Goal: Task Accomplishment & Management: Use online tool/utility

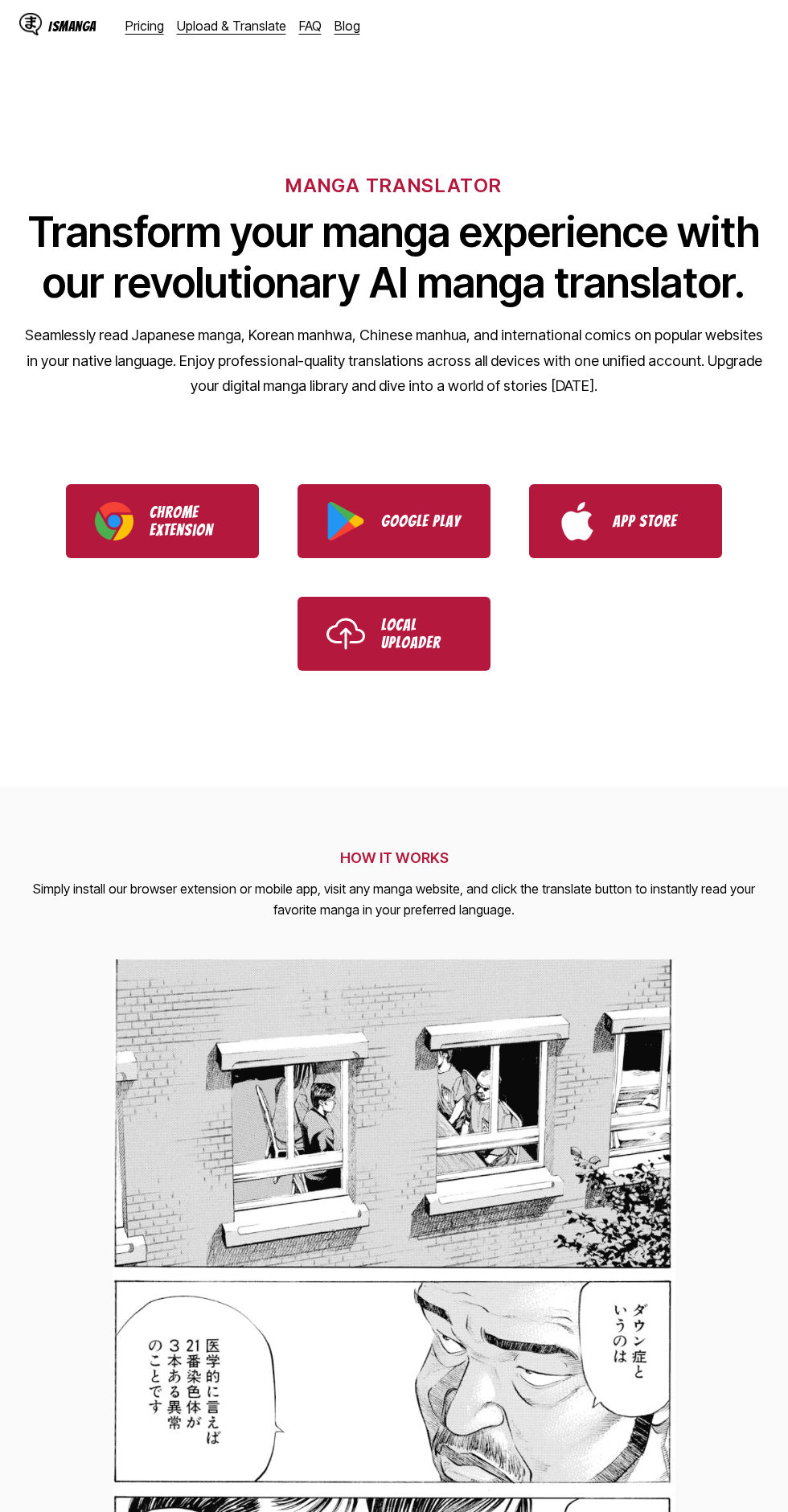
click at [256, 33] on link "Upload & Translate" at bounding box center [232, 25] width 110 height 16
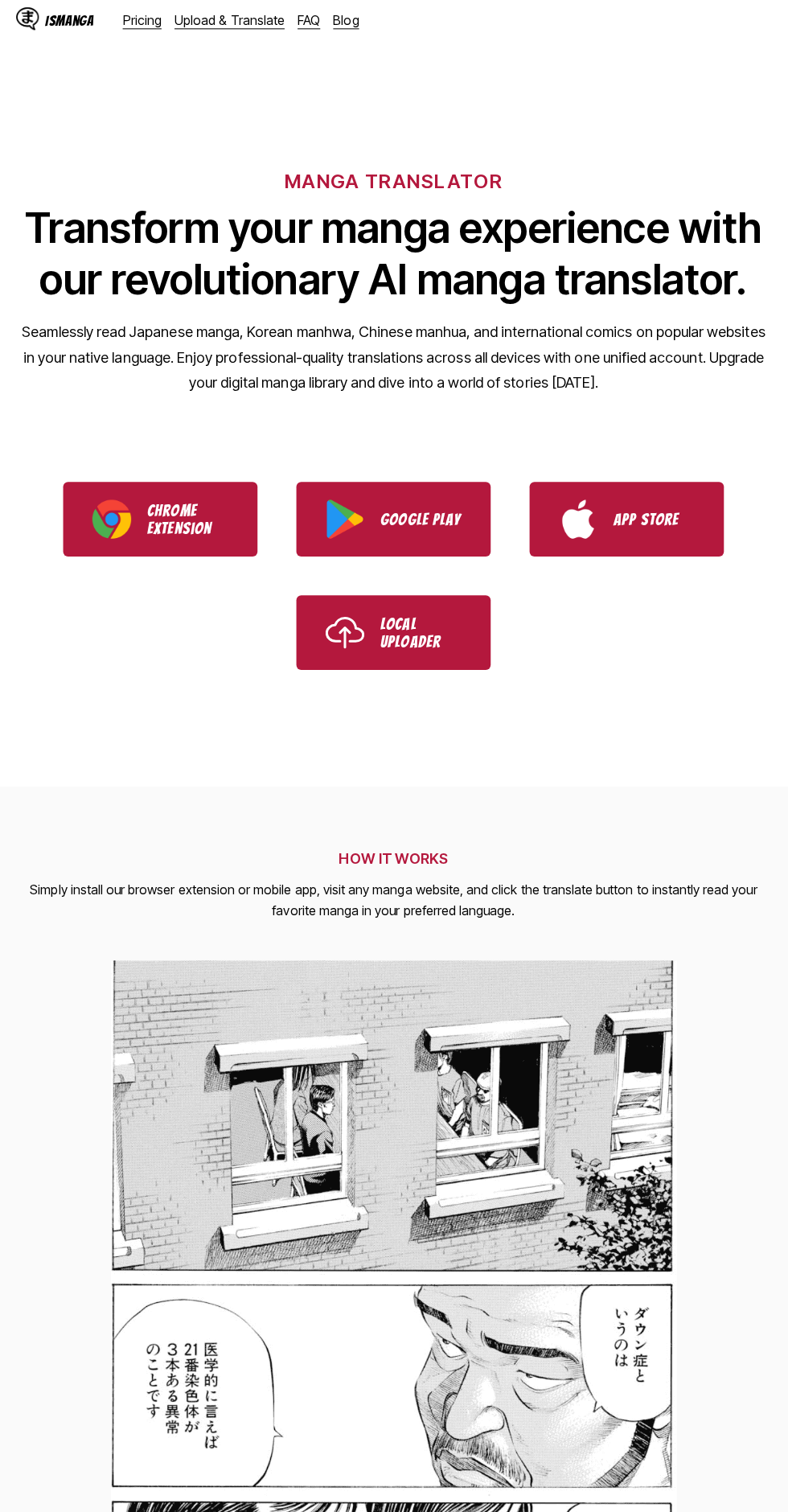
click at [235, 24] on link "Upload & Translate" at bounding box center [232, 25] width 110 height 16
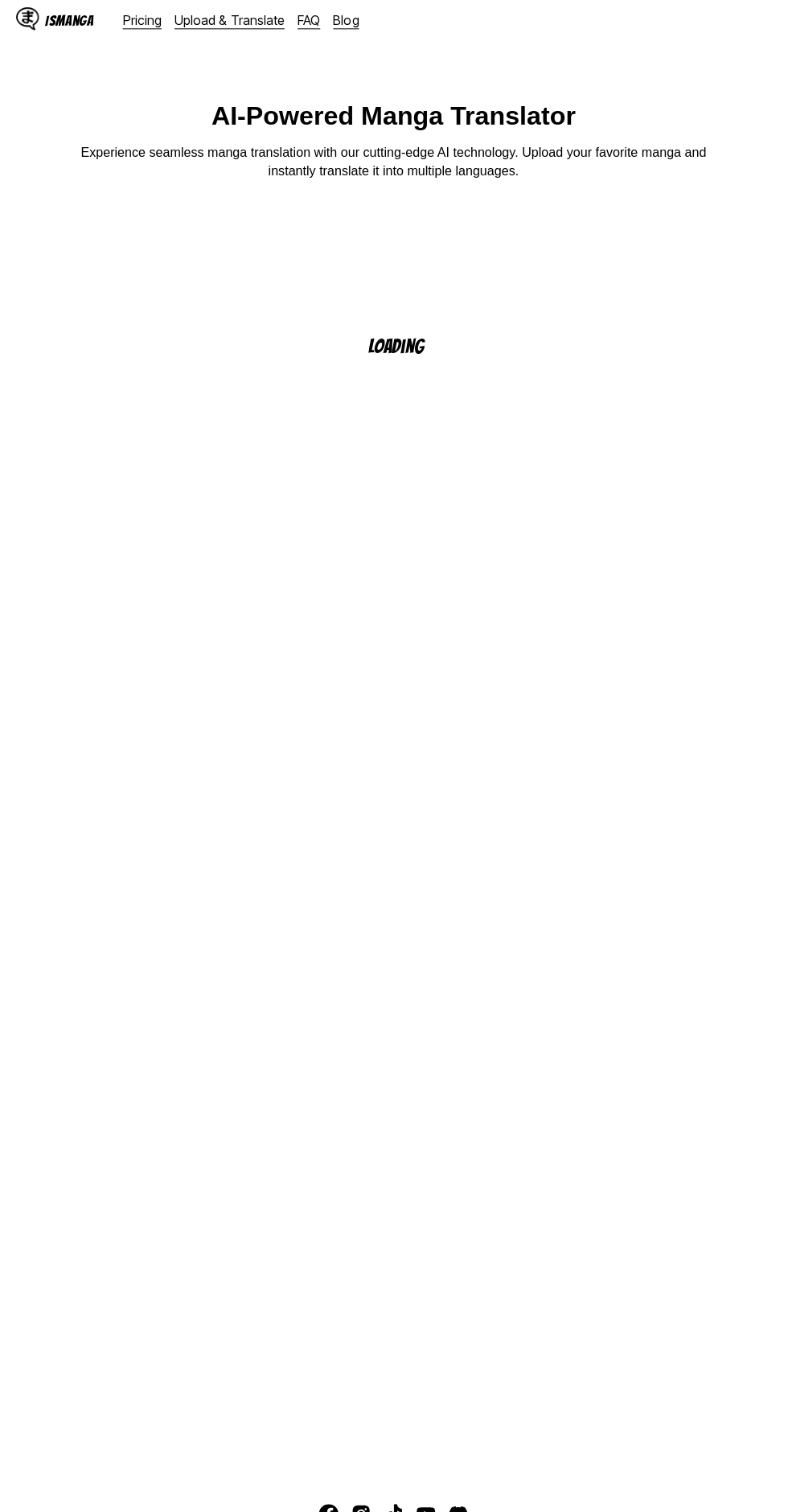
click at [765, 30] on div "IsManga Pricing Upload & Translate FAQ Blog Pricing Upload & Translate FAQ Blog" at bounding box center [394, 26] width 788 height 52
click at [22, 35] on div at bounding box center [30, 25] width 23 height 26
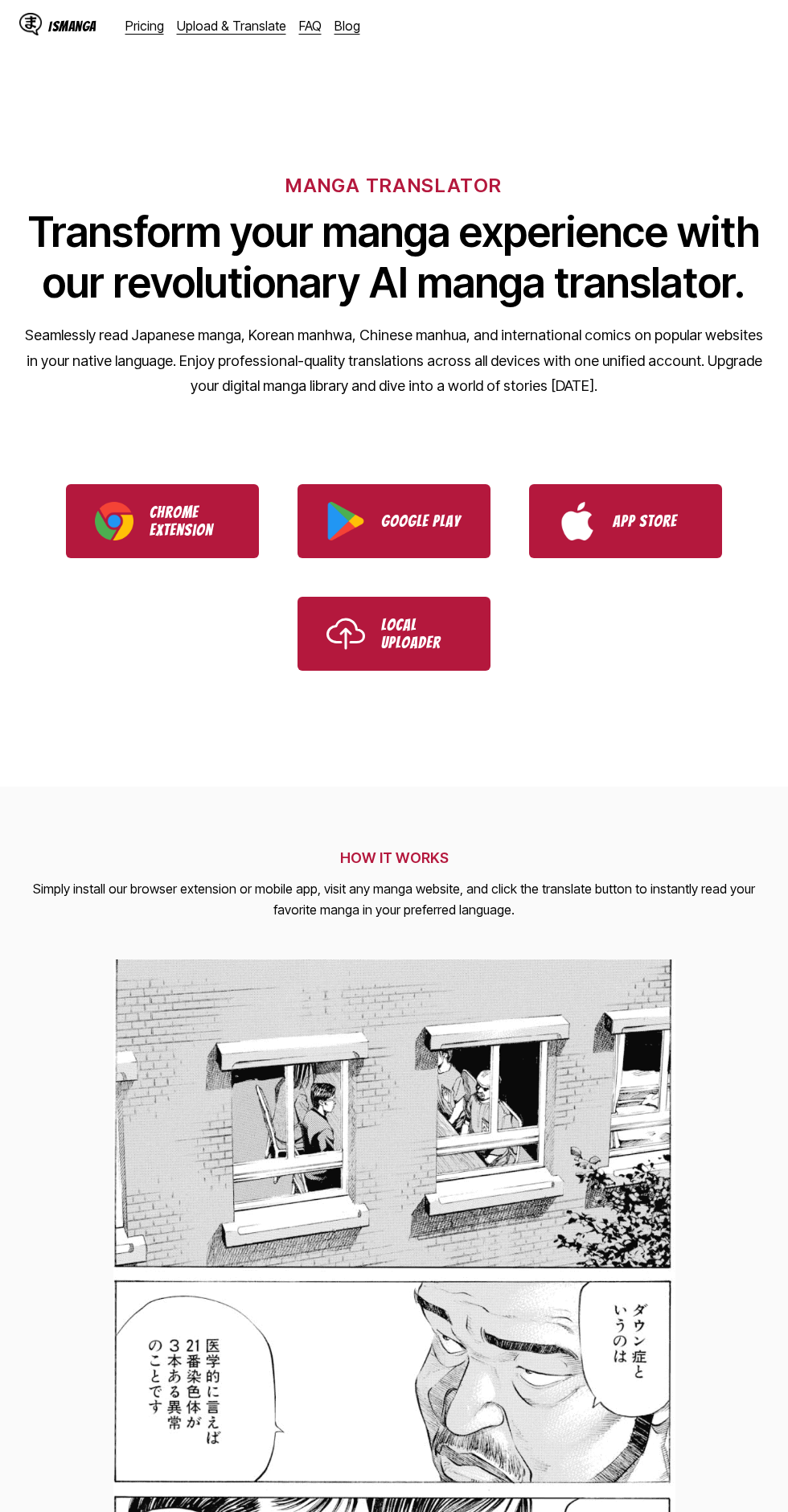
click at [773, 22] on div "IsManga Pricing Upload & Translate FAQ Blog Pricing Upload & Translate FAQ Blog" at bounding box center [394, 26] width 788 height 52
click at [263, 29] on link "Upload & Translate" at bounding box center [232, 25] width 110 height 16
click at [244, 27] on link "Upload & Translate" at bounding box center [232, 25] width 110 height 16
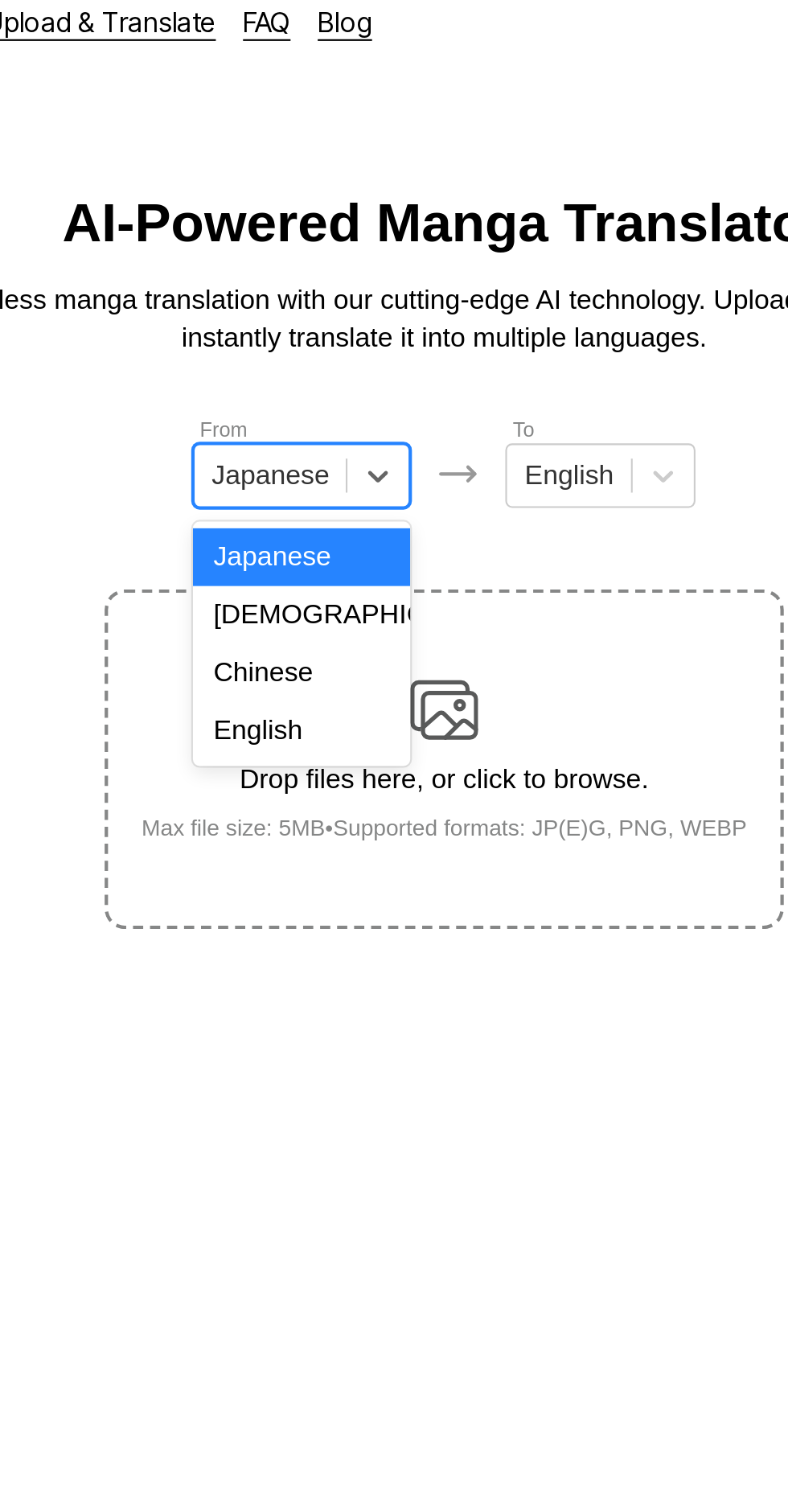
click at [343, 361] on div "English" at bounding box center [326, 360] width 103 height 28
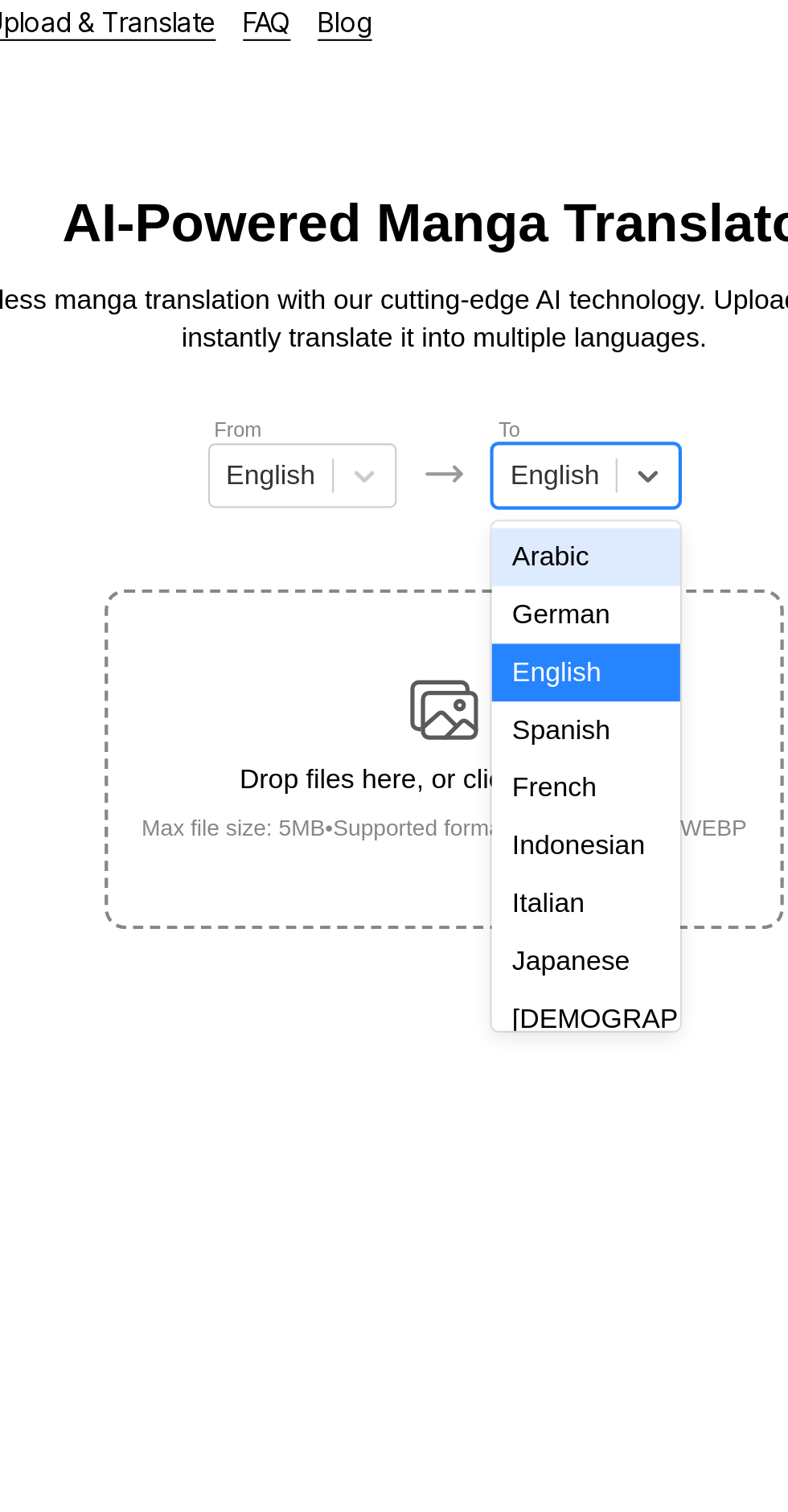
click at [477, 411] on div "Indonesian" at bounding box center [461, 416] width 90 height 28
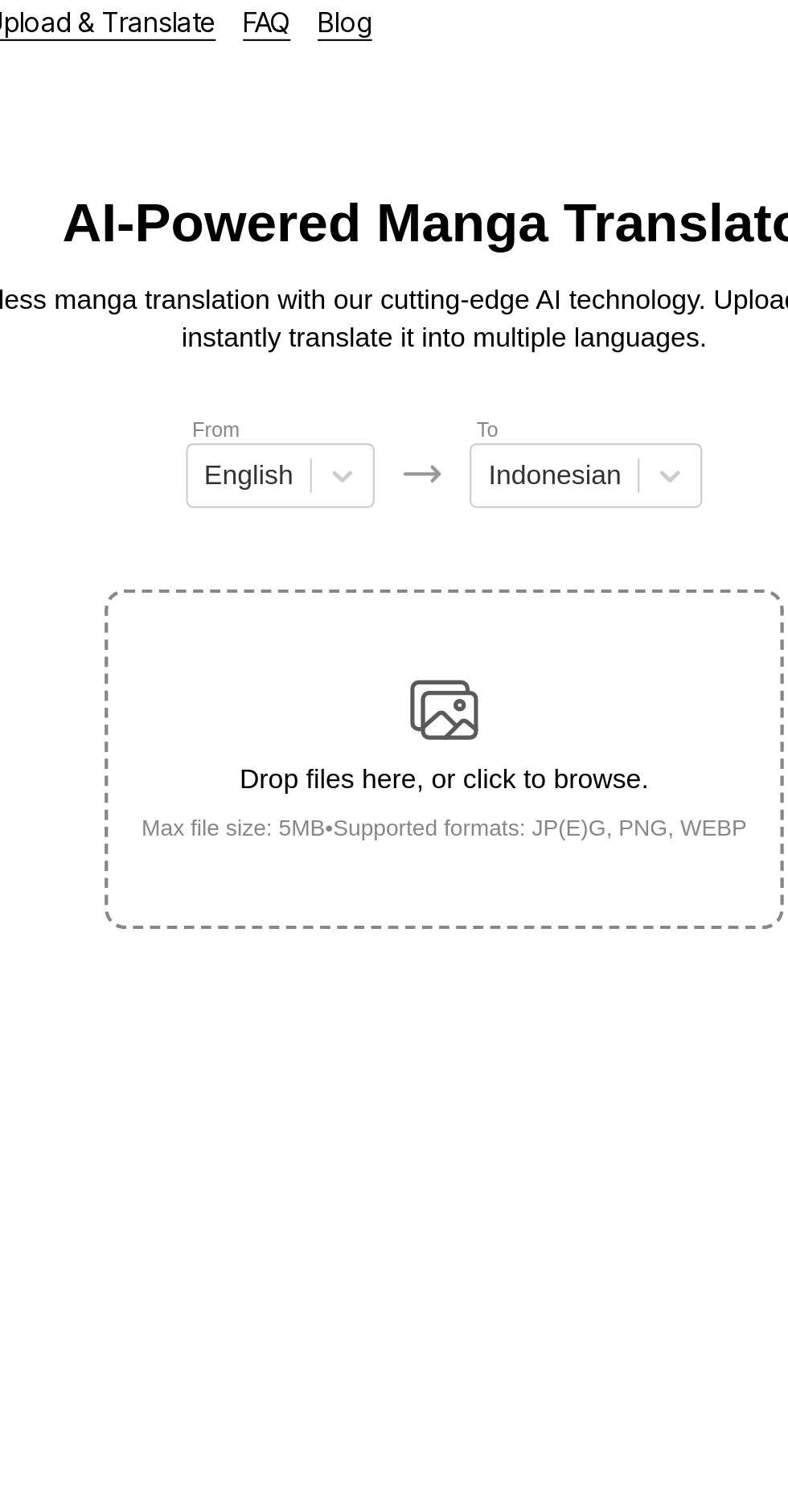
click at [411, 335] on div "Drop files here, or click to browse. Max file size: 5MB • Supported formats: JP…" at bounding box center [395, 374] width 313 height 78
click at [0, 0] on input "Drop files here, or click to browse. Max file size: 5MB • Supported formats: JP…" at bounding box center [0, 0] width 0 height 0
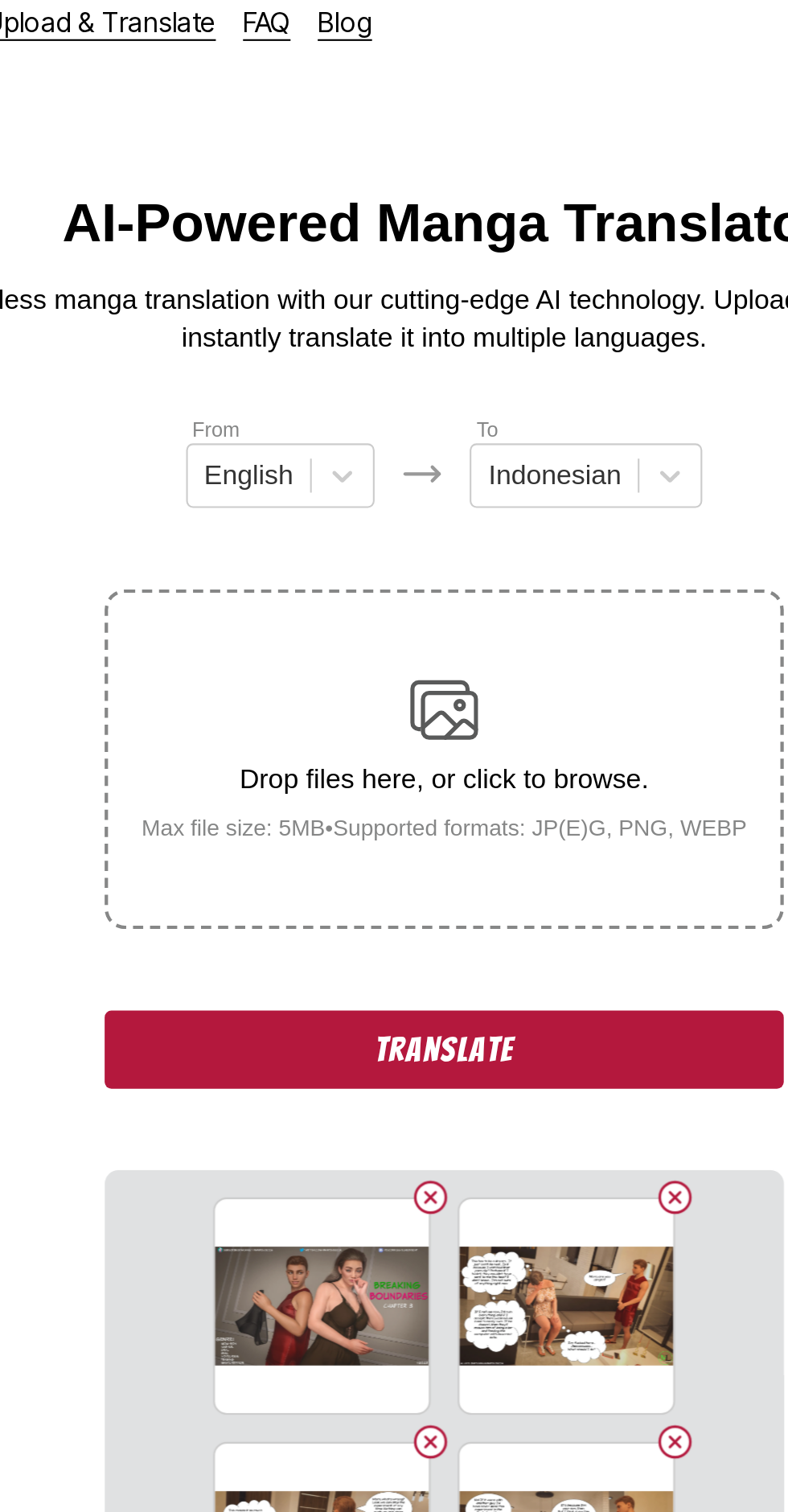
click at [506, 494] on button "Translate" at bounding box center [394, 513] width 322 height 37
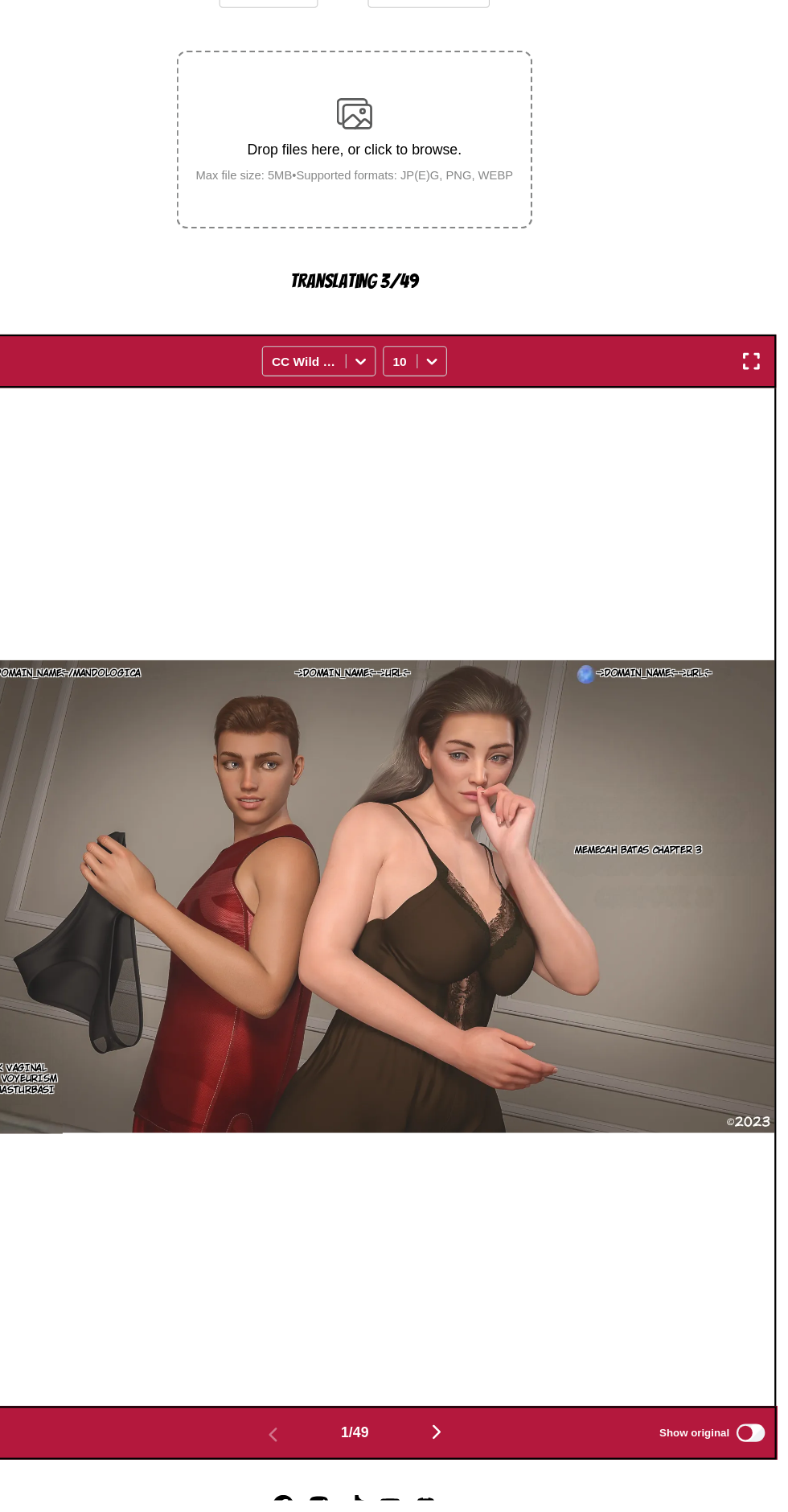
scroll to position [93, 0]
click at [473, 1440] on img "button" at bounding box center [468, 1449] width 19 height 19
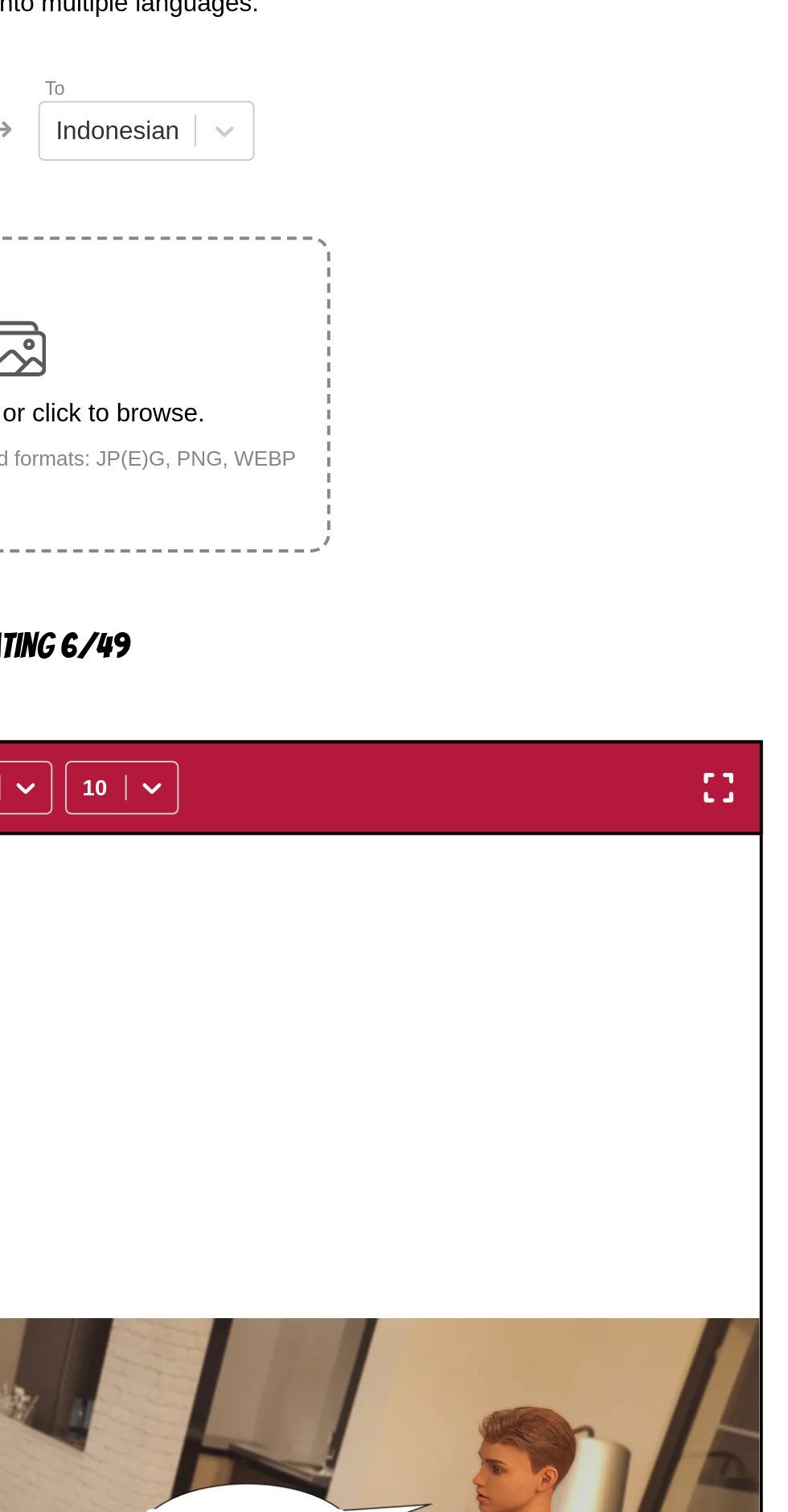
scroll to position [0, 0]
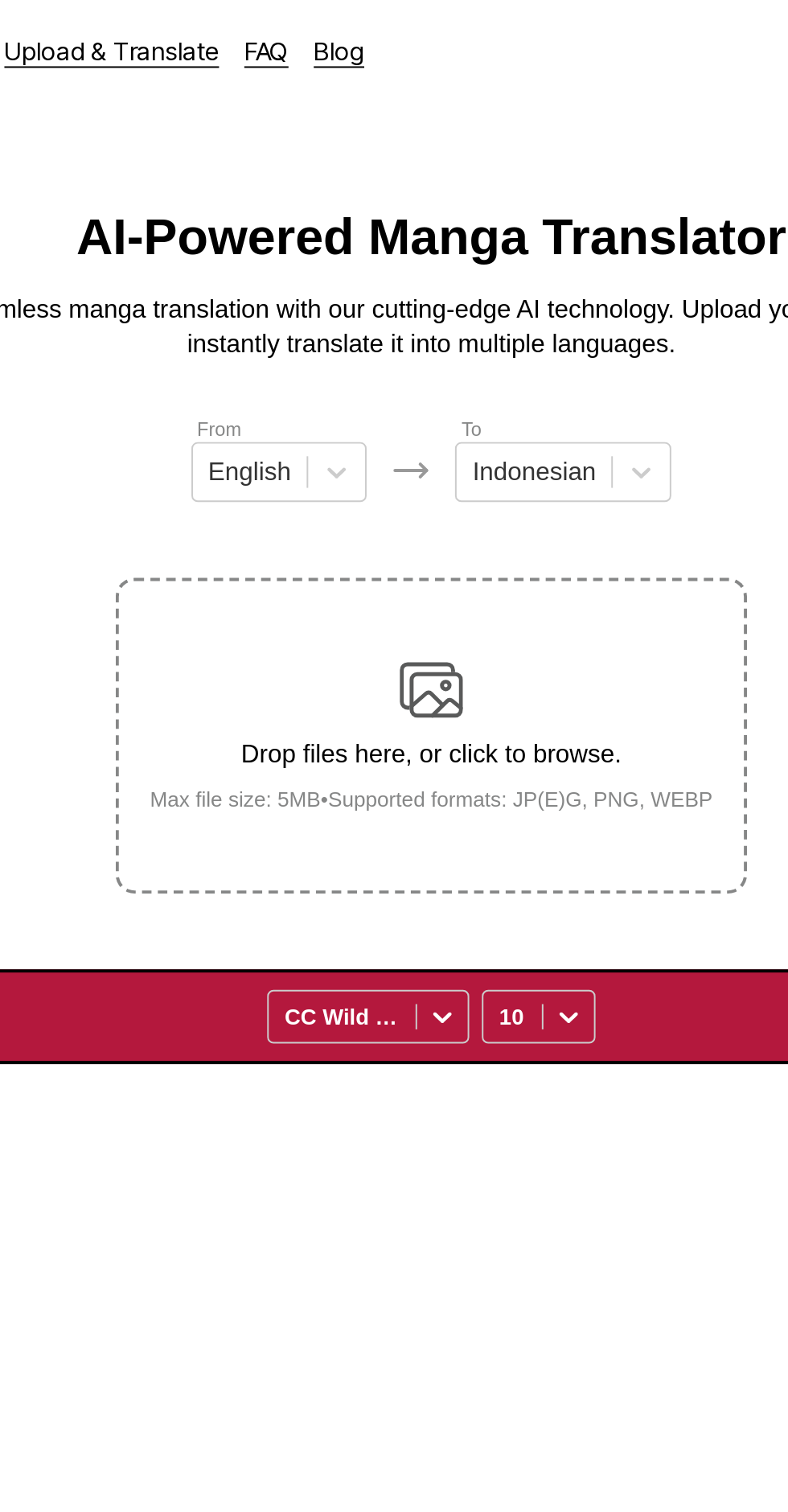
click at [507, 557] on div "ALLMYLINKS.COM/MANDOLOGICA Ibu, apakah kamu baik-baik saja? Ini pasti mimpi... …" at bounding box center [394, 1002] width 760 height 920
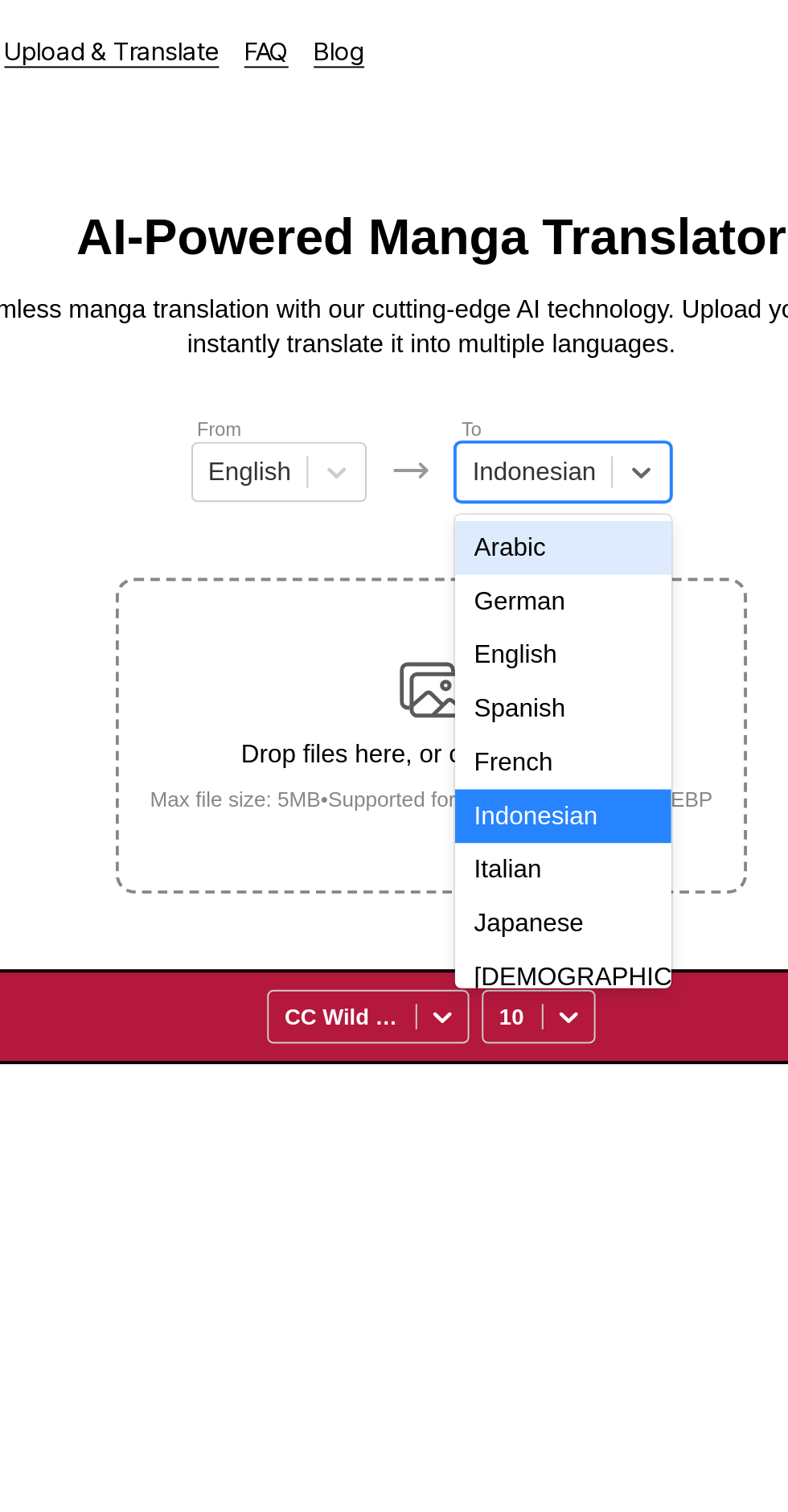
click at [515, 162] on p "Experience seamless manga translation with our cutting-edge AI technology. Uplo…" at bounding box center [394, 166] width 643 height 36
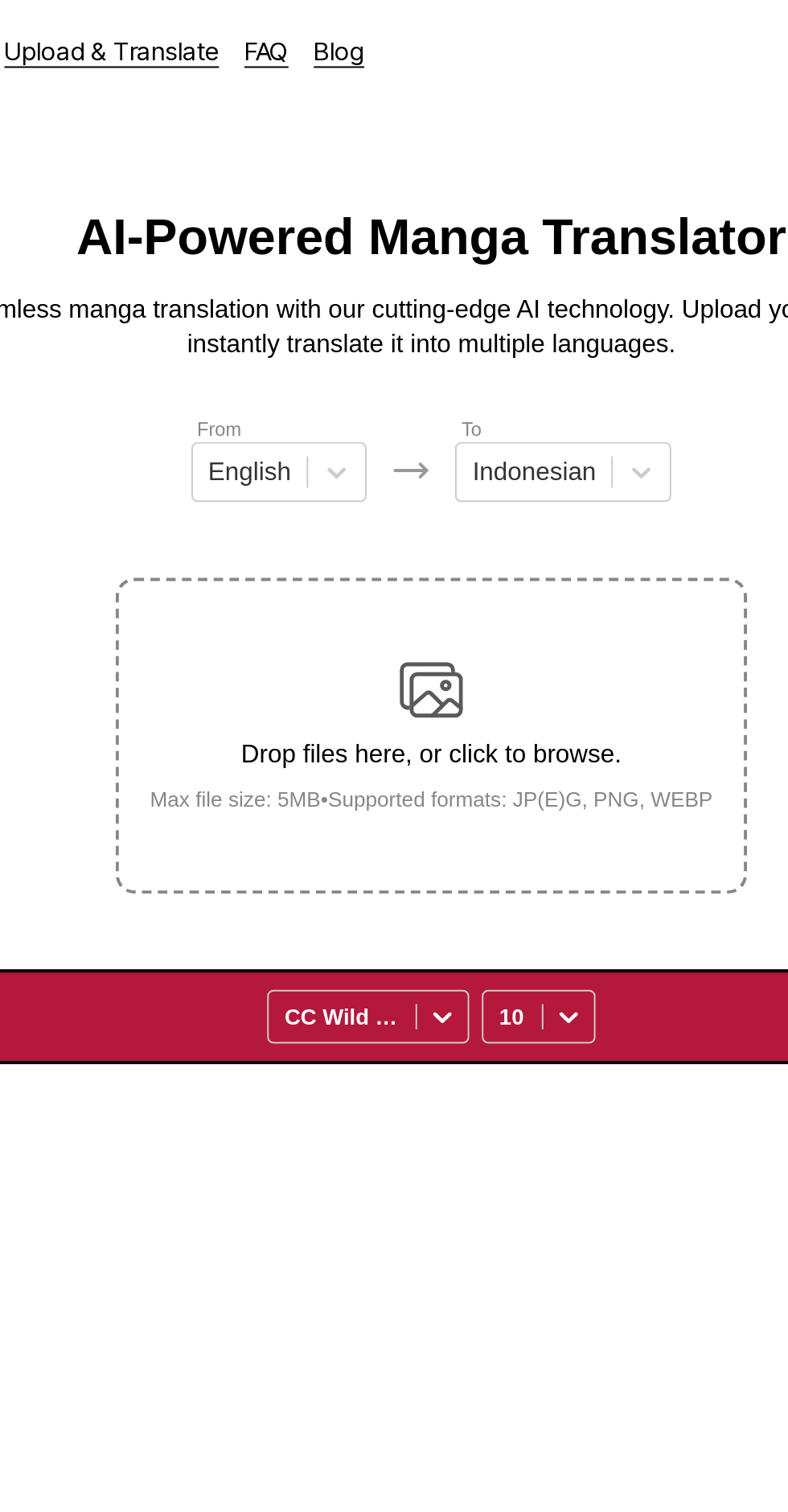
click at [413, 335] on div "Drop files here, or click to browse. Max file size: 5MB • Supported formats: JP…" at bounding box center [395, 374] width 313 height 78
click at [0, 0] on input "Drop files here, or click to browse. Max file size: 5MB • Supported formats: JP…" at bounding box center [0, 0] width 0 height 0
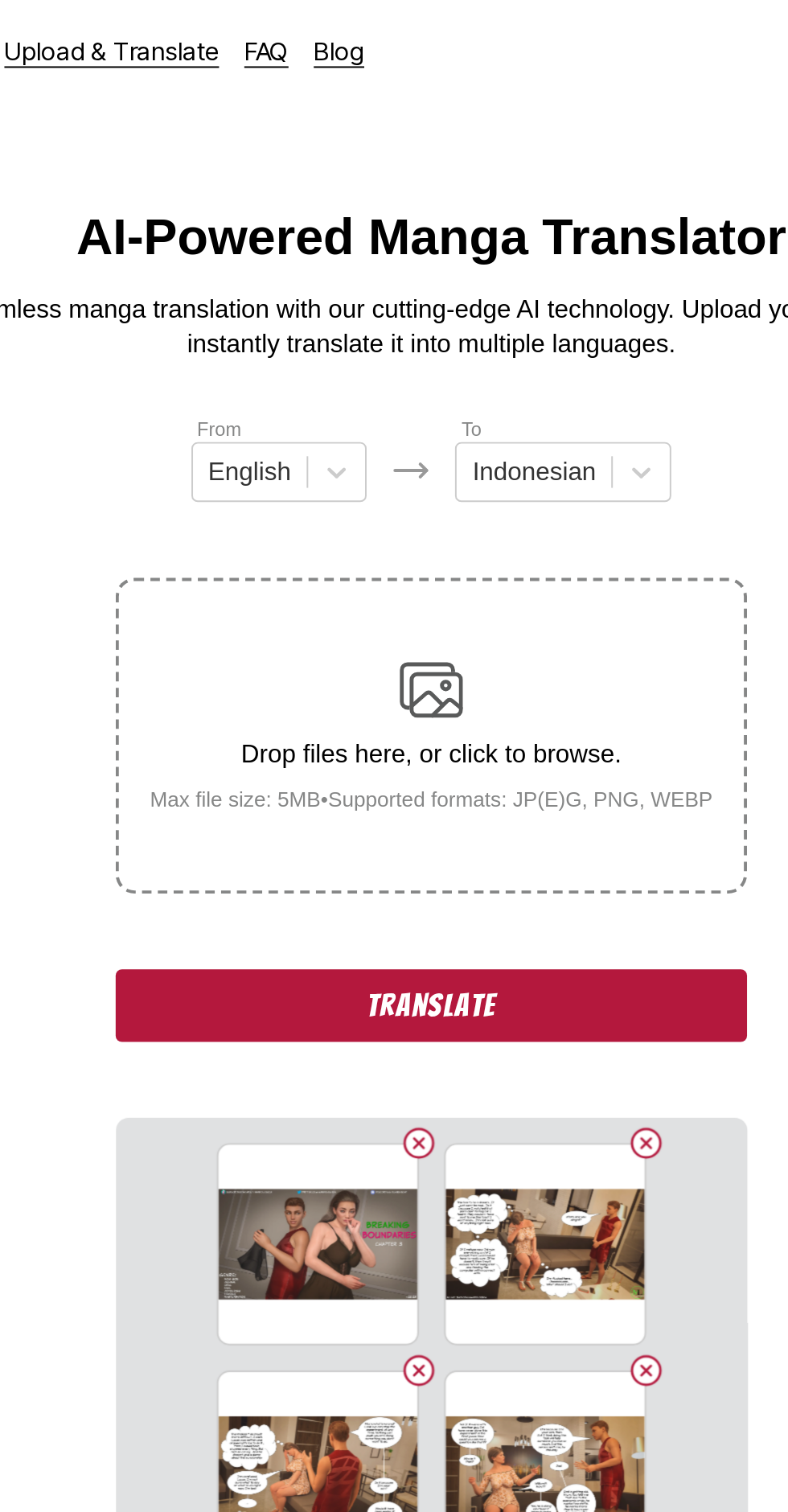
click at [494, 495] on button "Translate" at bounding box center [394, 513] width 322 height 37
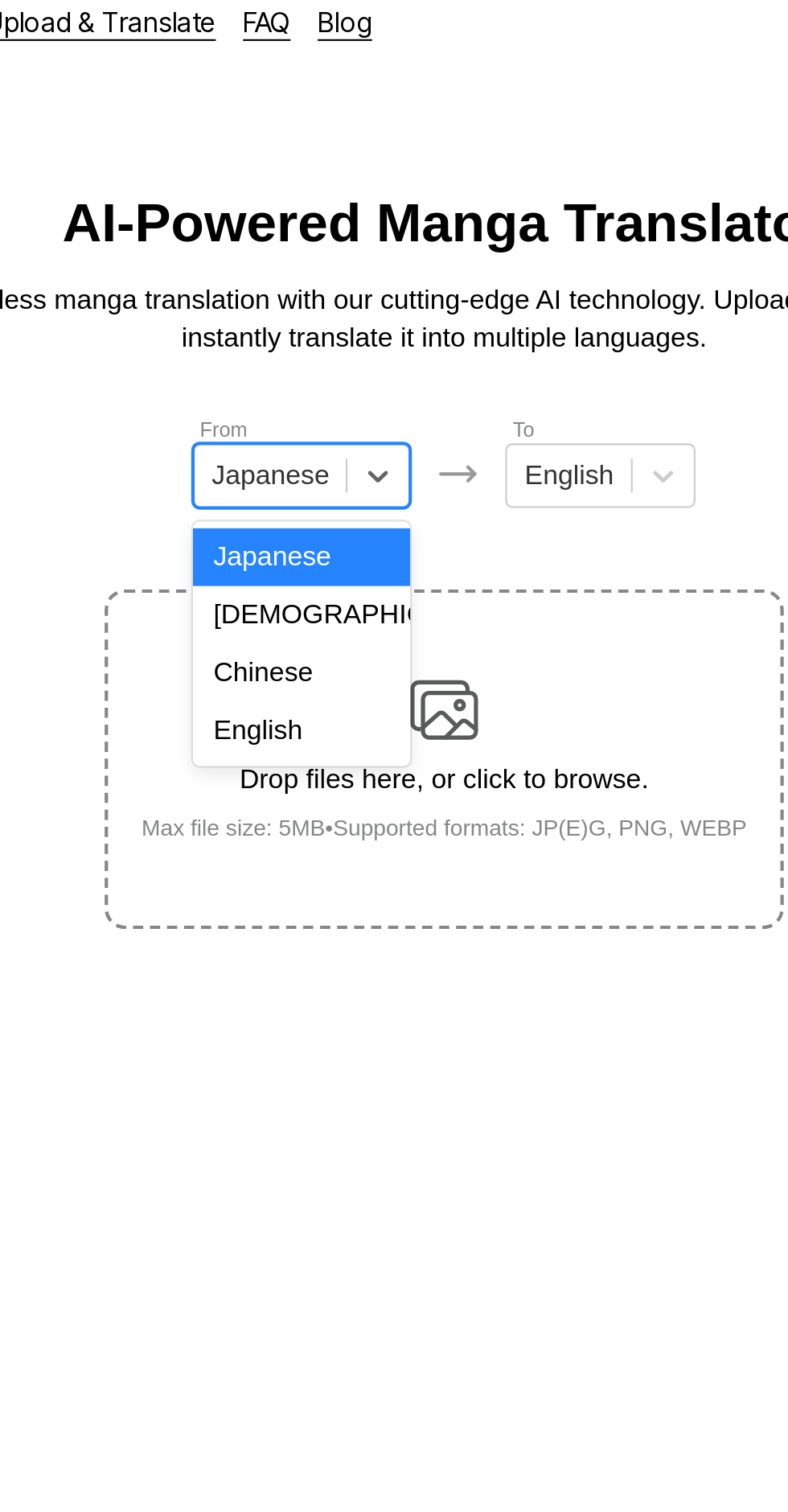
click at [356, 363] on div "English" at bounding box center [326, 360] width 103 height 28
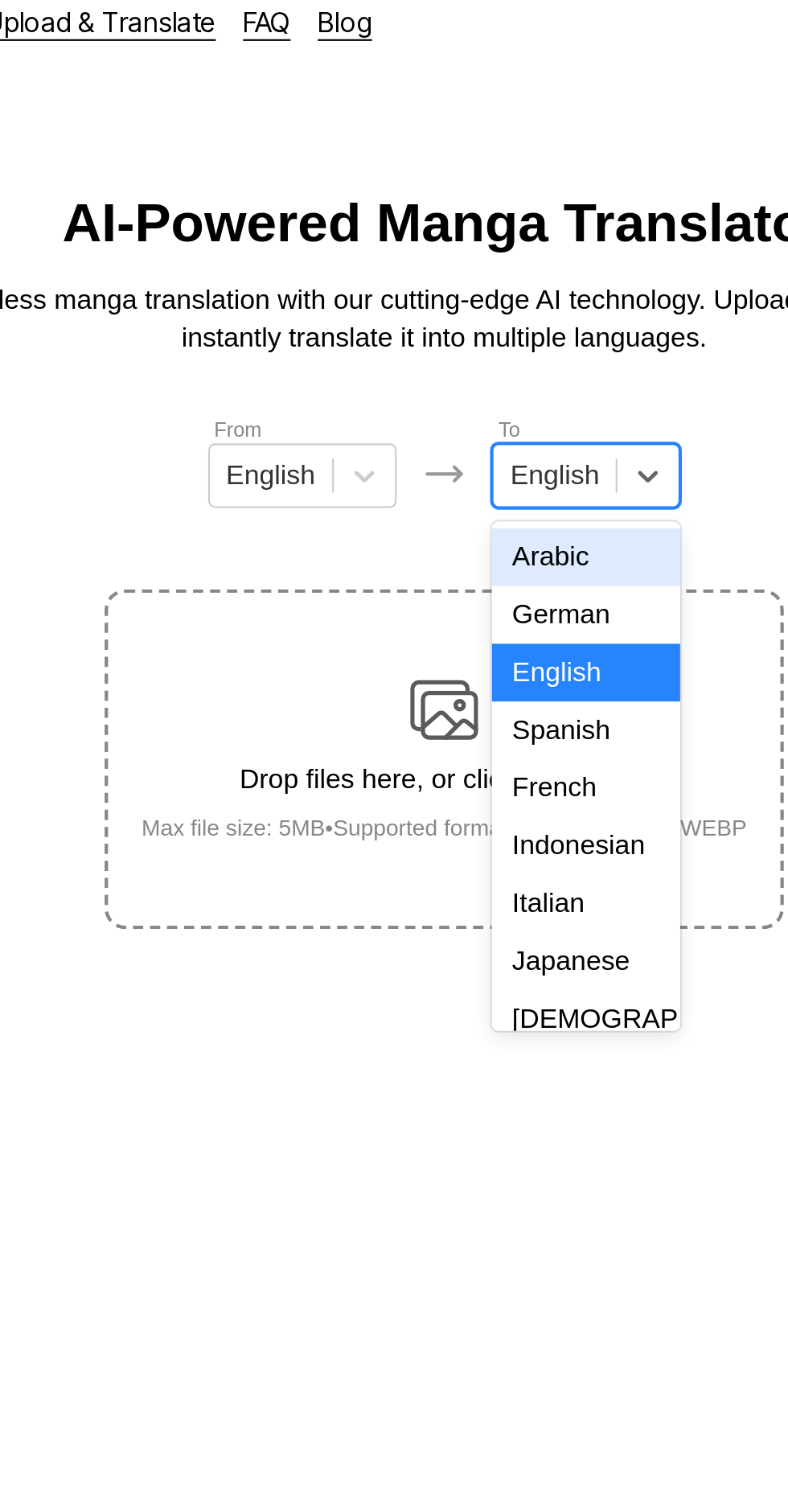
click at [473, 409] on div "Indonesian" at bounding box center [461, 416] width 90 height 28
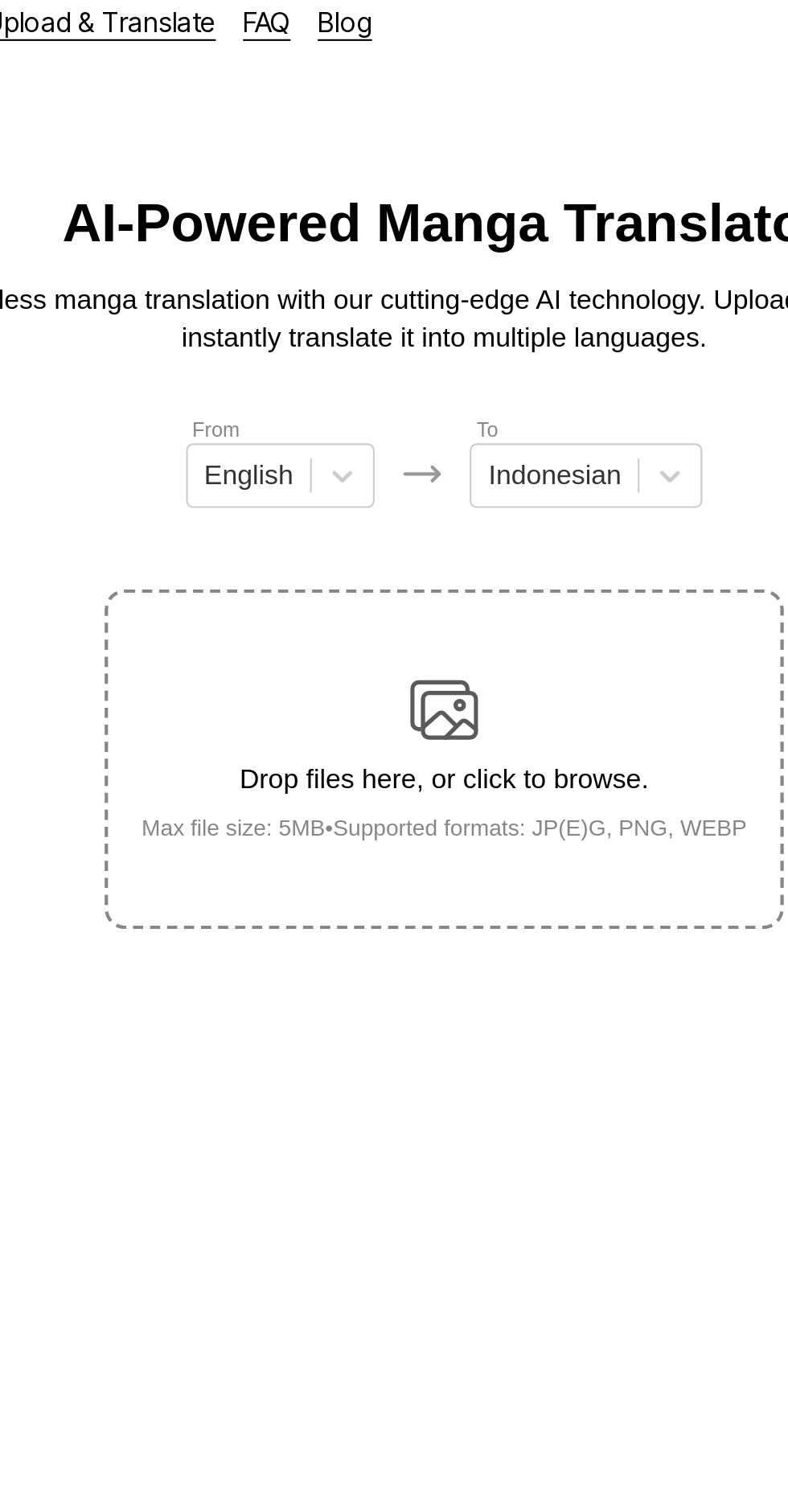
click at [412, 335] on div "Drop files here, or click to browse. Max file size: 5MB • Supported formats: JP…" at bounding box center [395, 374] width 313 height 78
click at [0, 0] on input "Drop files here, or click to browse. Max file size: 5MB • Supported formats: JP…" at bounding box center [0, 0] width 0 height 0
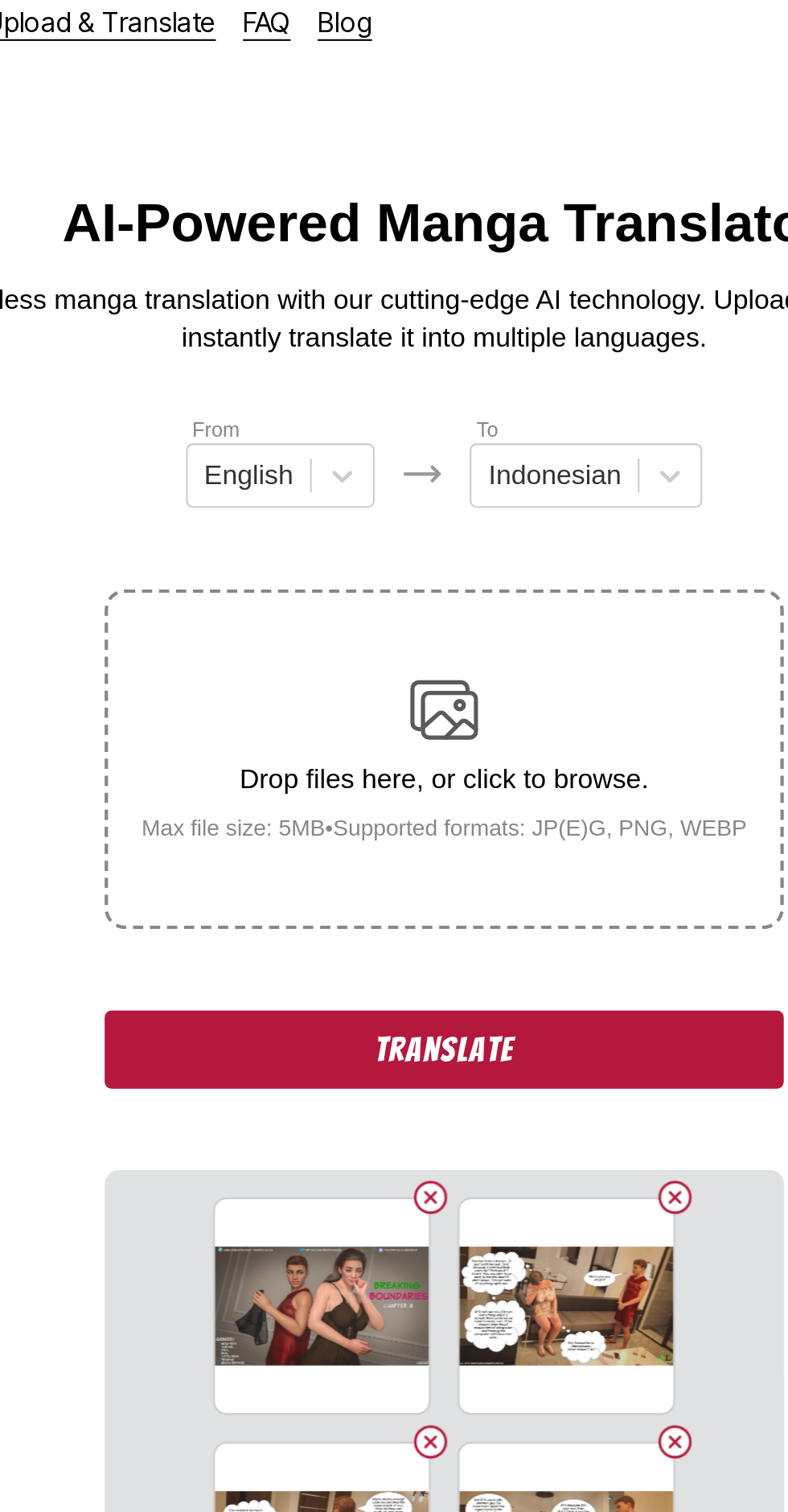
click at [500, 494] on button "Translate" at bounding box center [394, 513] width 322 height 37
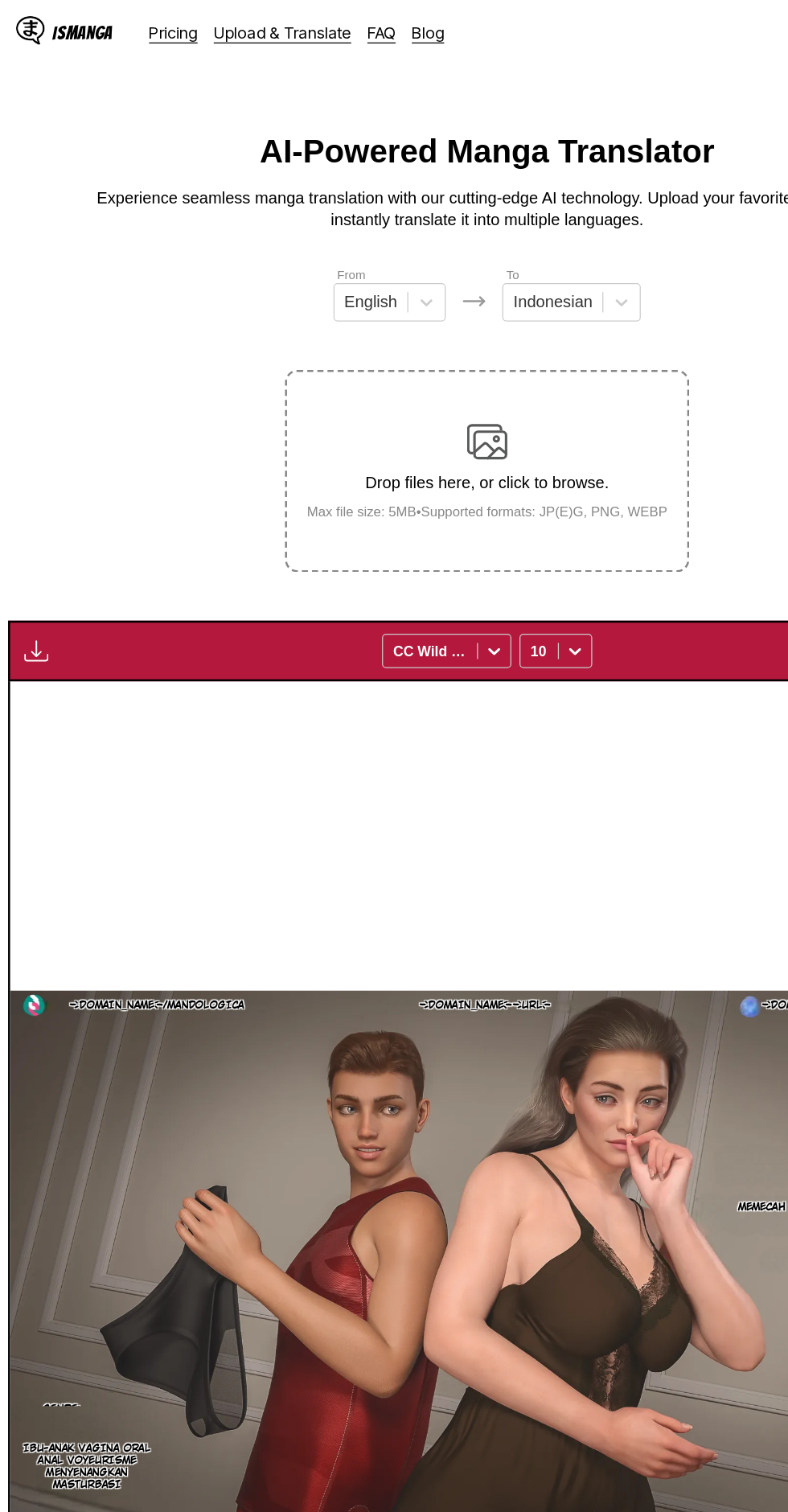
click at [27, 508] on img "button" at bounding box center [35, 518] width 19 height 19
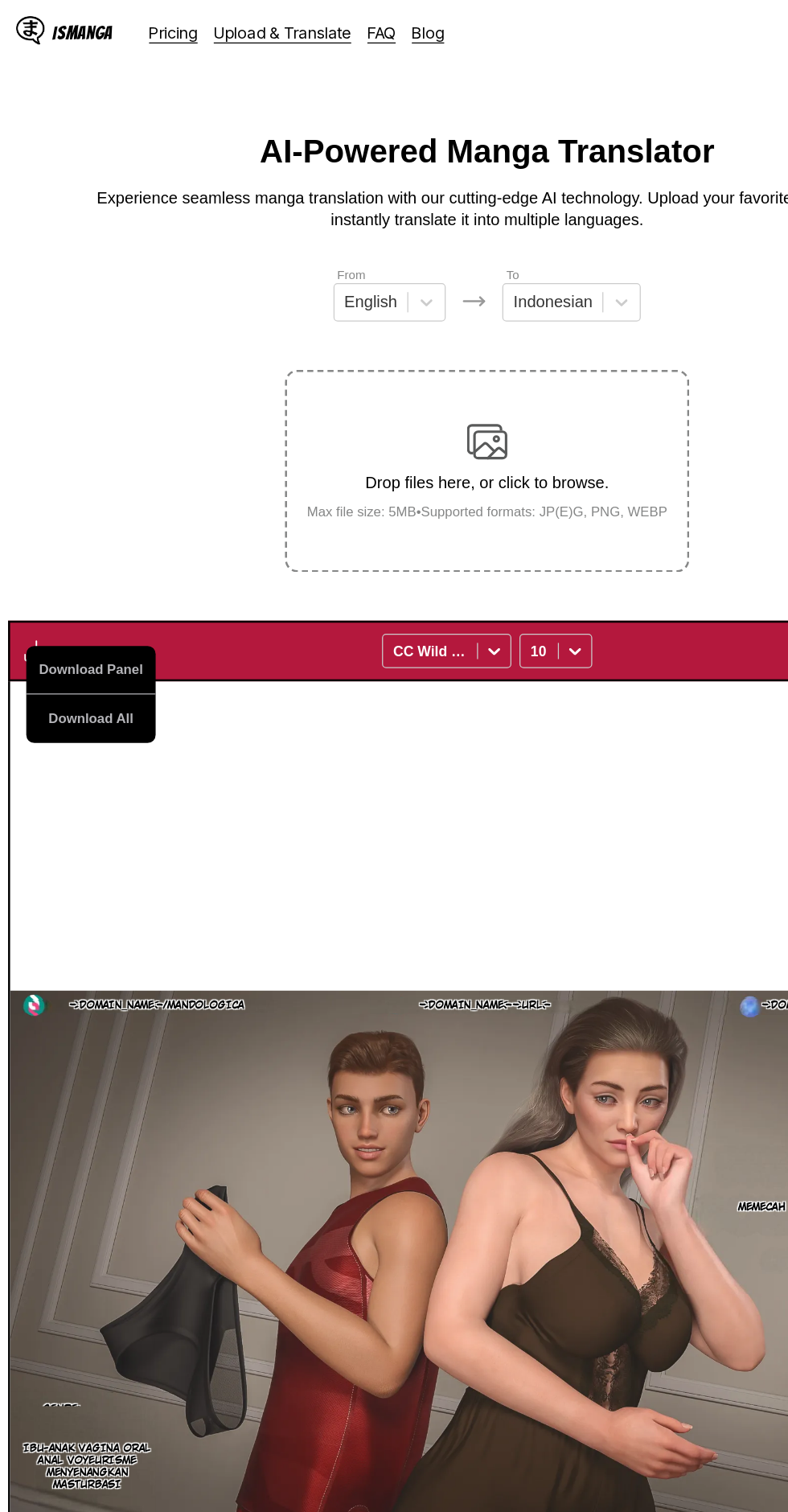
click at [61, 553] on button "Download All" at bounding box center [79, 572] width 103 height 38
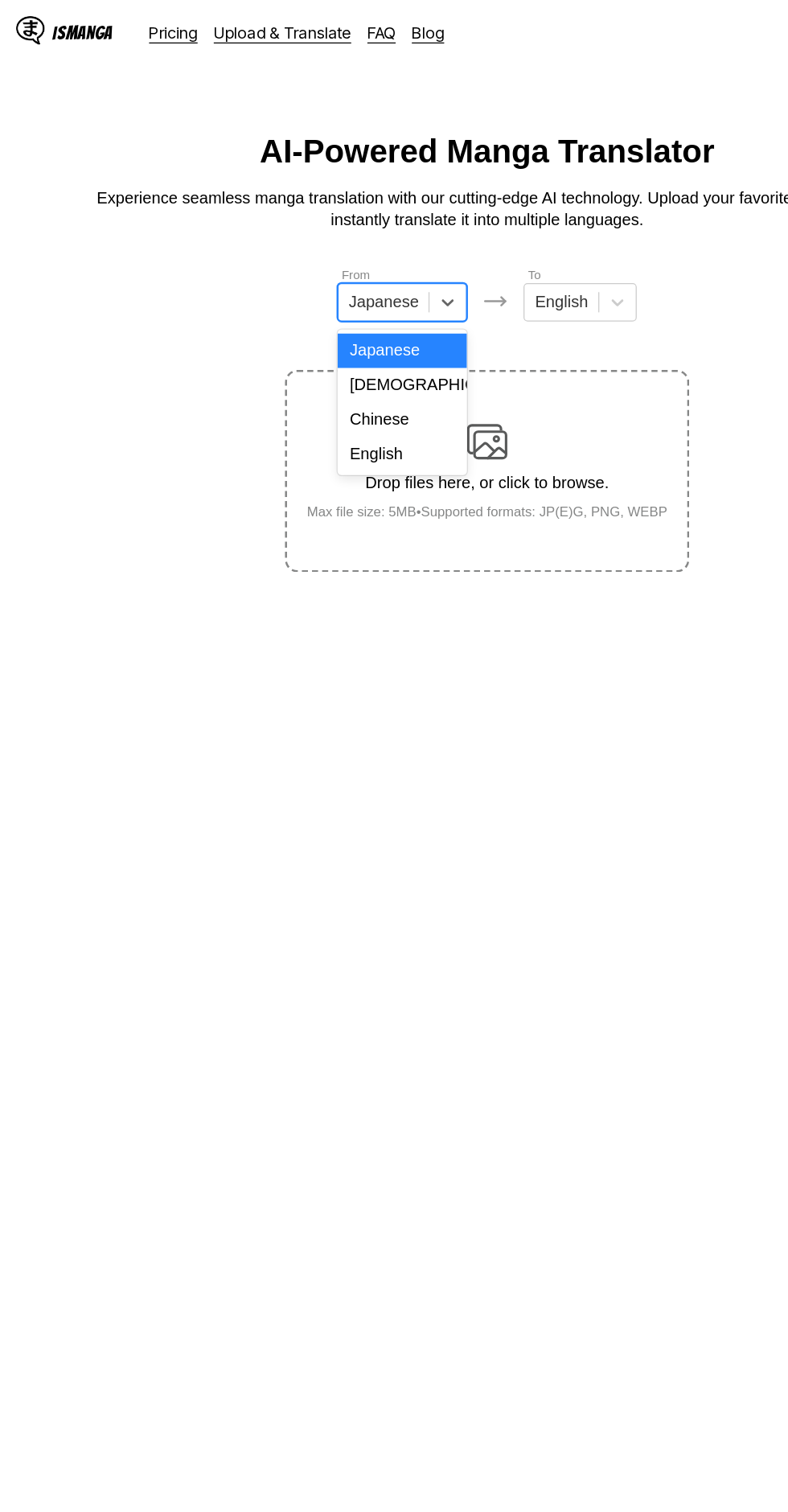
click at [287, 242] on input "text" at bounding box center [285, 240] width 3 height 14
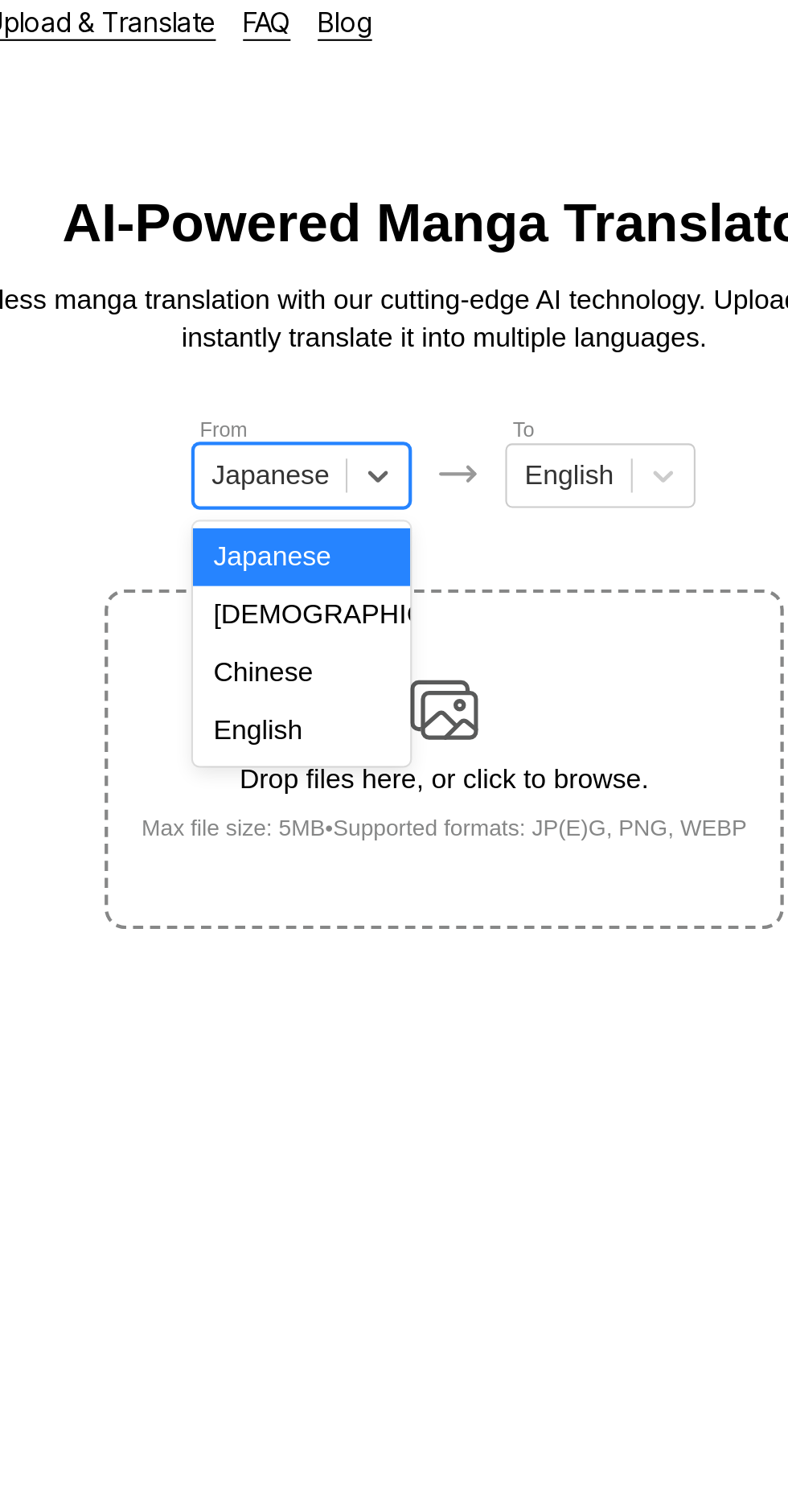
click at [315, 367] on div "English" at bounding box center [326, 360] width 103 height 28
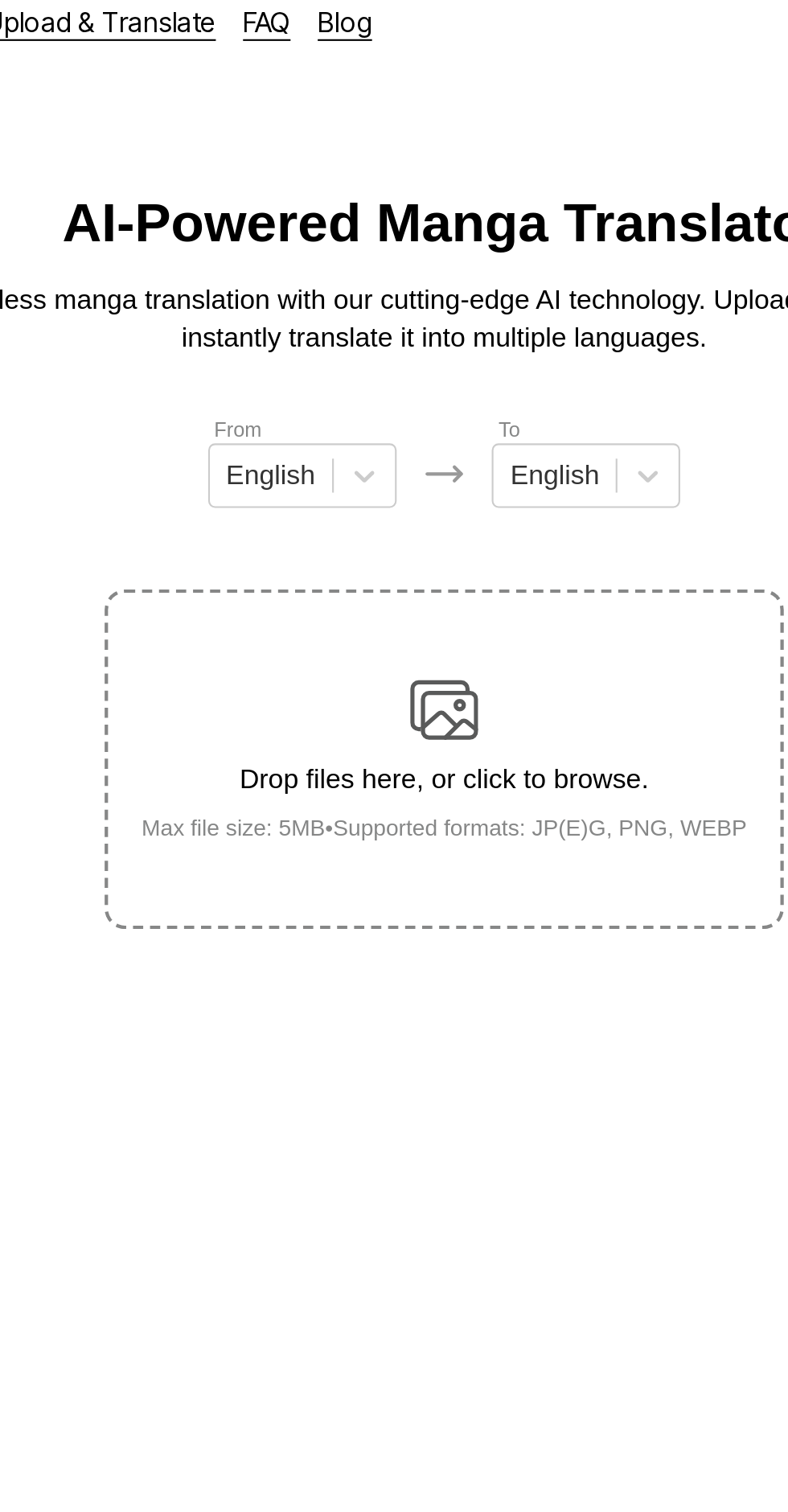
click at [427, 241] on input "text" at bounding box center [427, 240] width 3 height 14
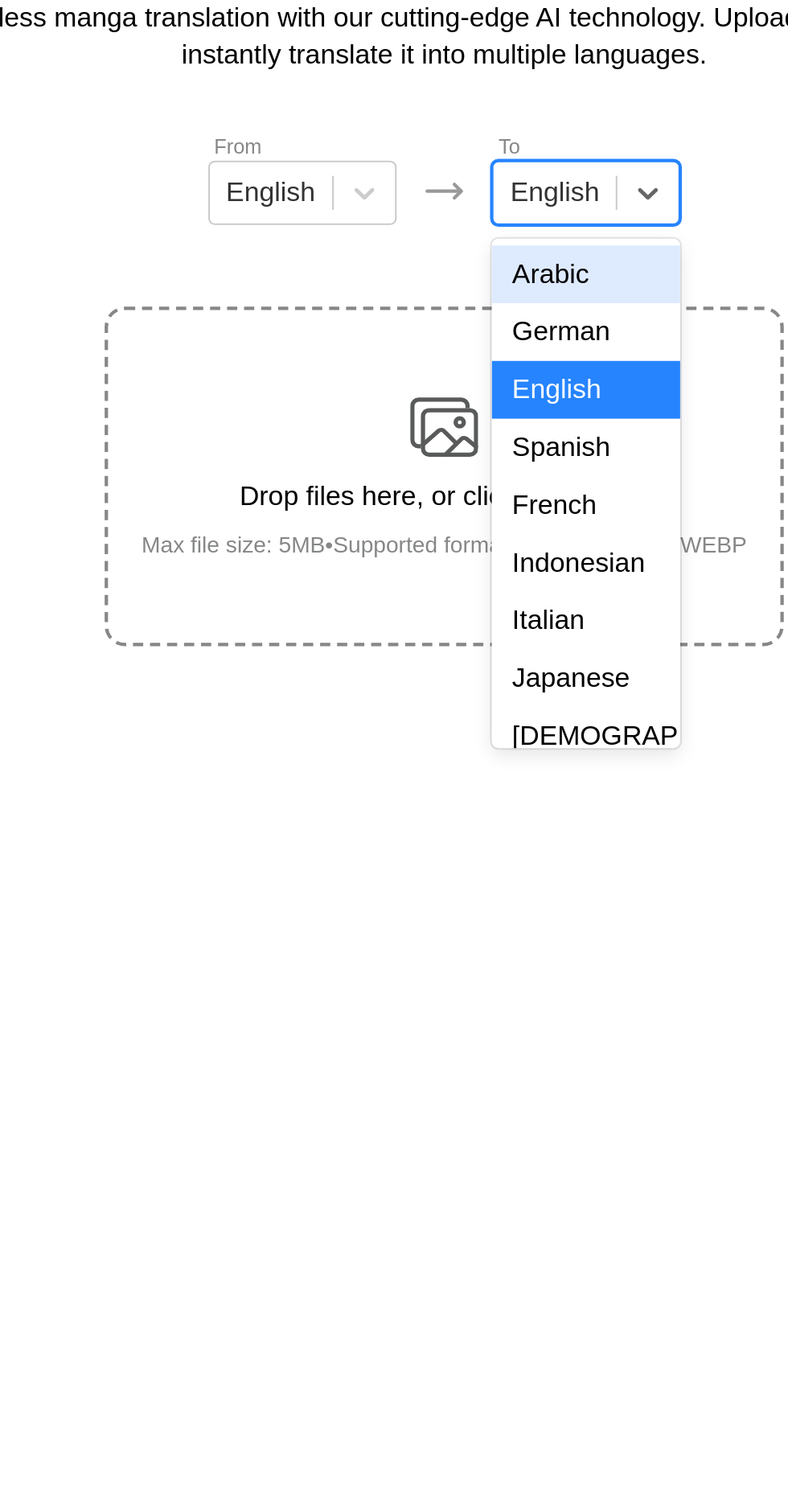
click at [437, 421] on div "Indonesian" at bounding box center [461, 416] width 90 height 28
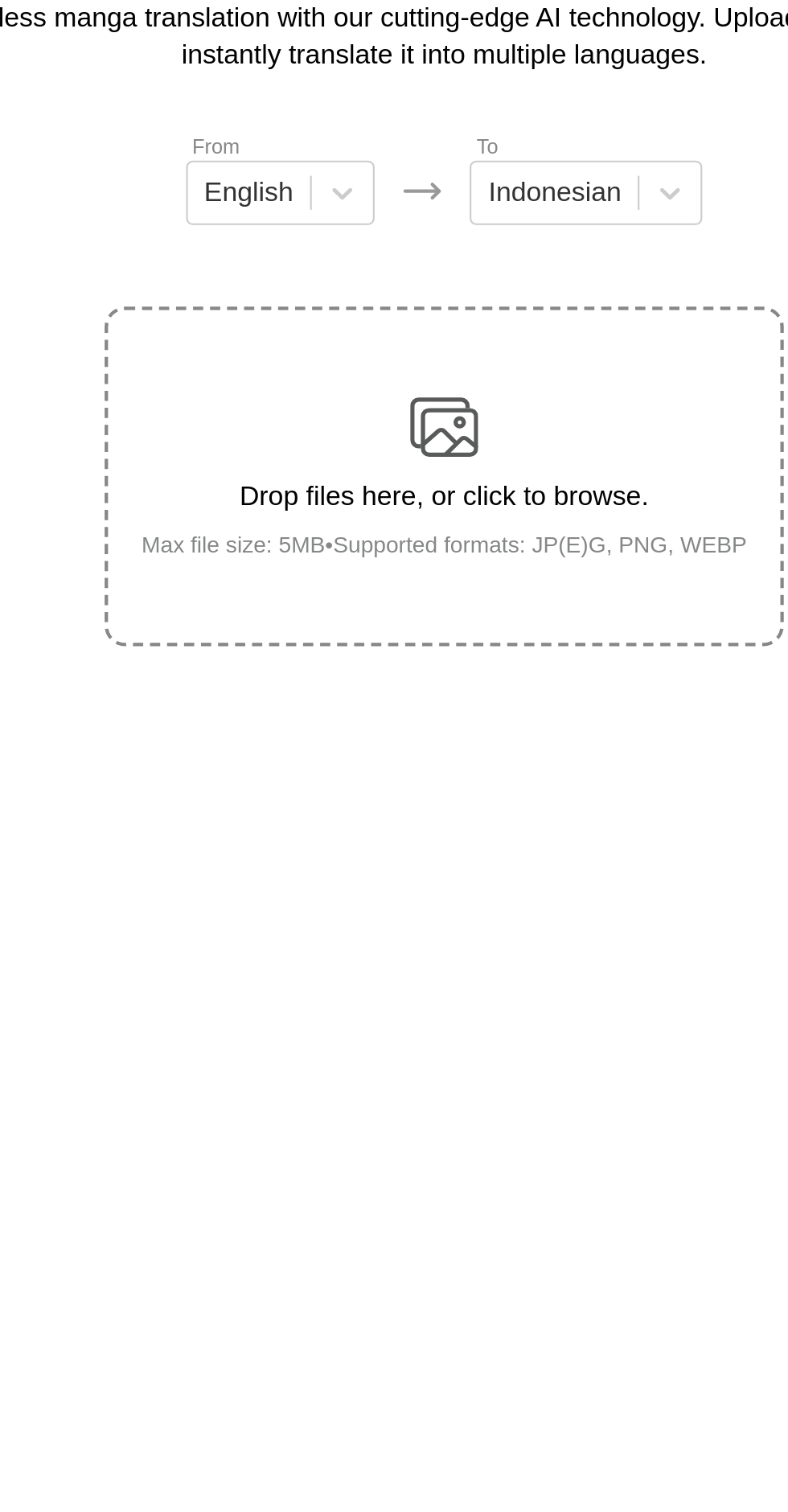
click at [409, 335] on img at bounding box center [394, 351] width 32 height 32
click at [0, 0] on input "Drop files here, or click to browse. Max file size: 5MB • Supported formats: JP…" at bounding box center [0, 0] width 0 height 0
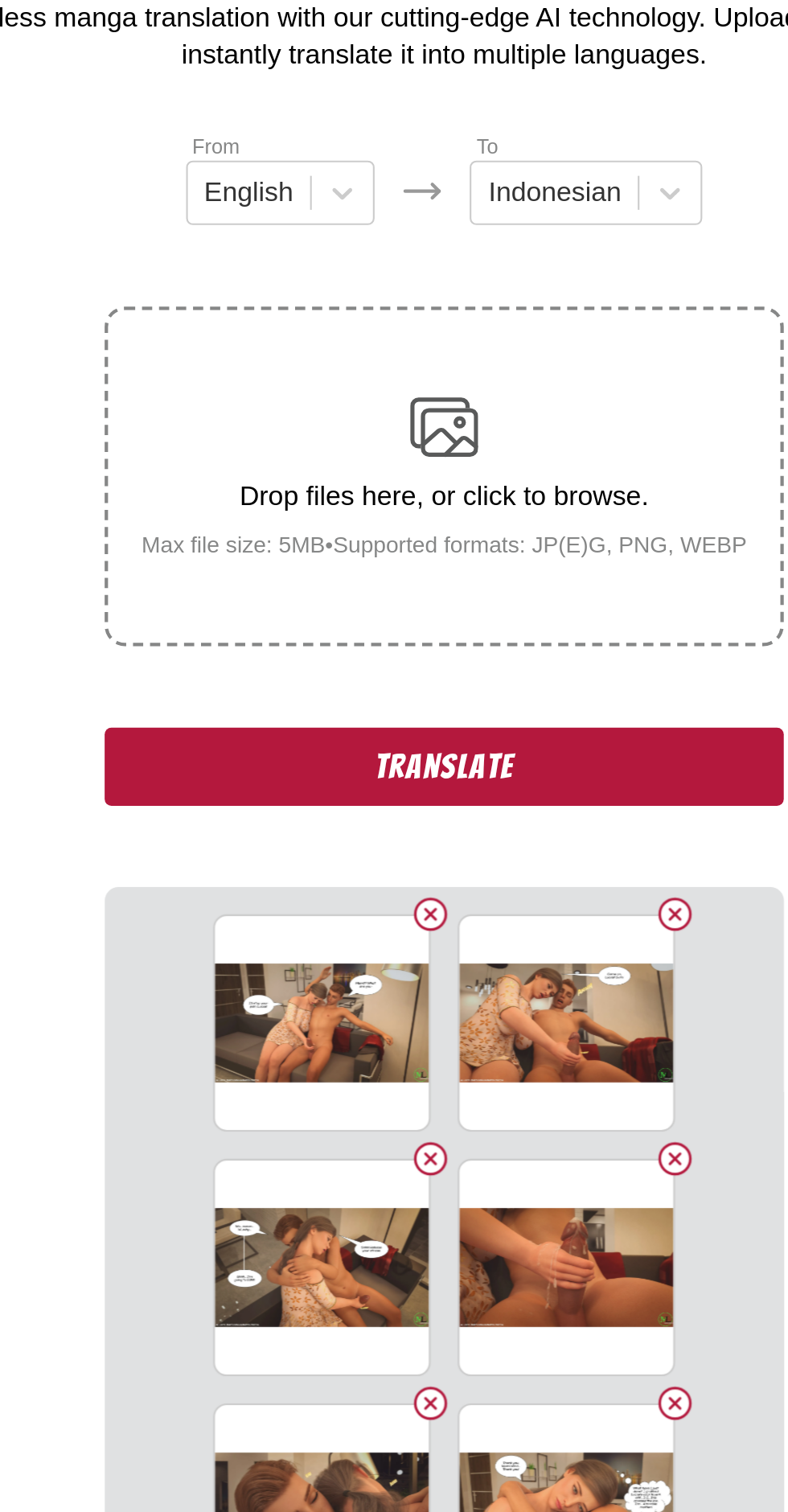
click at [486, 494] on button "Translate" at bounding box center [394, 513] width 322 height 37
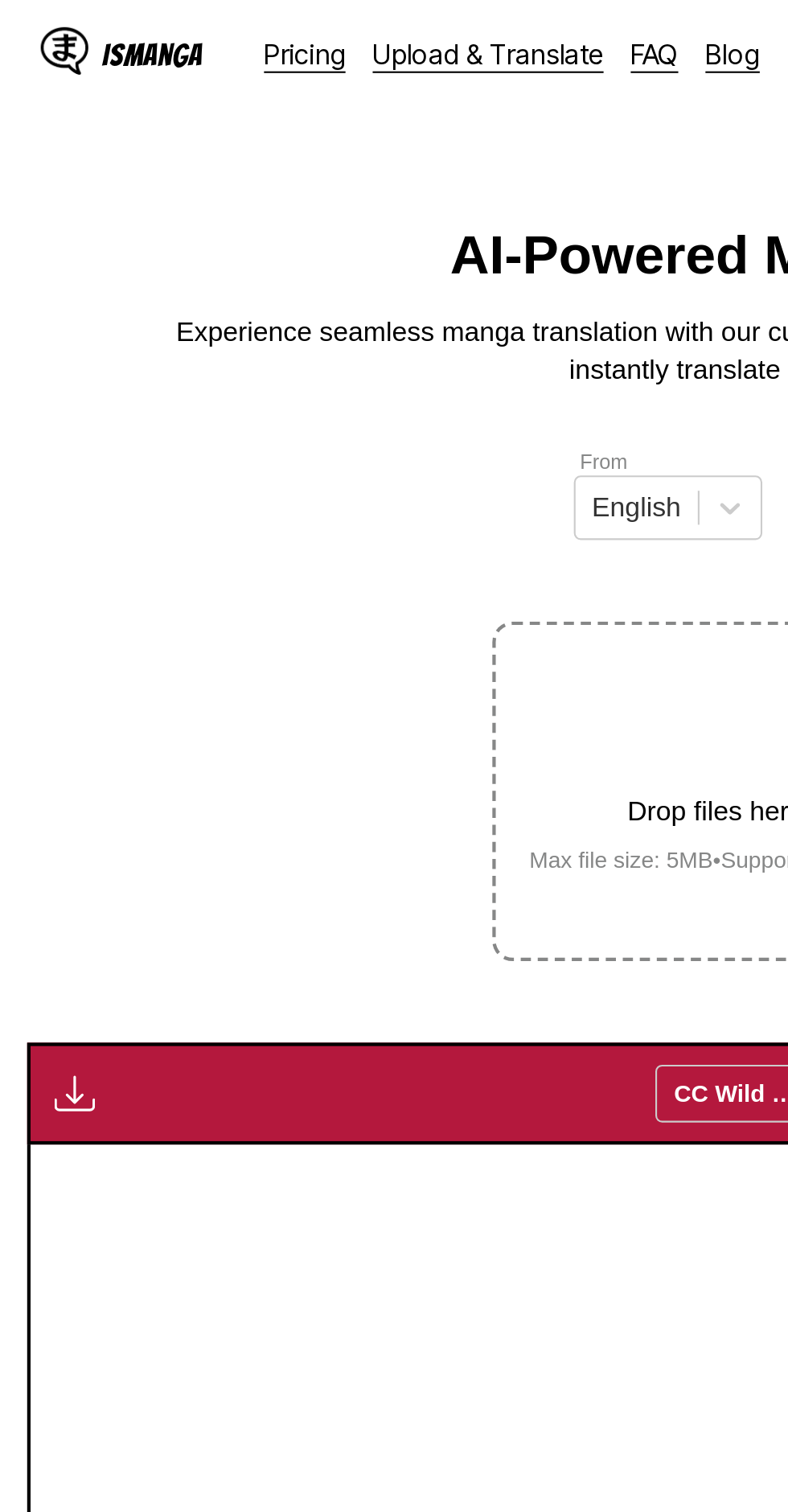
click at [49, 508] on button "button" at bounding box center [35, 518] width 29 height 21
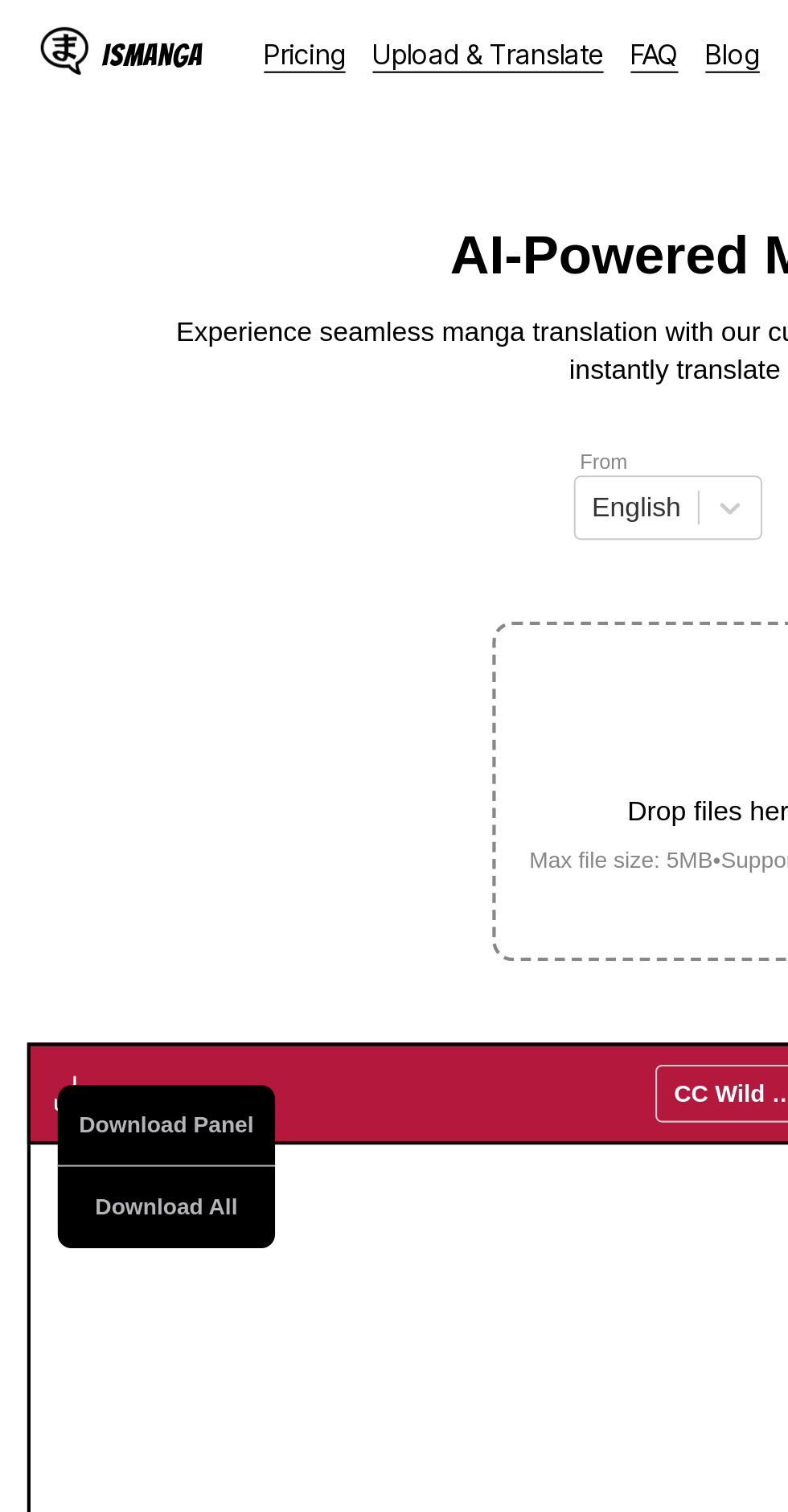
click at [116, 553] on button "Download All" at bounding box center [79, 572] width 103 height 38
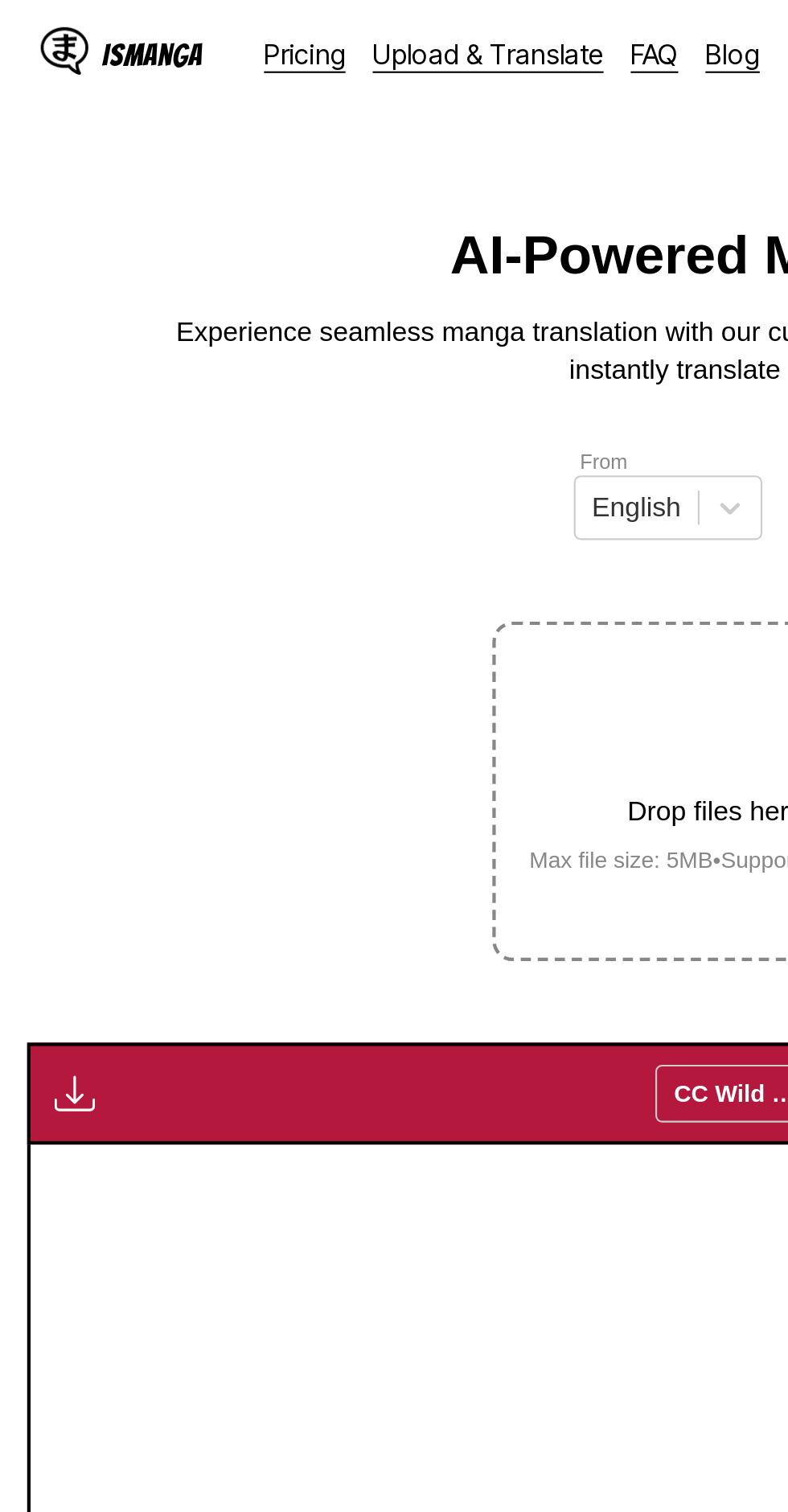
click at [214, 387] on section "From English To Indonesian Drop files here, or click to browse. Max file size: …" at bounding box center [394, 861] width 763 height 1300
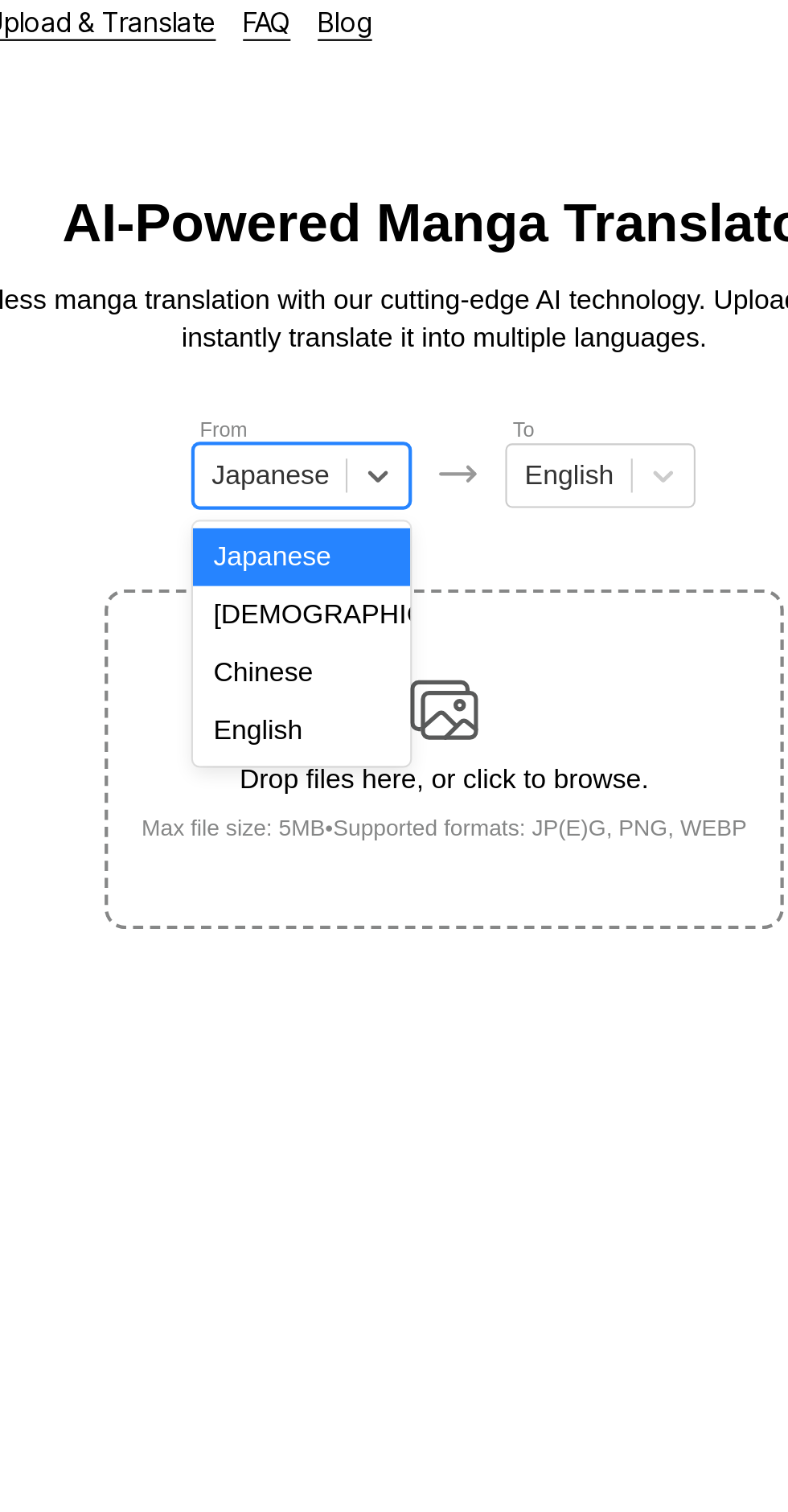
click at [340, 363] on div "English" at bounding box center [326, 360] width 103 height 28
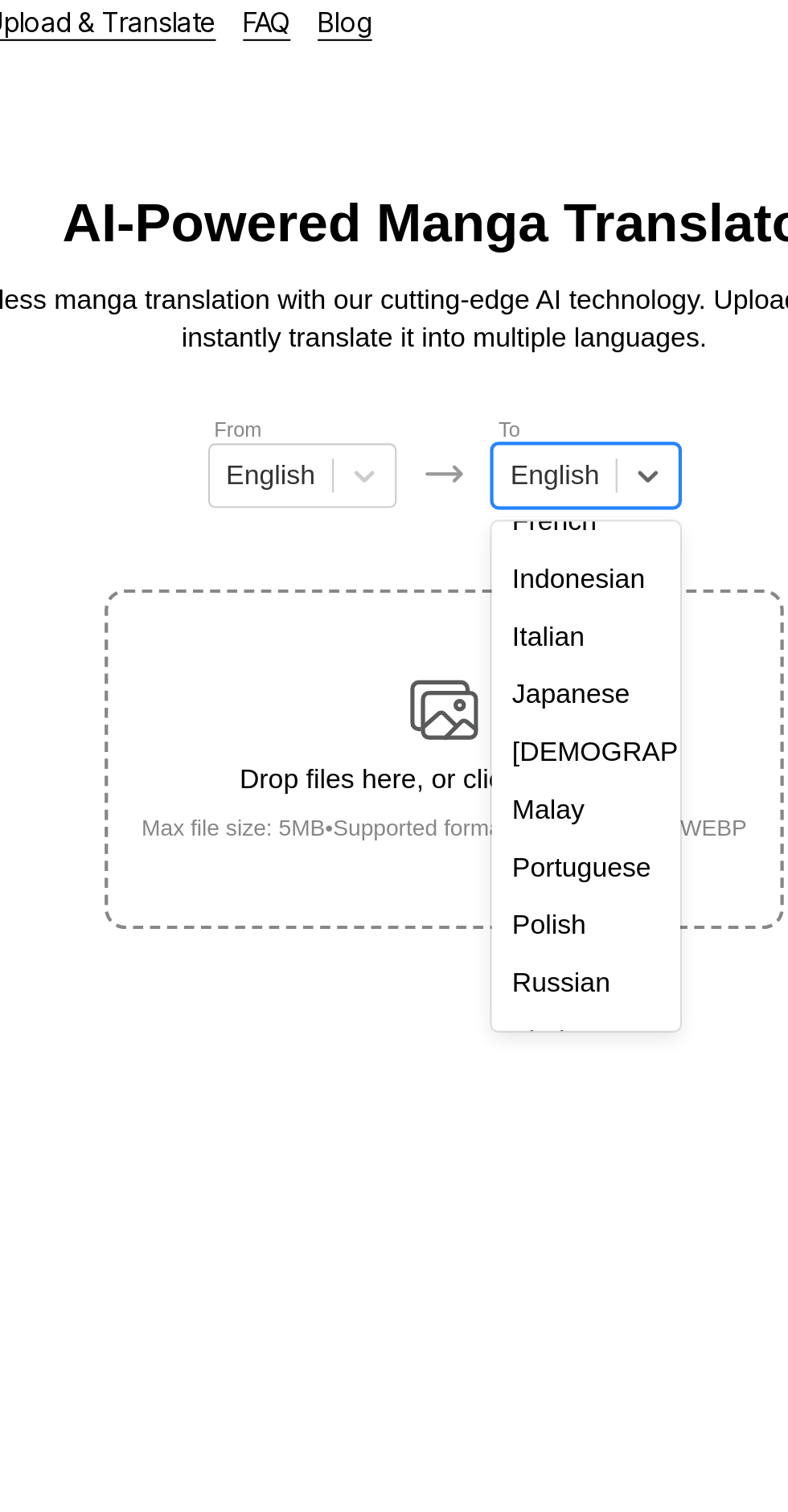
scroll to position [125, 0]
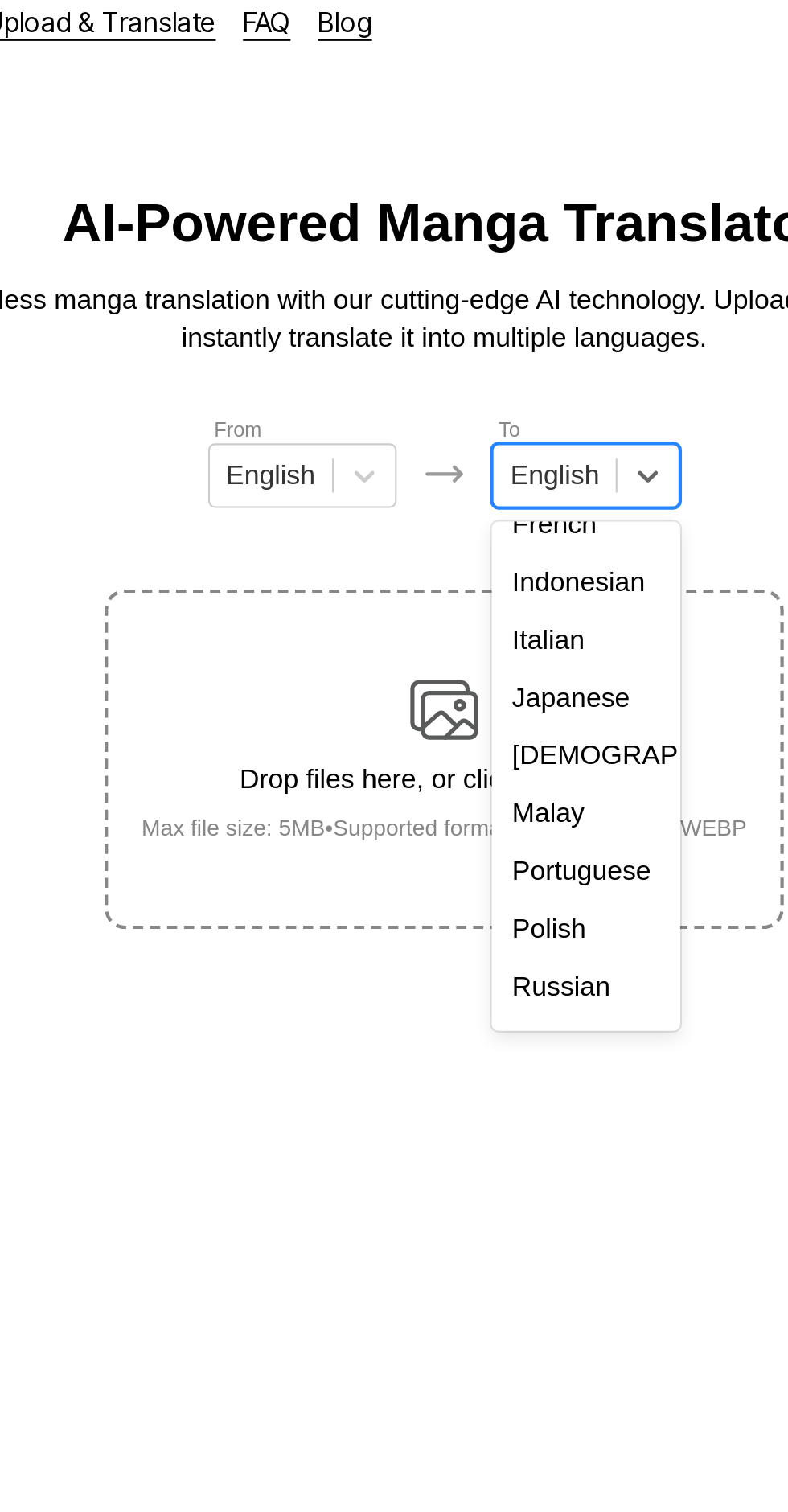
click at [467, 287] on div "Indonesian" at bounding box center [461, 291] width 90 height 28
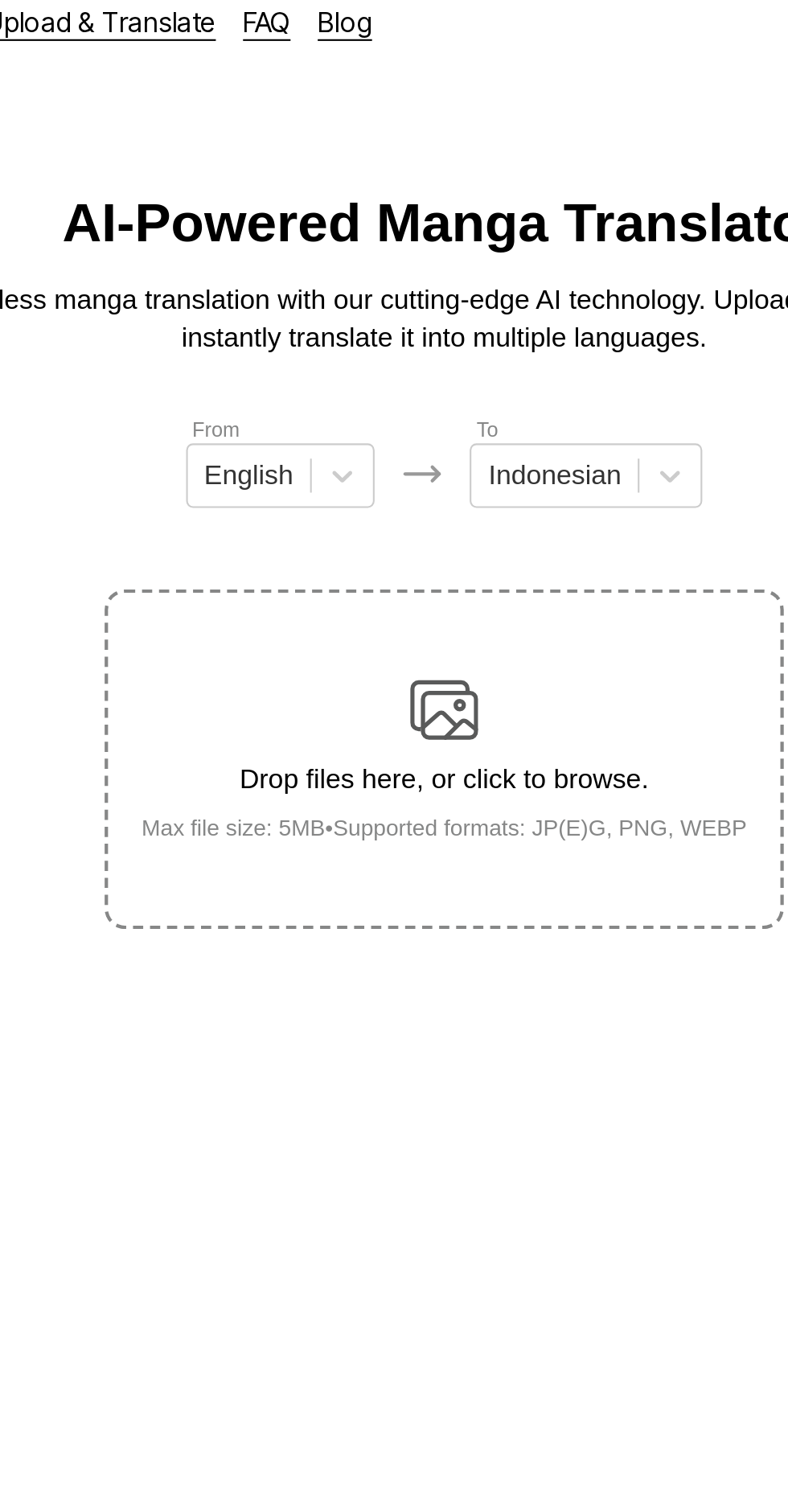
click at [407, 335] on img at bounding box center [394, 351] width 32 height 32
click at [0, 0] on input "Drop files here, or click to browse. Max file size: 5MB • Supported formats: JP…" at bounding box center [0, 0] width 0 height 0
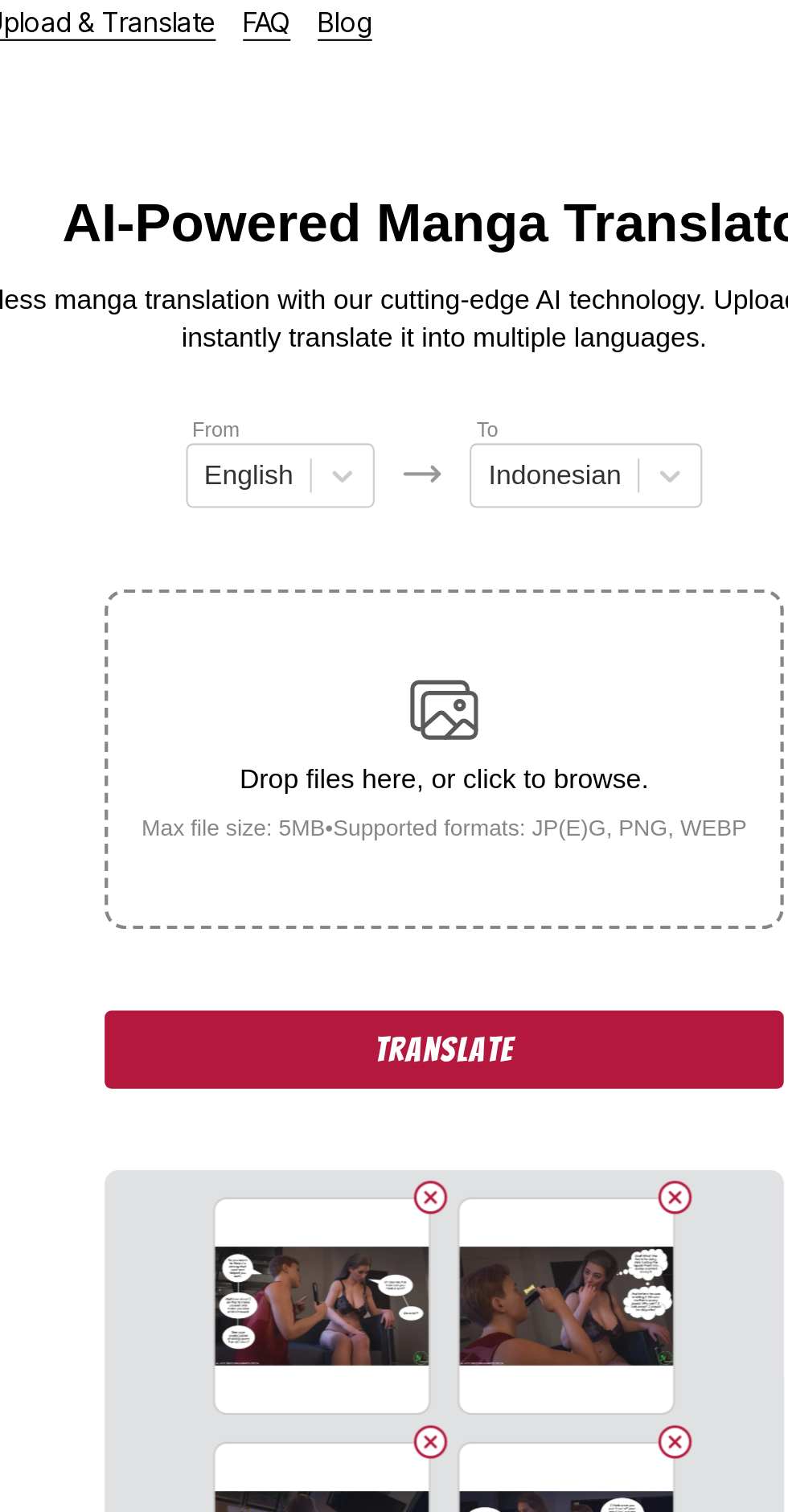
click at [461, 500] on button "Translate" at bounding box center [394, 513] width 322 height 37
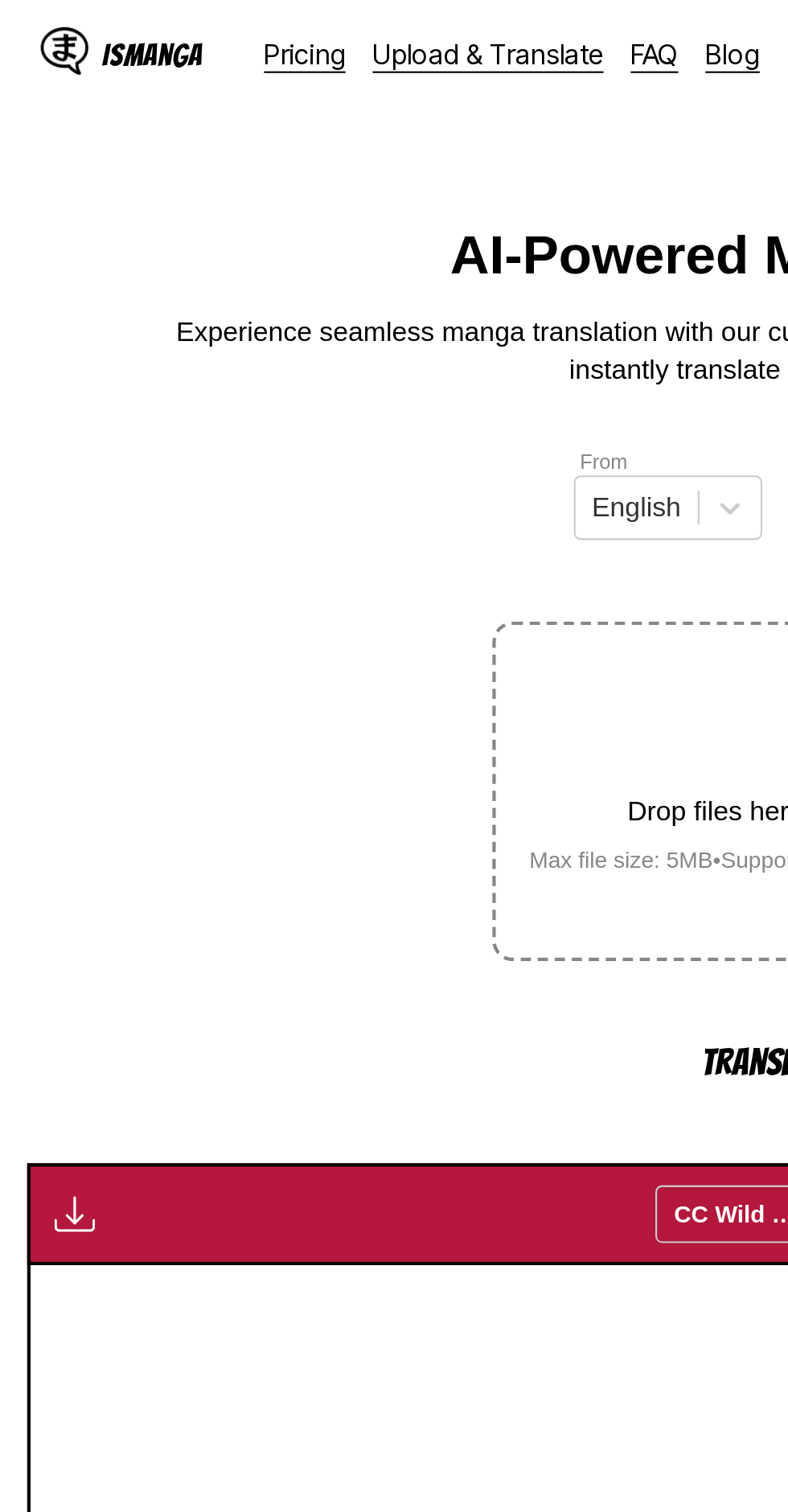
click at [36, 564] on button "button" at bounding box center [35, 575] width 29 height 21
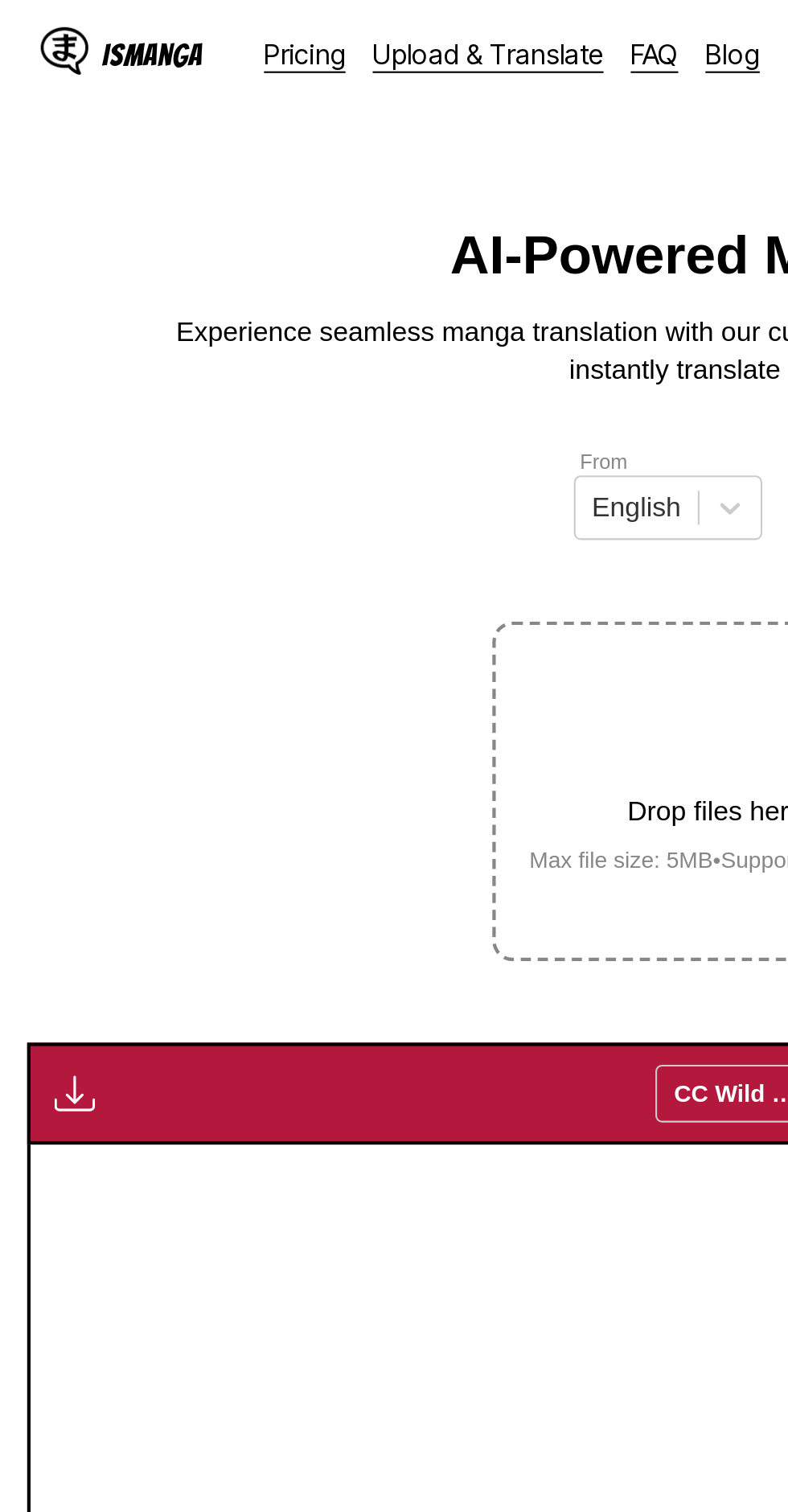
click at [42, 508] on img "button" at bounding box center [35, 518] width 19 height 19
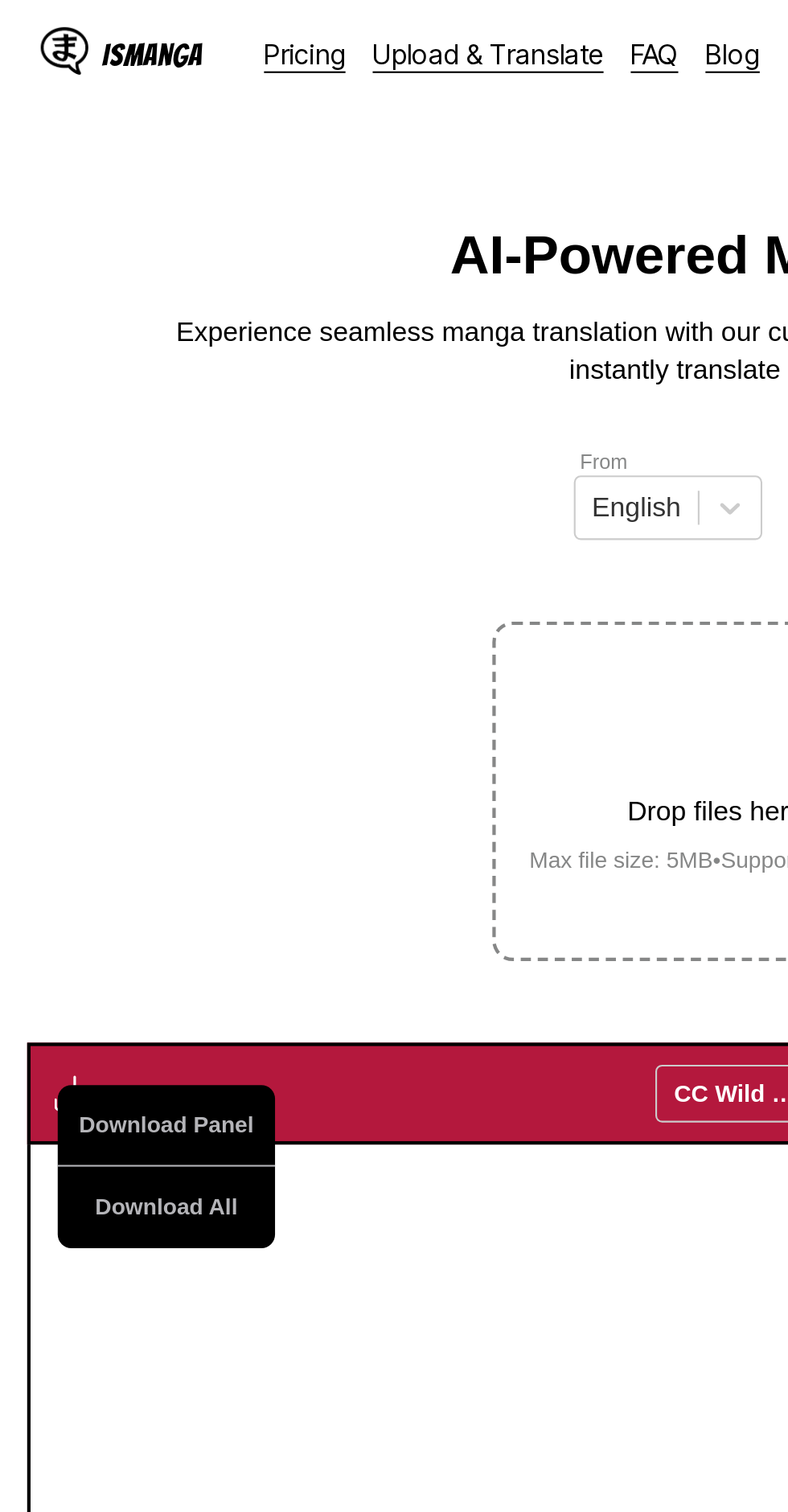
click at [110, 553] on button "Download All" at bounding box center [79, 572] width 103 height 38
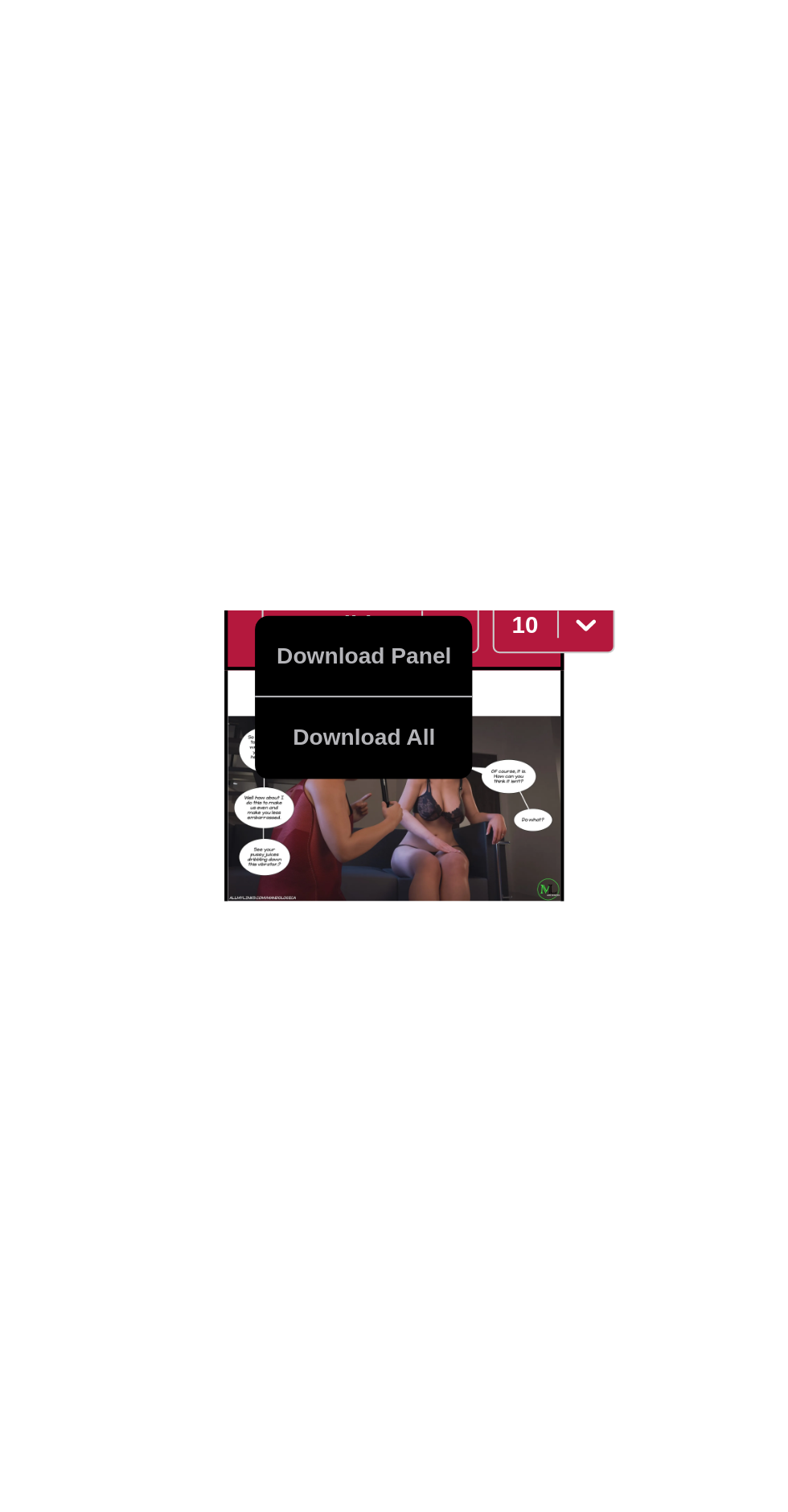
scroll to position [0, 0]
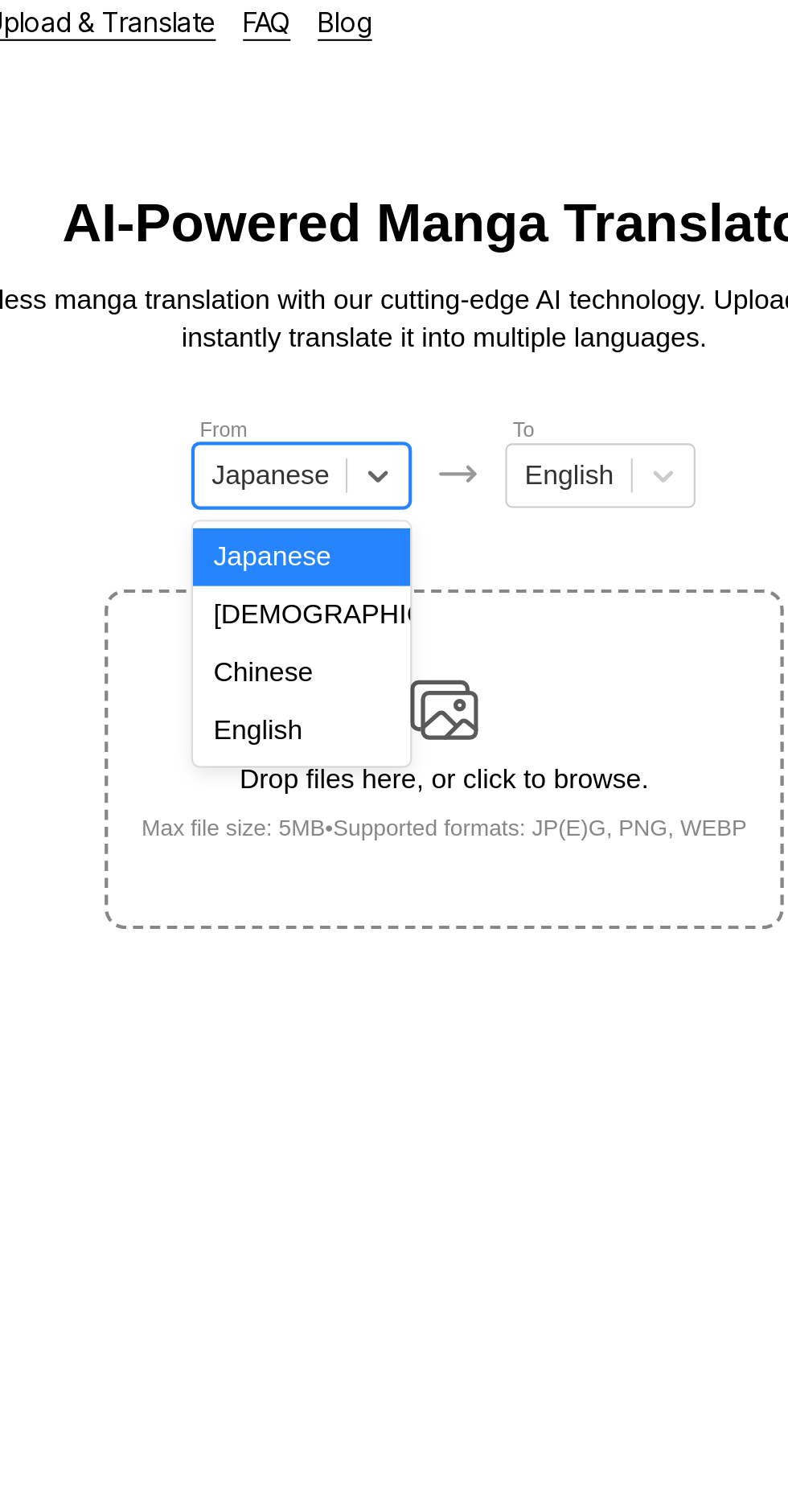
click at [347, 359] on div "English" at bounding box center [326, 360] width 103 height 28
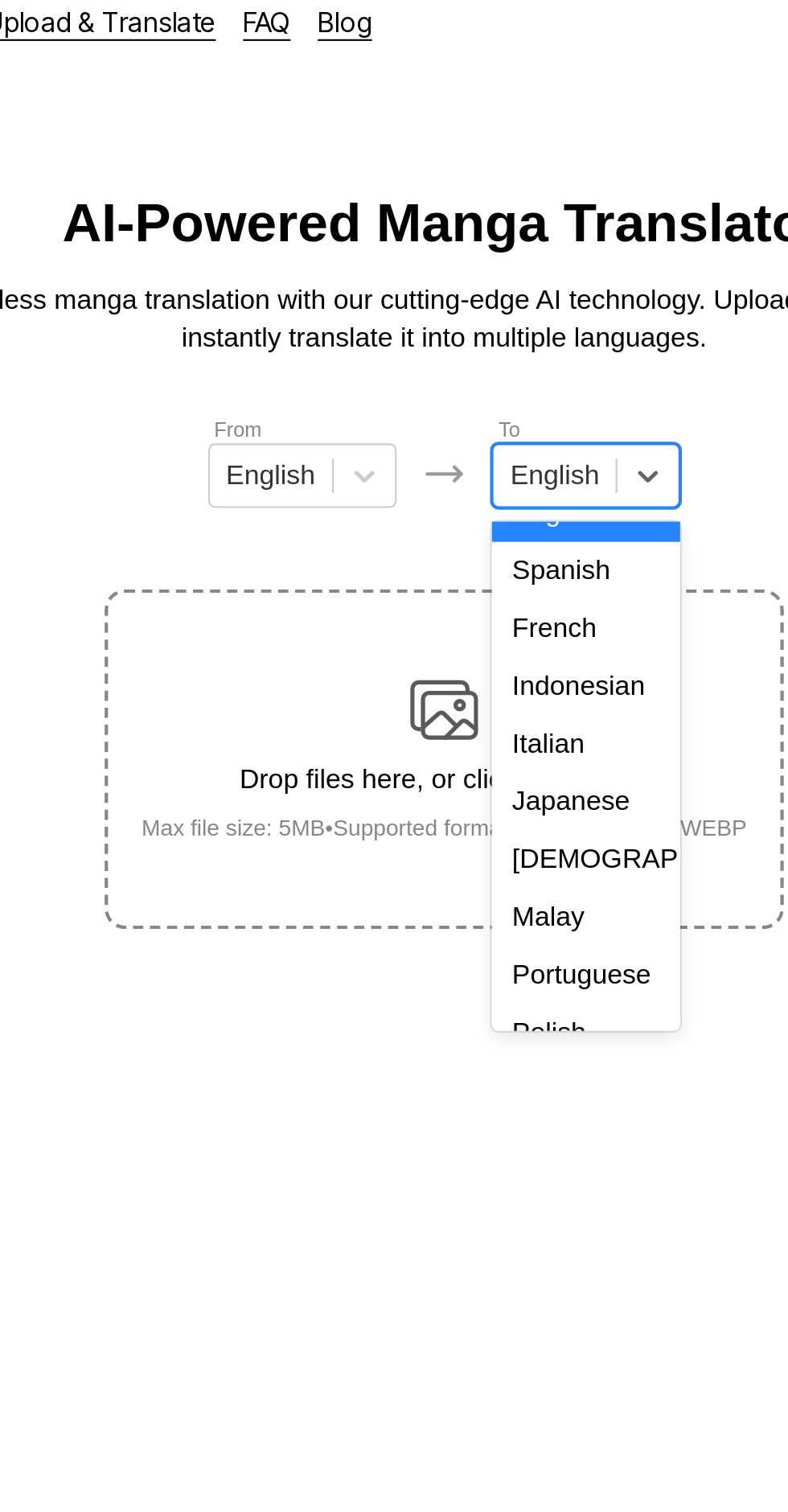
scroll to position [75, 0]
click at [473, 345] on div "Indonesian" at bounding box center [461, 340] width 90 height 28
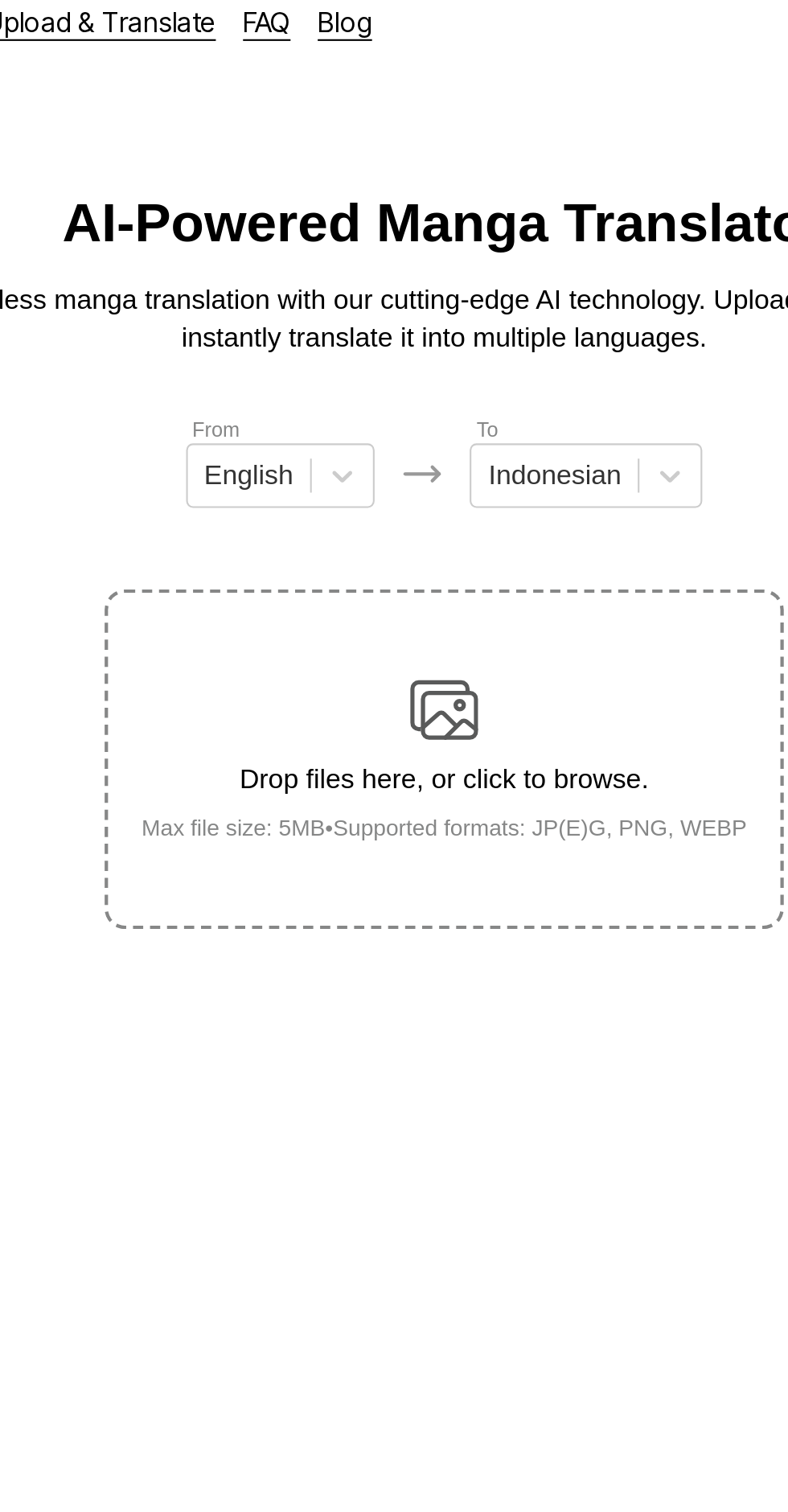
click at [404, 335] on img at bounding box center [394, 351] width 32 height 32
click at [0, 0] on input "Drop files here, or click to browse. Max file size: 5MB • Supported formats: JP…" at bounding box center [0, 0] width 0 height 0
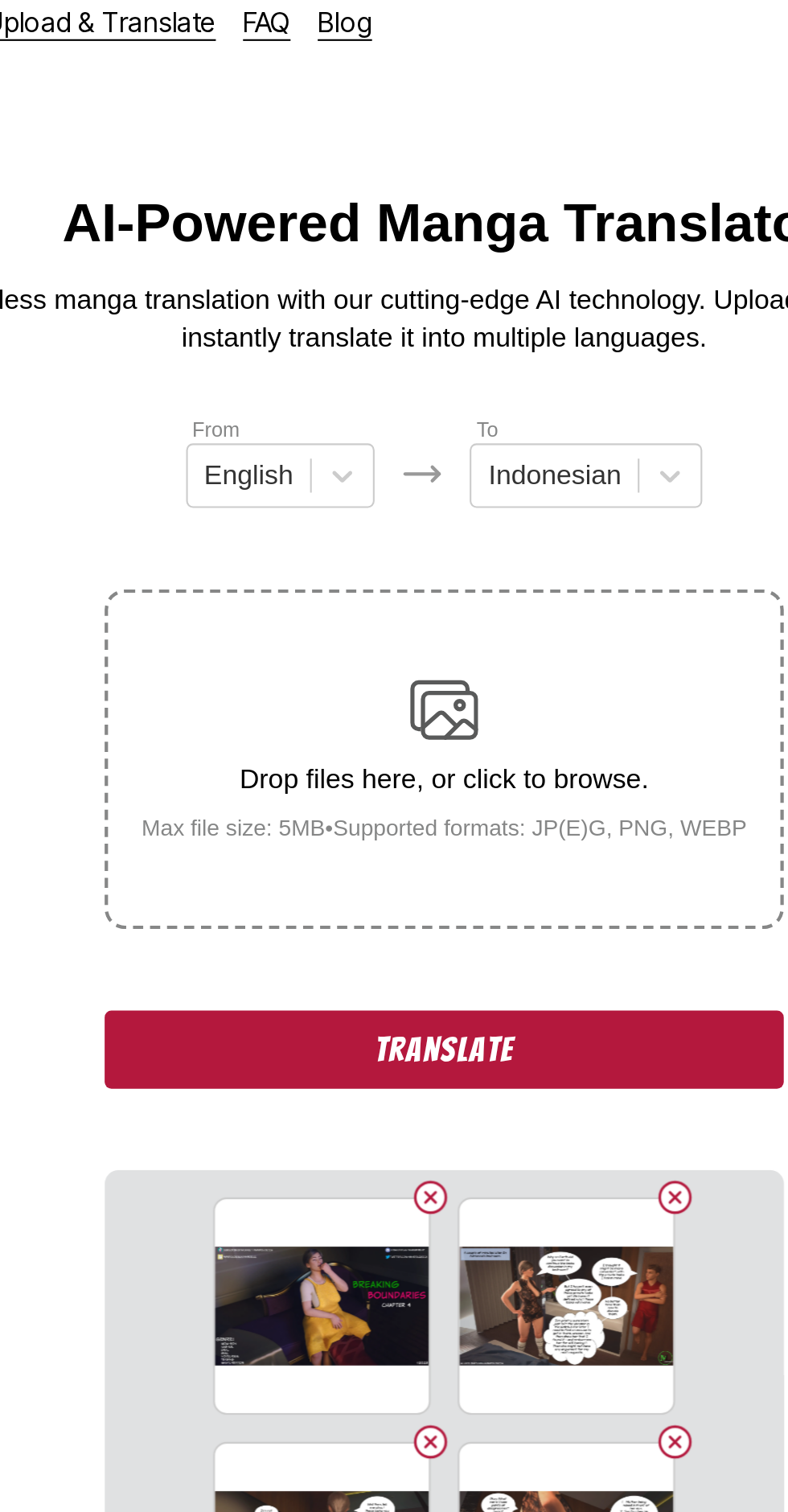
click at [506, 494] on button "Translate" at bounding box center [394, 513] width 322 height 37
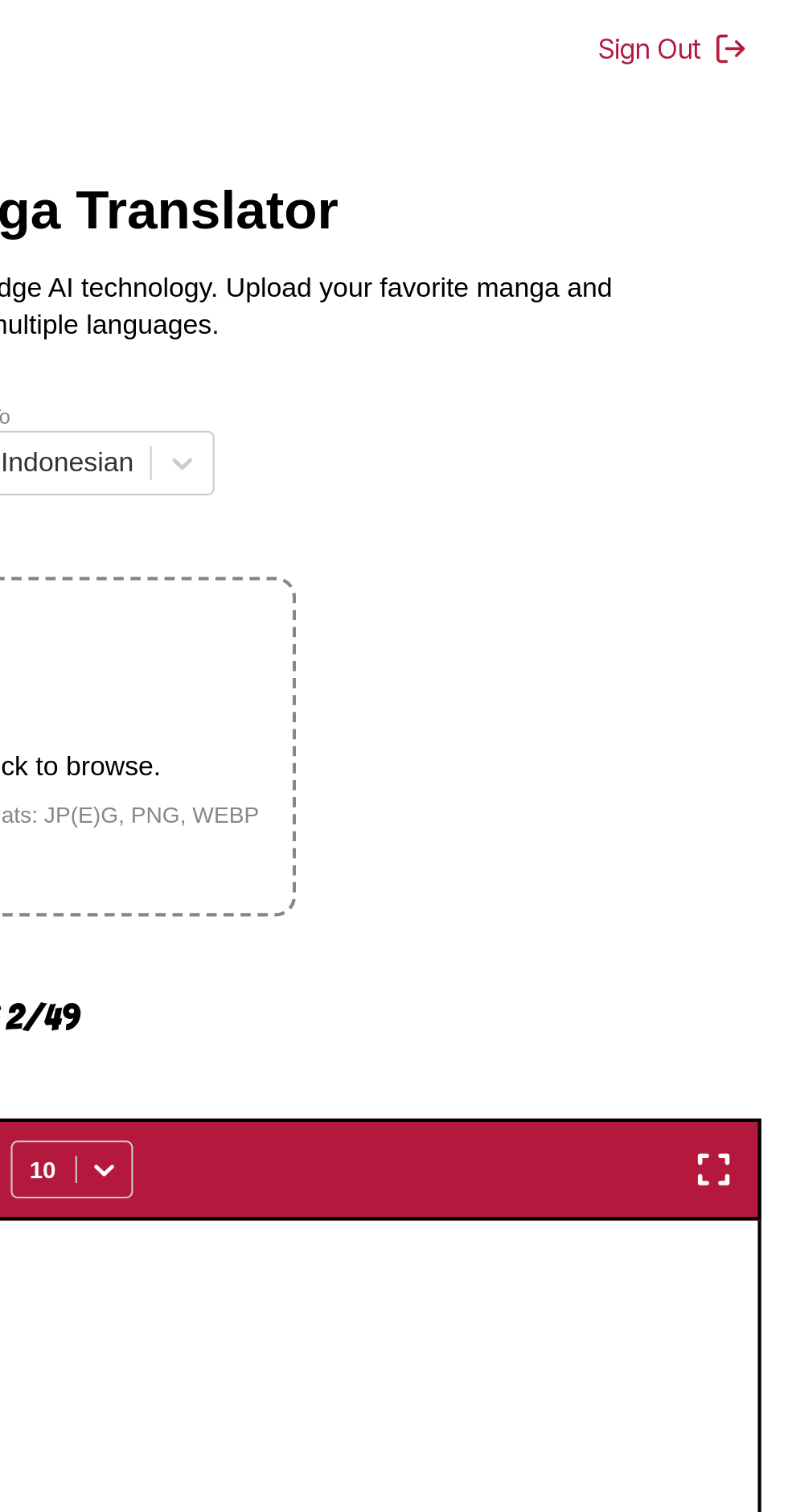
scroll to position [0, 0]
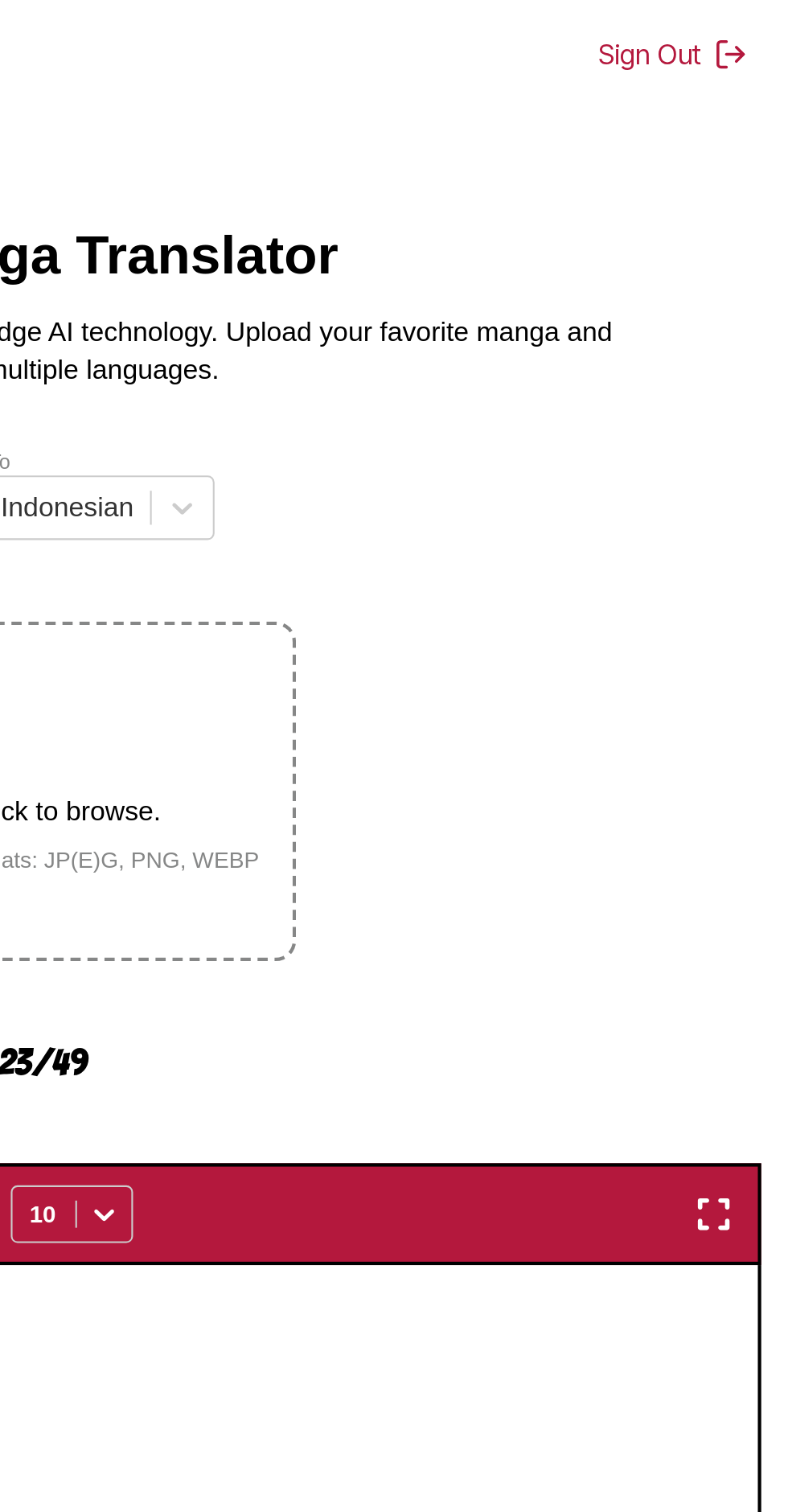
click at [573, 480] on section "From English To Indonesian Drop files here, or click to browse. Max file size: …" at bounding box center [394, 889] width 763 height 1356
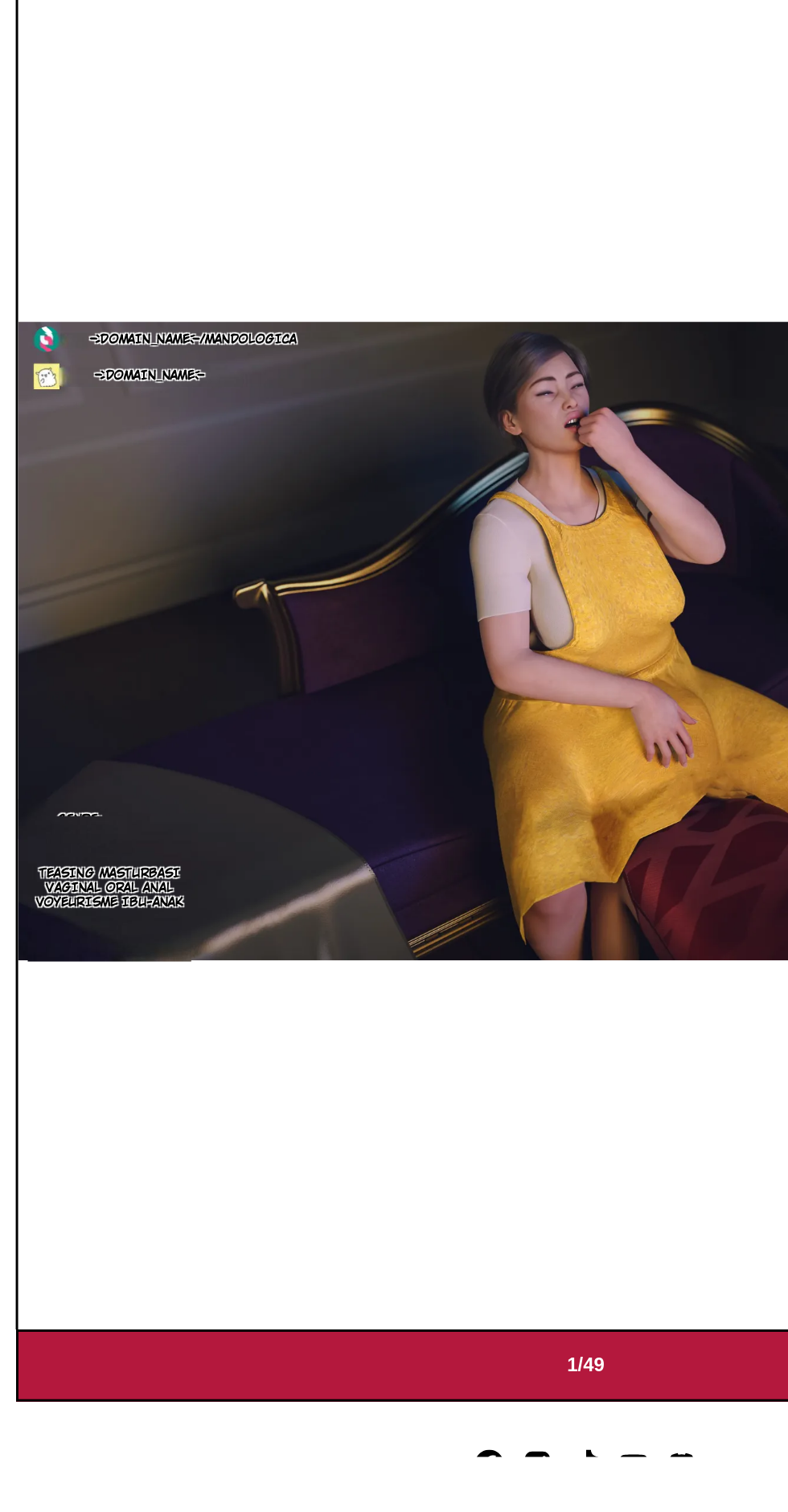
scroll to position [93, 0]
click at [470, 1440] on img "button" at bounding box center [468, 1449] width 19 height 19
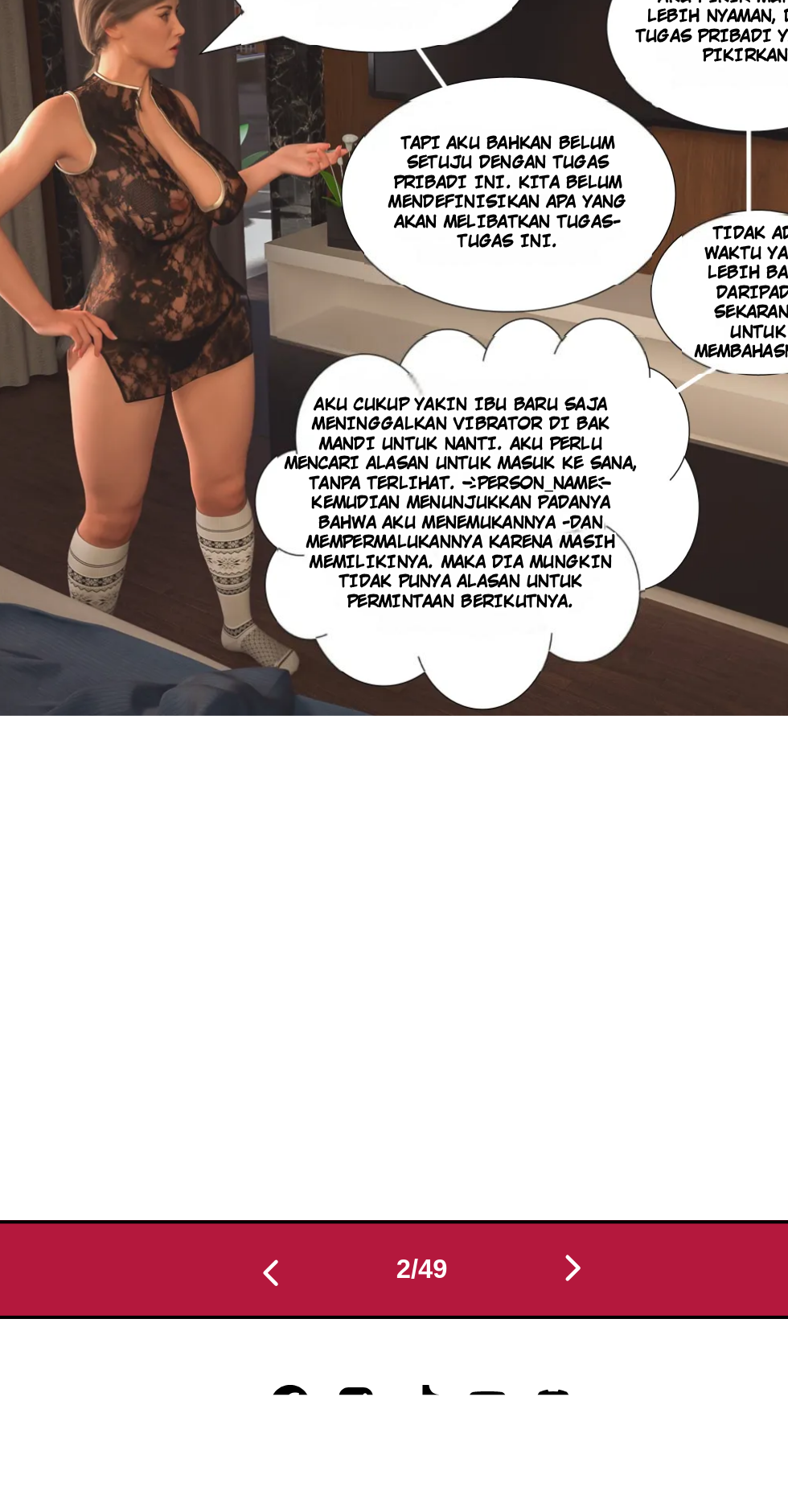
click at [326, 1443] on img "button" at bounding box center [320, 1452] width 19 height 19
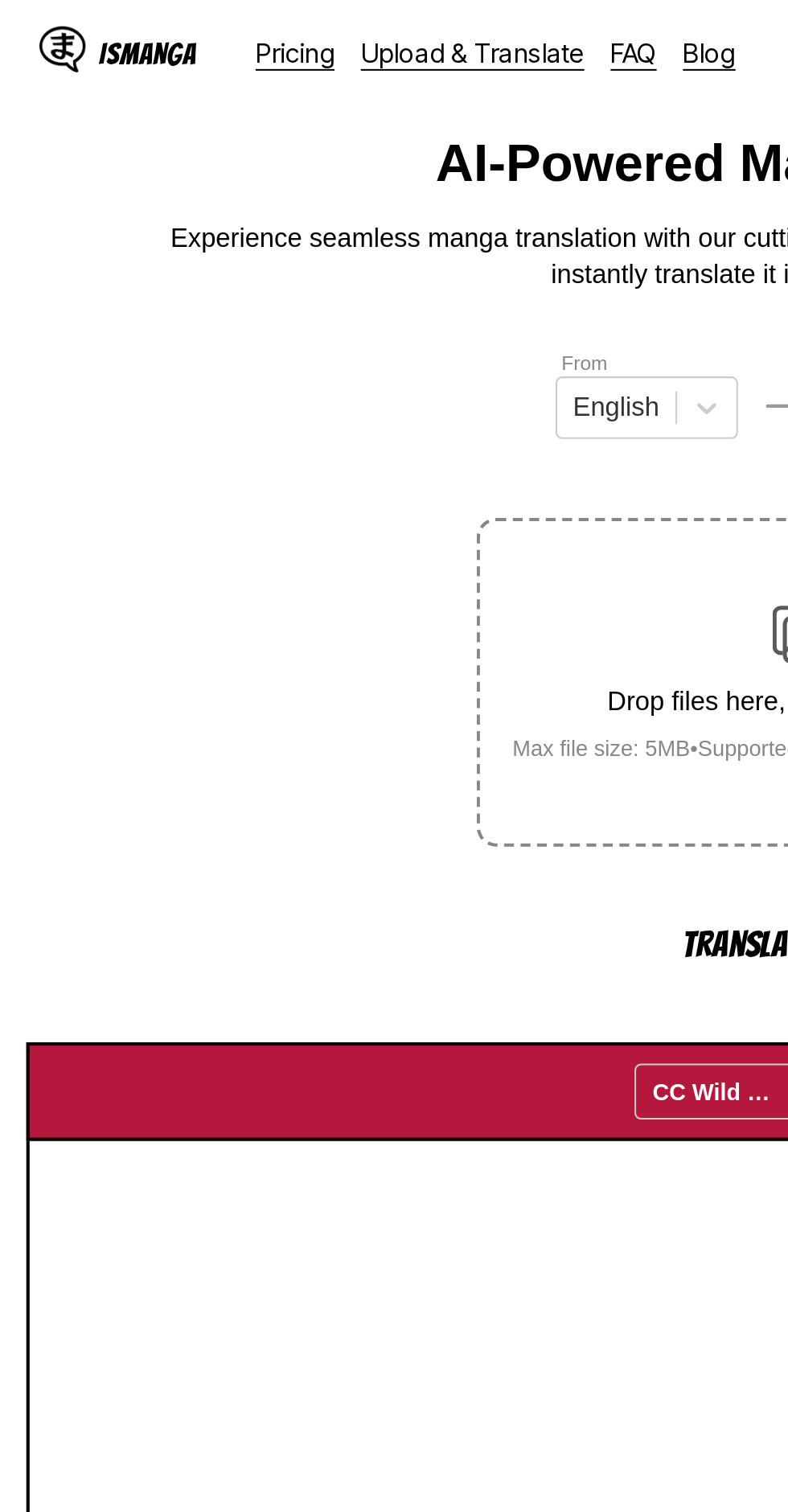
scroll to position [0, 0]
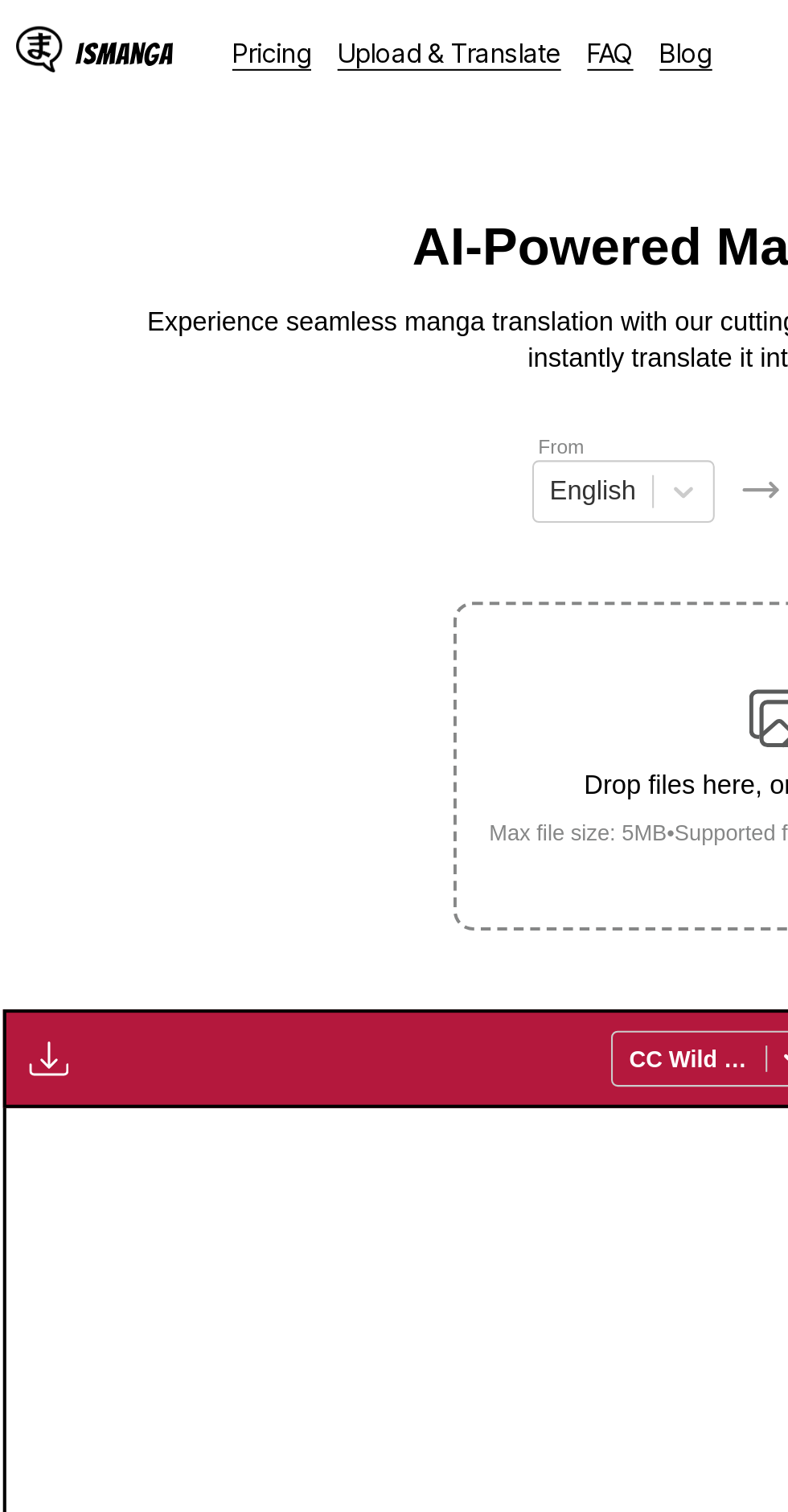
click at [35, 508] on img "button" at bounding box center [35, 518] width 19 height 19
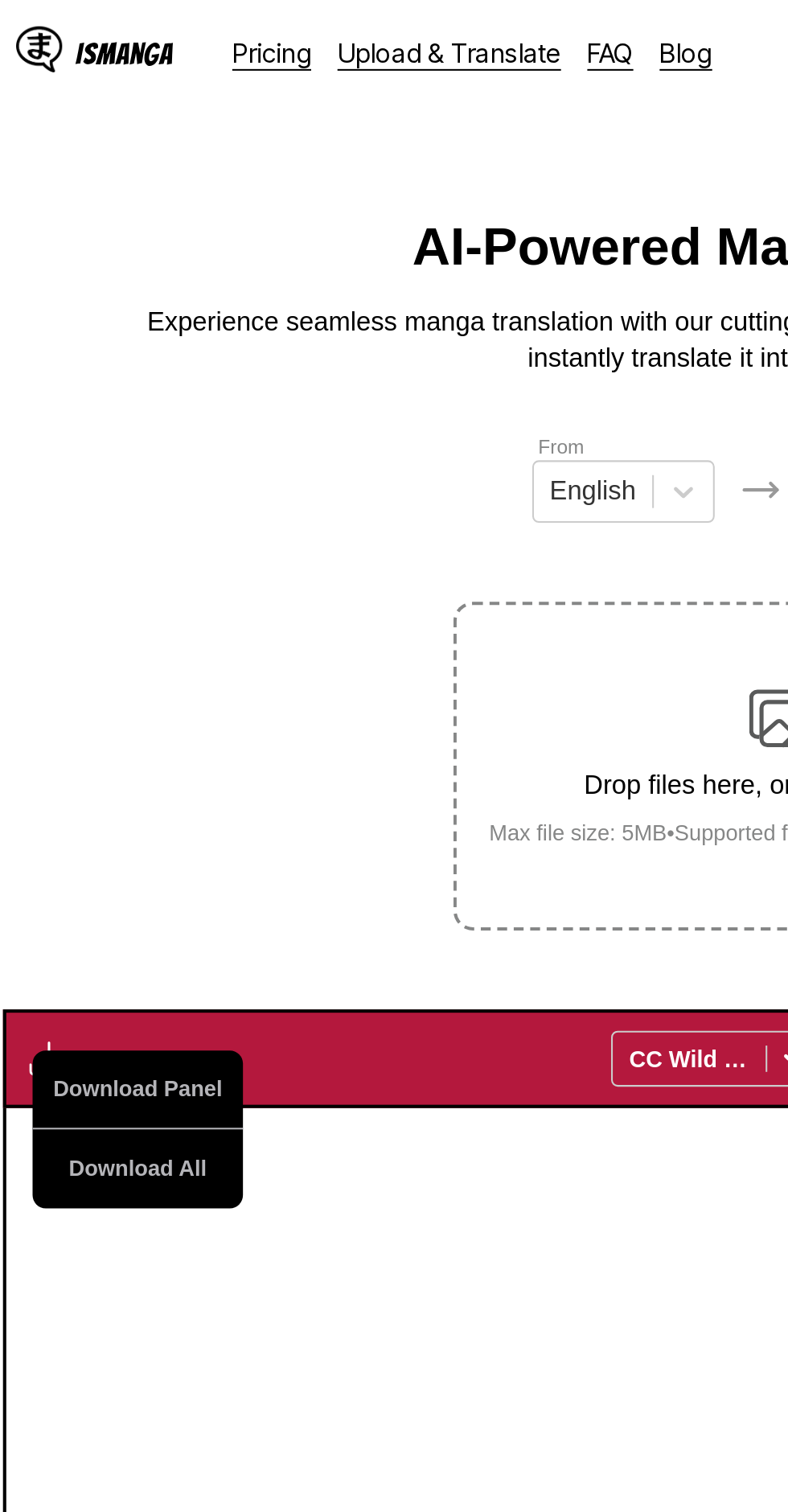
click at [107, 553] on button "Download All" at bounding box center [79, 572] width 103 height 38
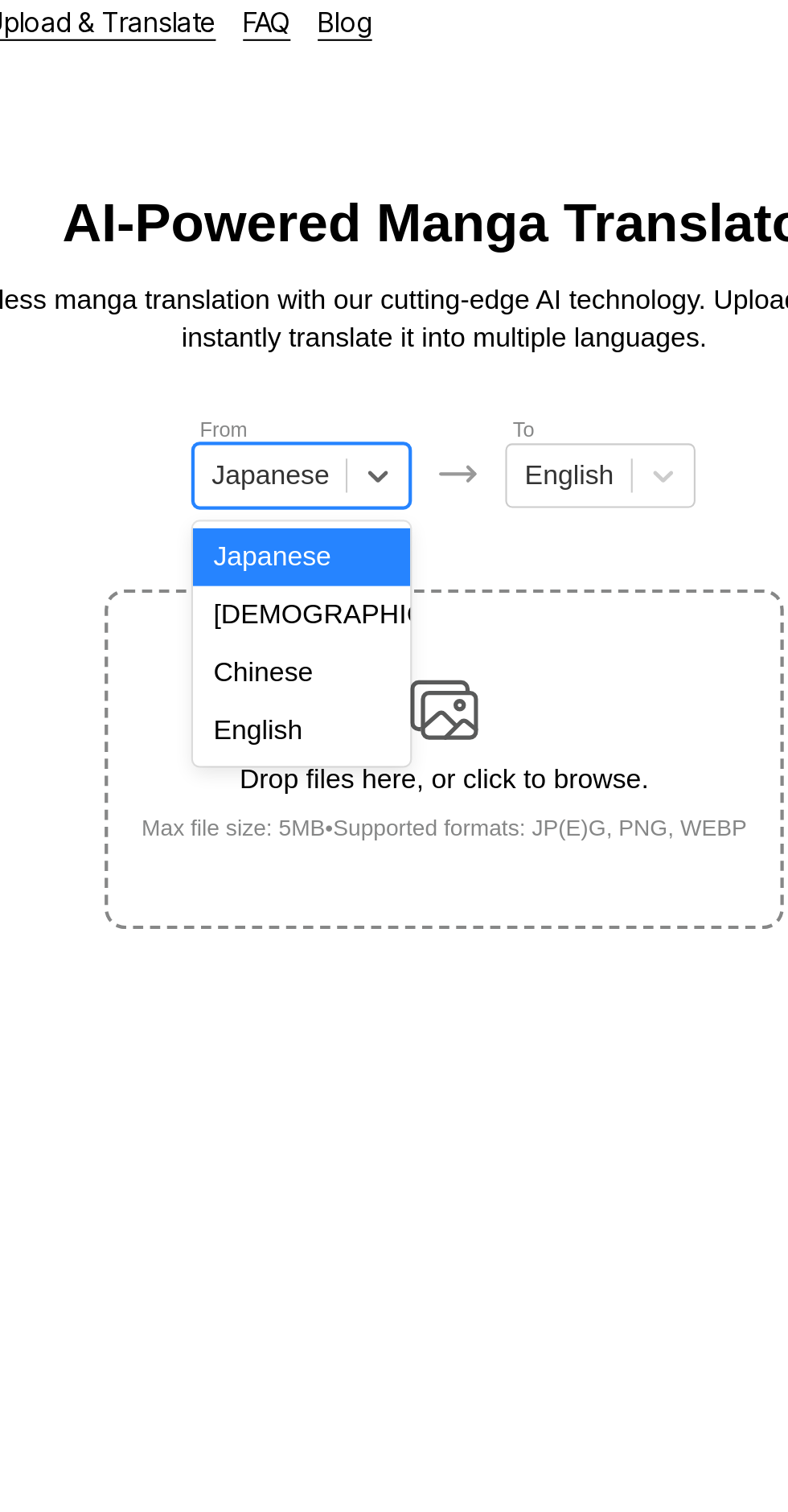
click at [332, 360] on div "English" at bounding box center [326, 360] width 103 height 28
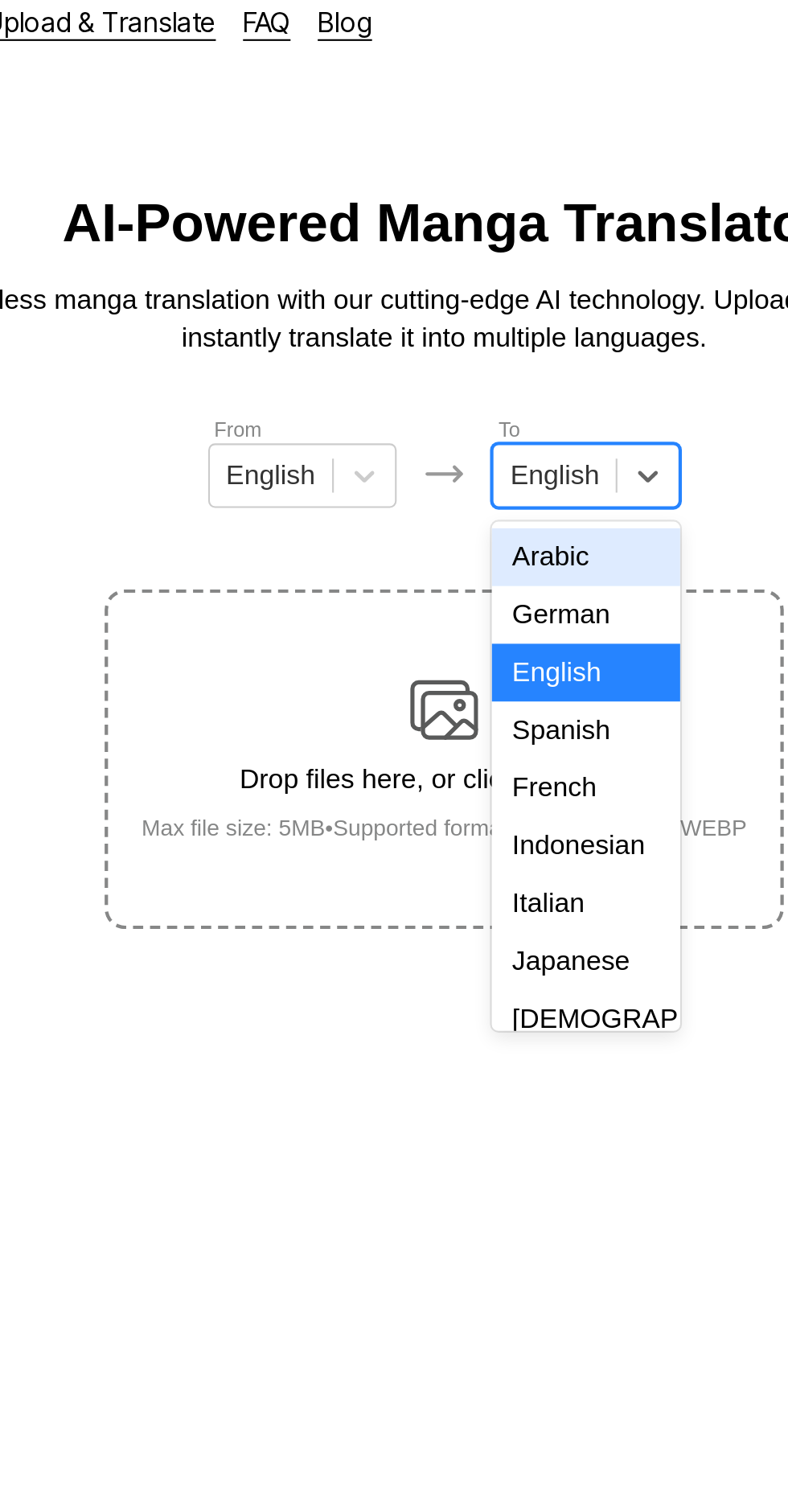
click at [472, 410] on div "Indonesian" at bounding box center [461, 416] width 90 height 28
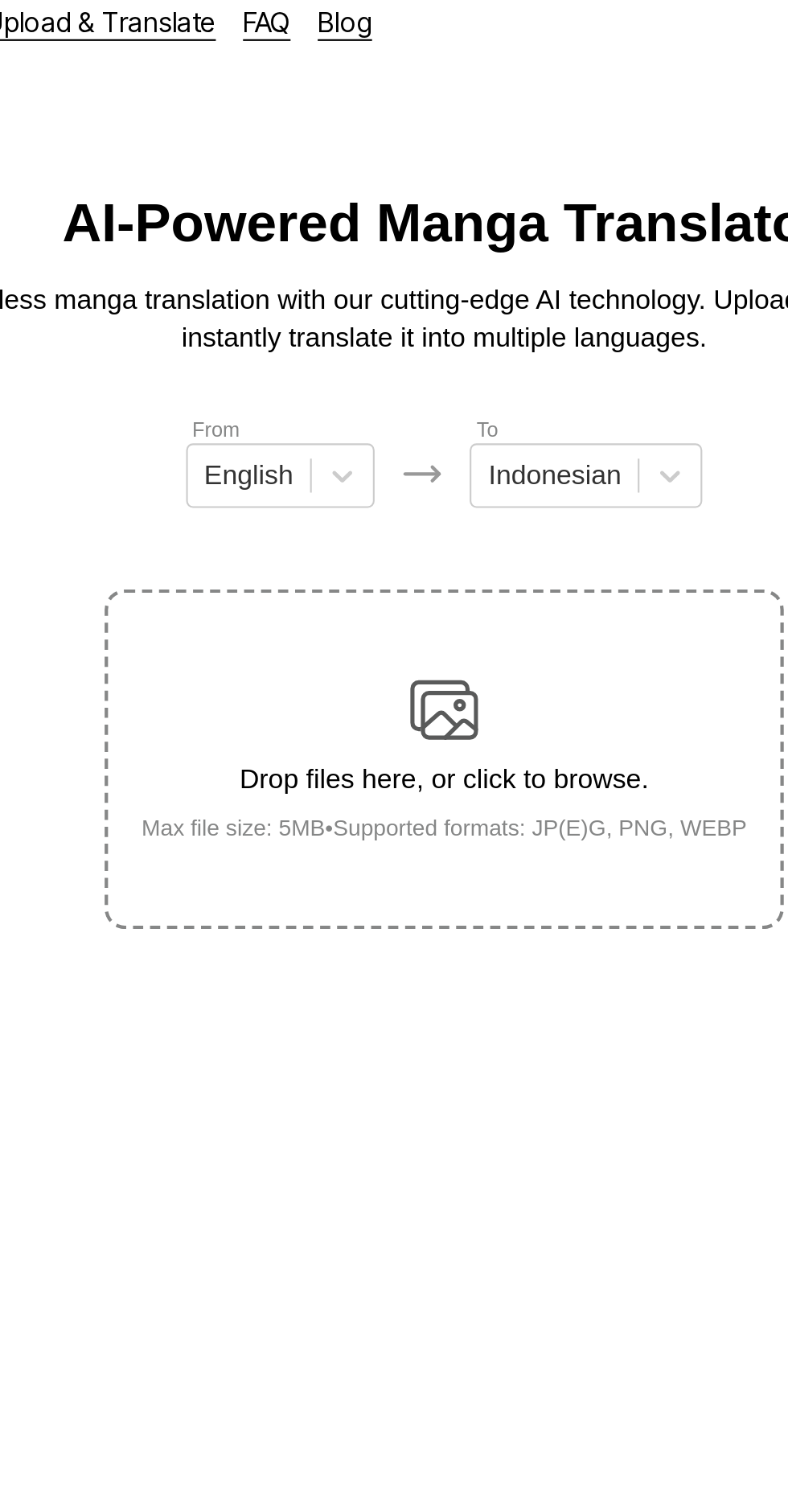
click at [407, 335] on img at bounding box center [394, 351] width 32 height 32
click at [0, 0] on input "Drop files here, or click to browse. Max file size: 5MB • Supported formats: JP…" at bounding box center [0, 0] width 0 height 0
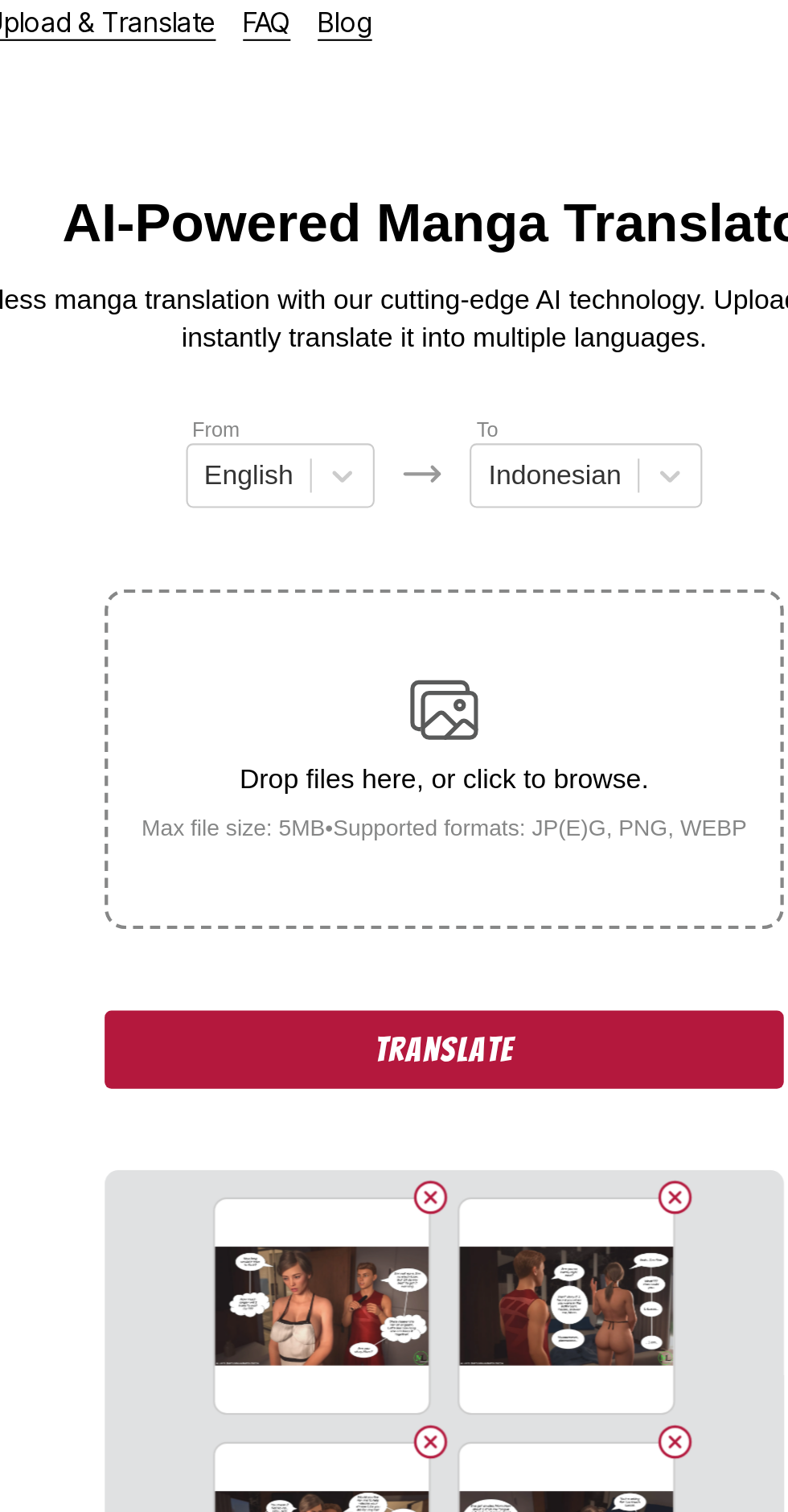
click at [446, 494] on button "Translate" at bounding box center [394, 513] width 322 height 37
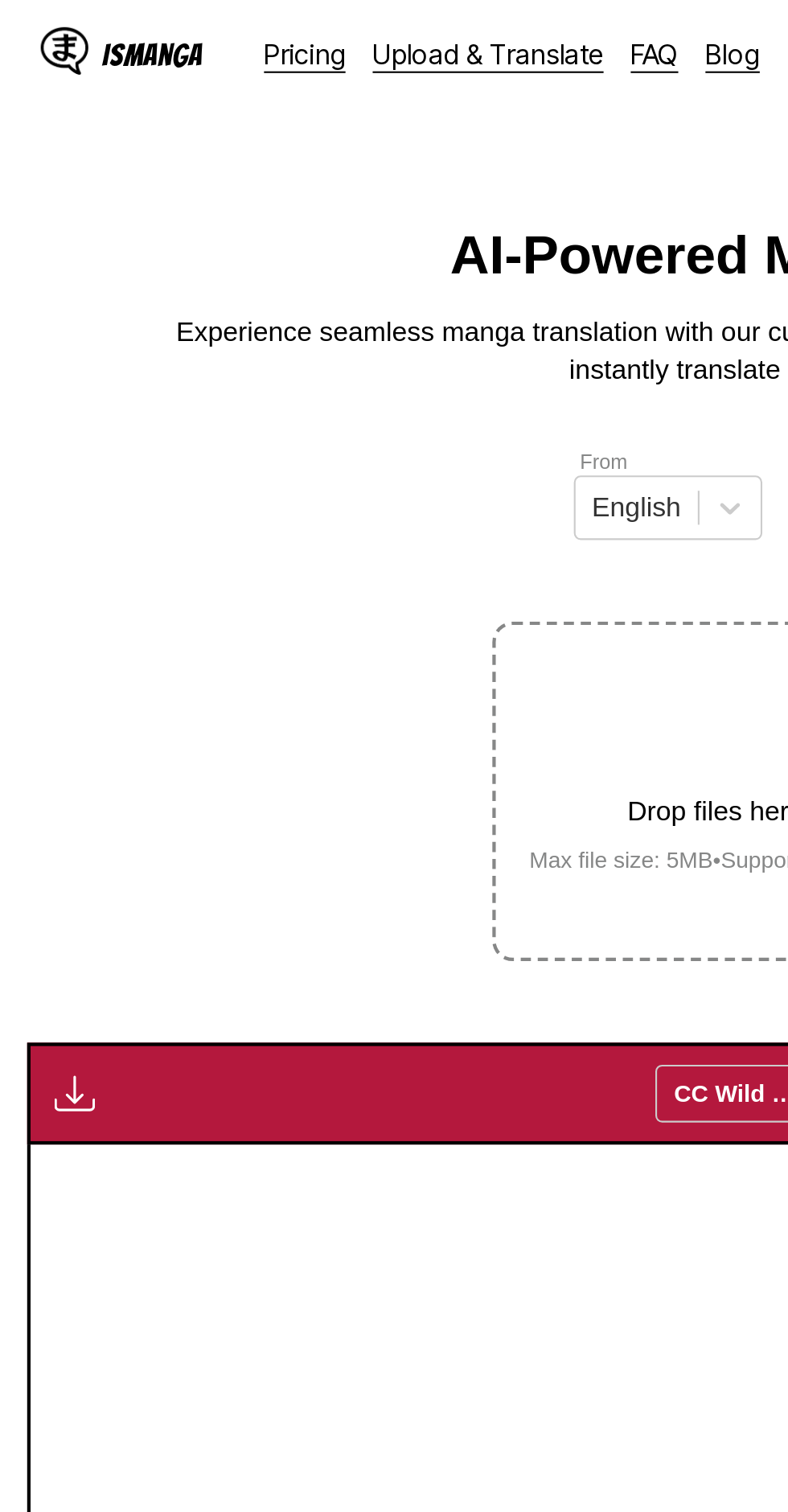
click at [40, 508] on img "button" at bounding box center [35, 518] width 19 height 19
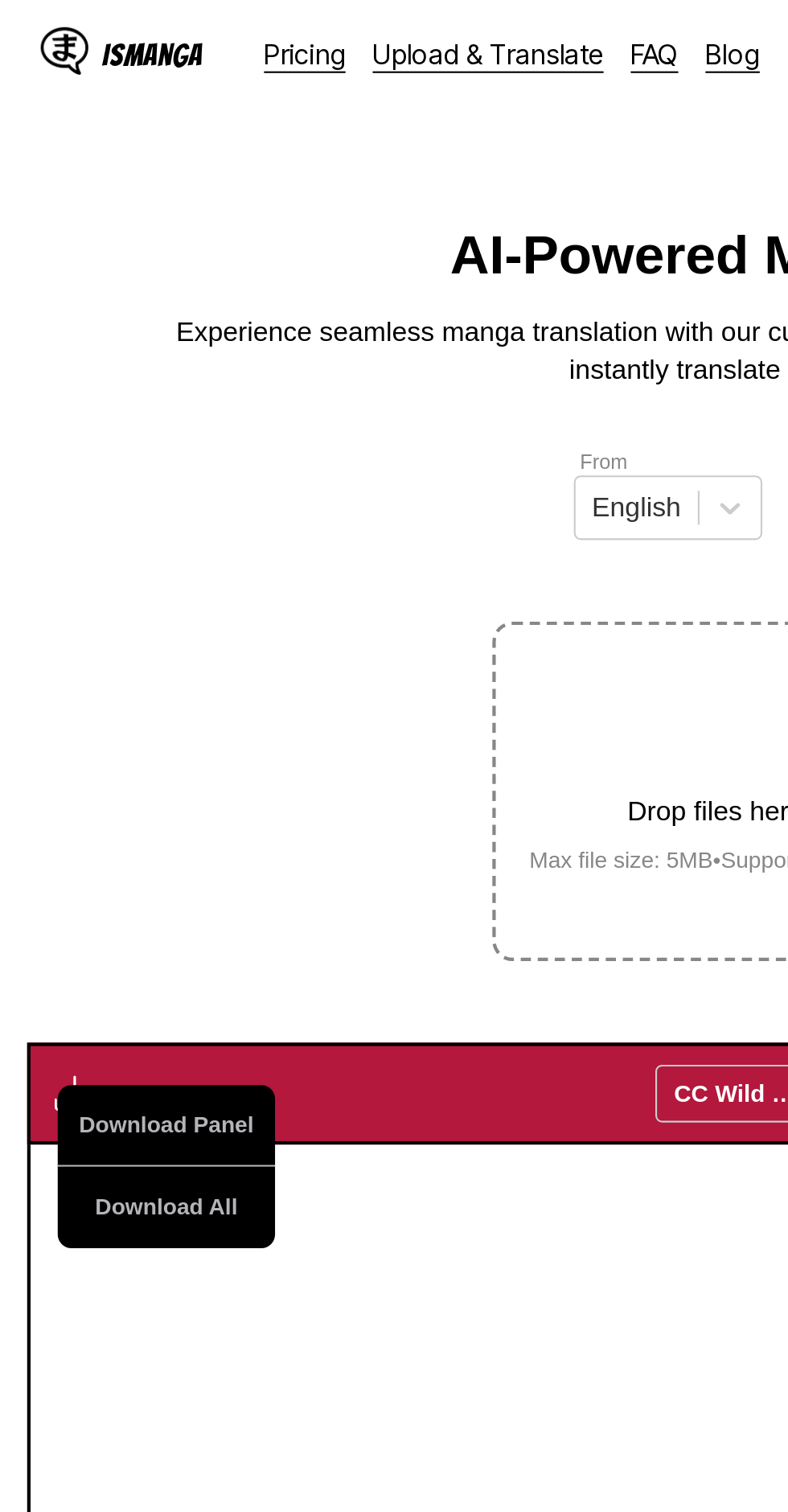
click at [88, 553] on button "Download All" at bounding box center [79, 572] width 103 height 38
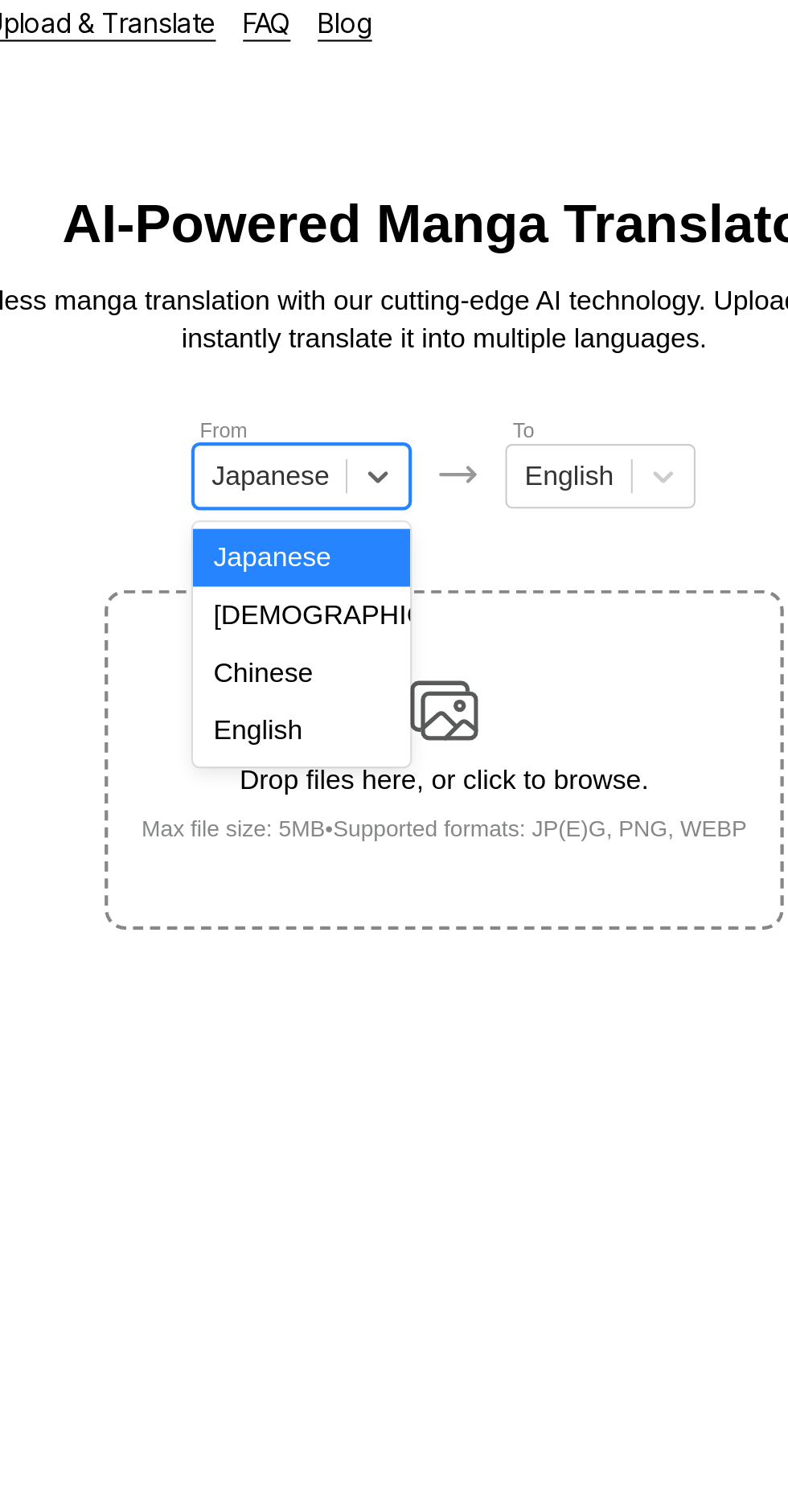
click at [341, 368] on div "English" at bounding box center [326, 360] width 103 height 28
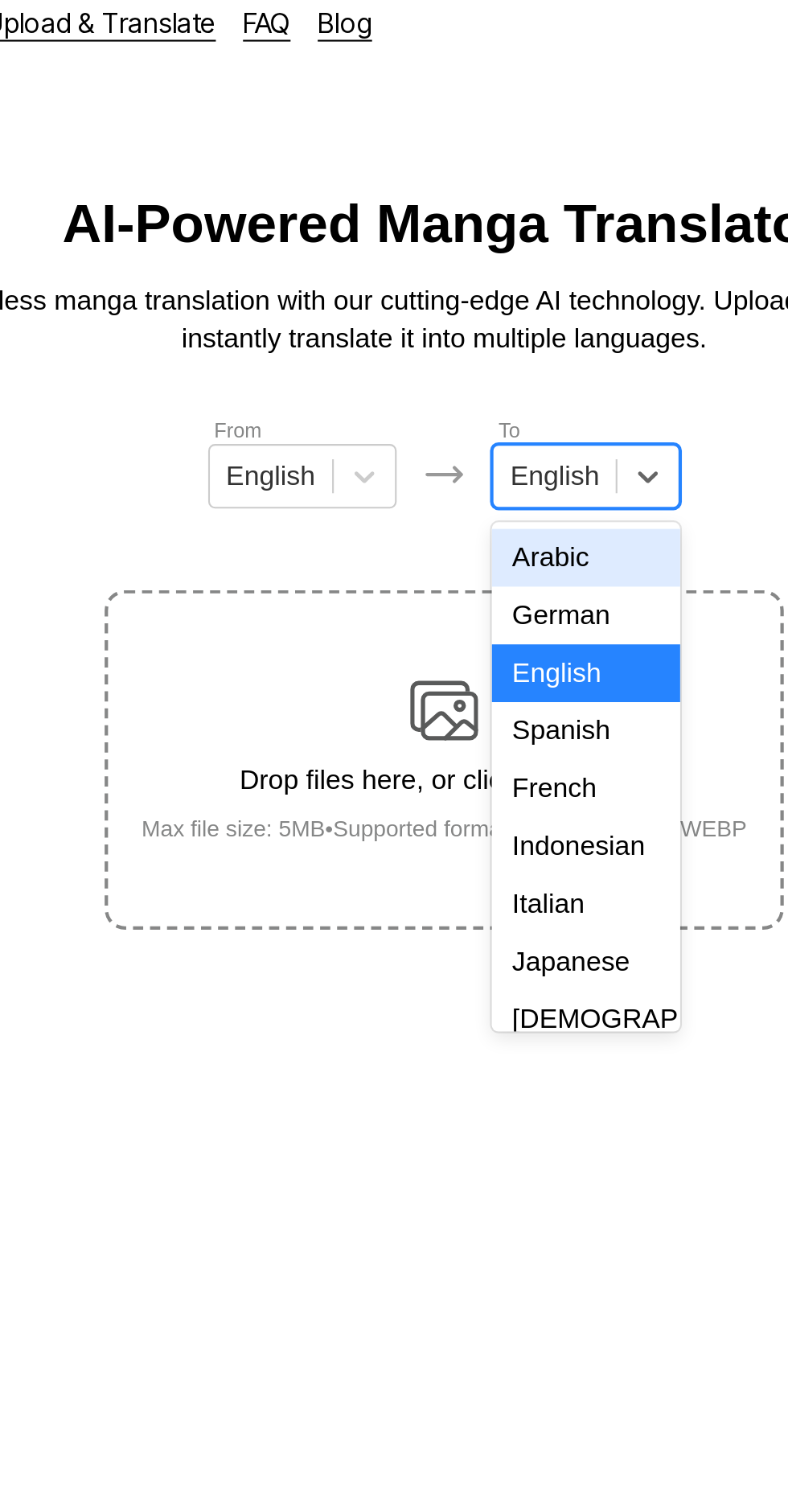
click at [484, 409] on div "Indonesian" at bounding box center [461, 416] width 90 height 28
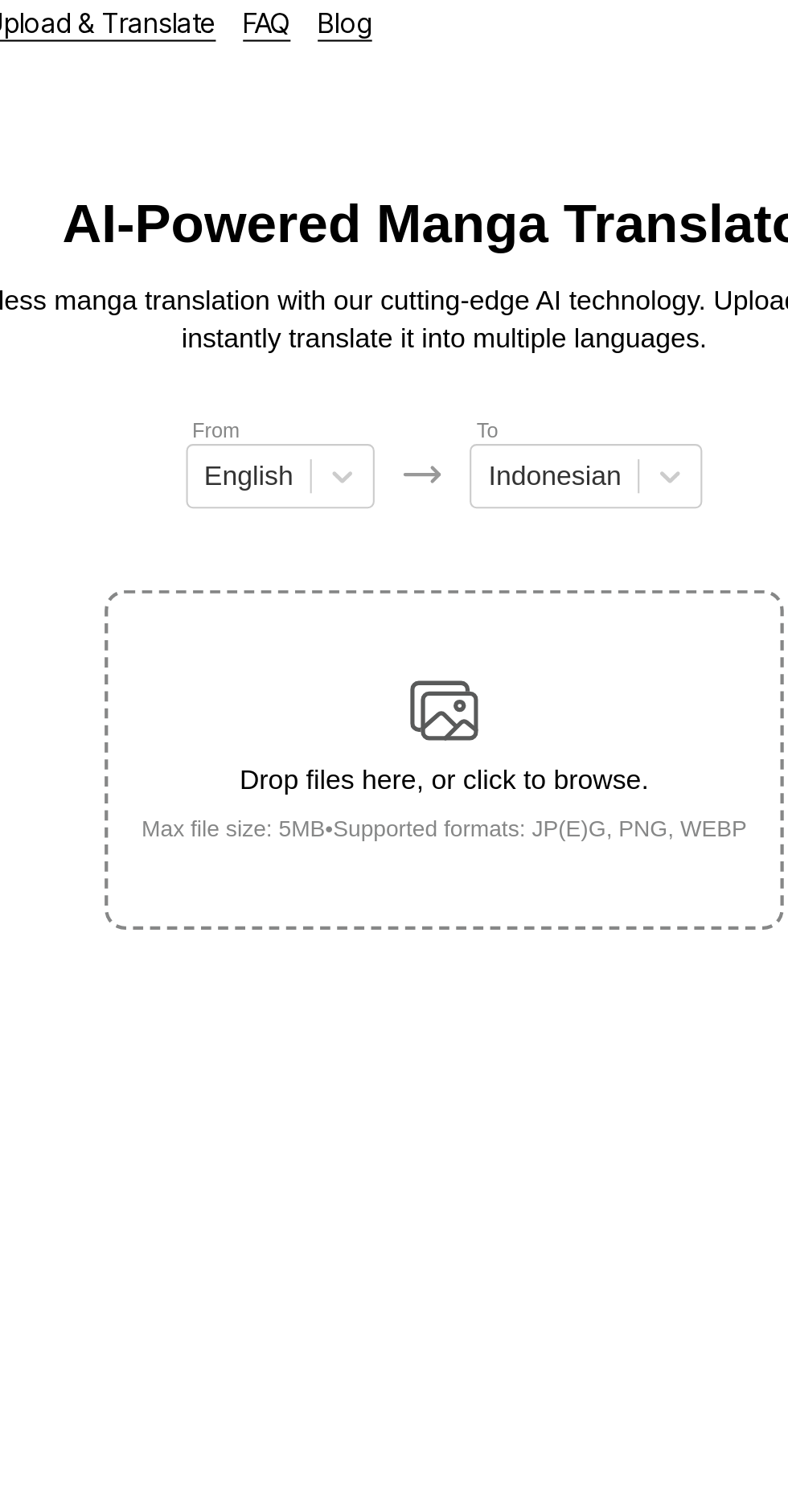
click at [409, 335] on img at bounding box center [394, 351] width 32 height 32
click at [0, 0] on input "Drop files here, or click to browse. Max file size: 5MB • Supported formats: JP…" at bounding box center [0, 0] width 0 height 0
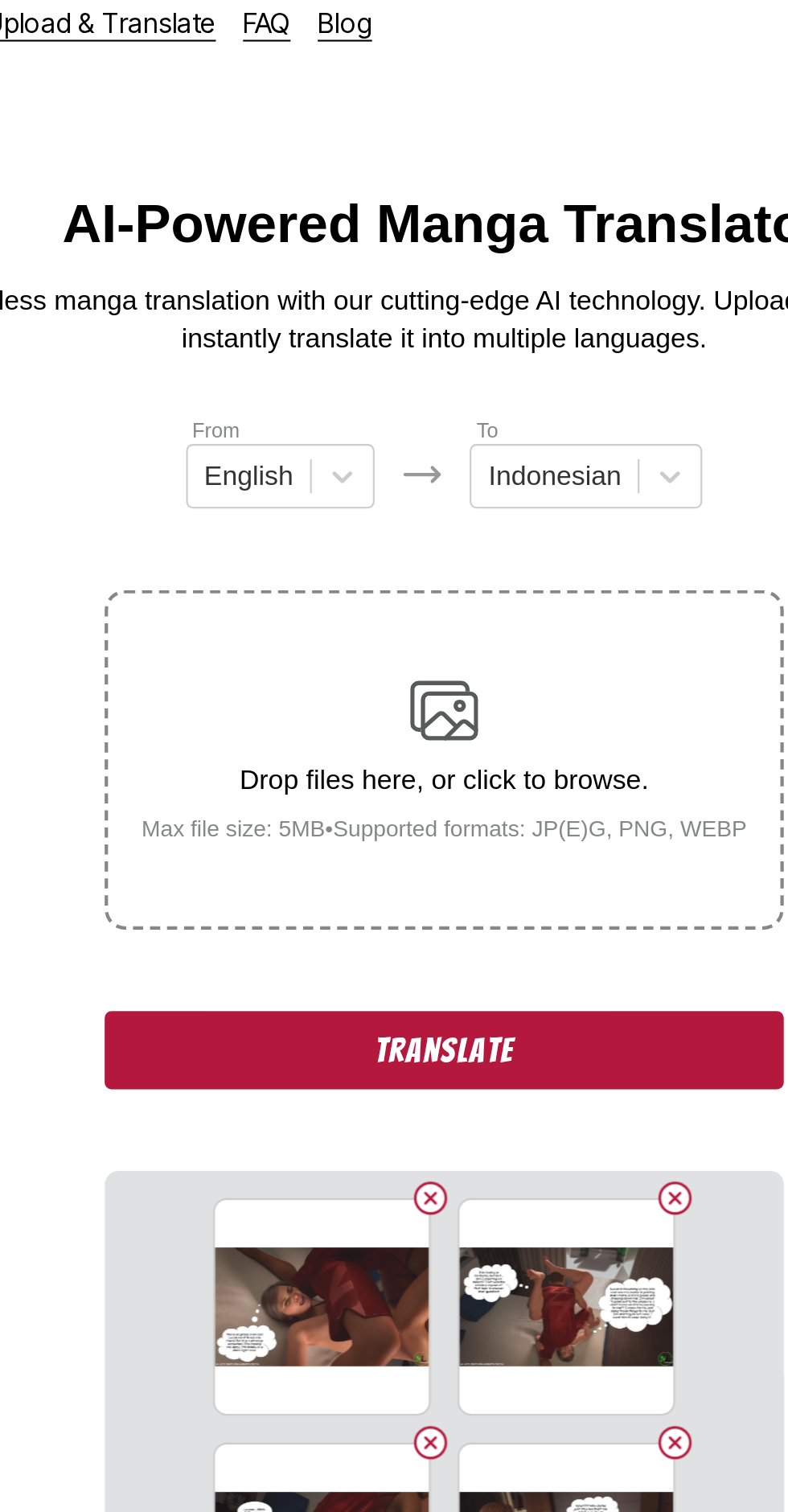
click at [452, 496] on button "Translate" at bounding box center [394, 513] width 322 height 37
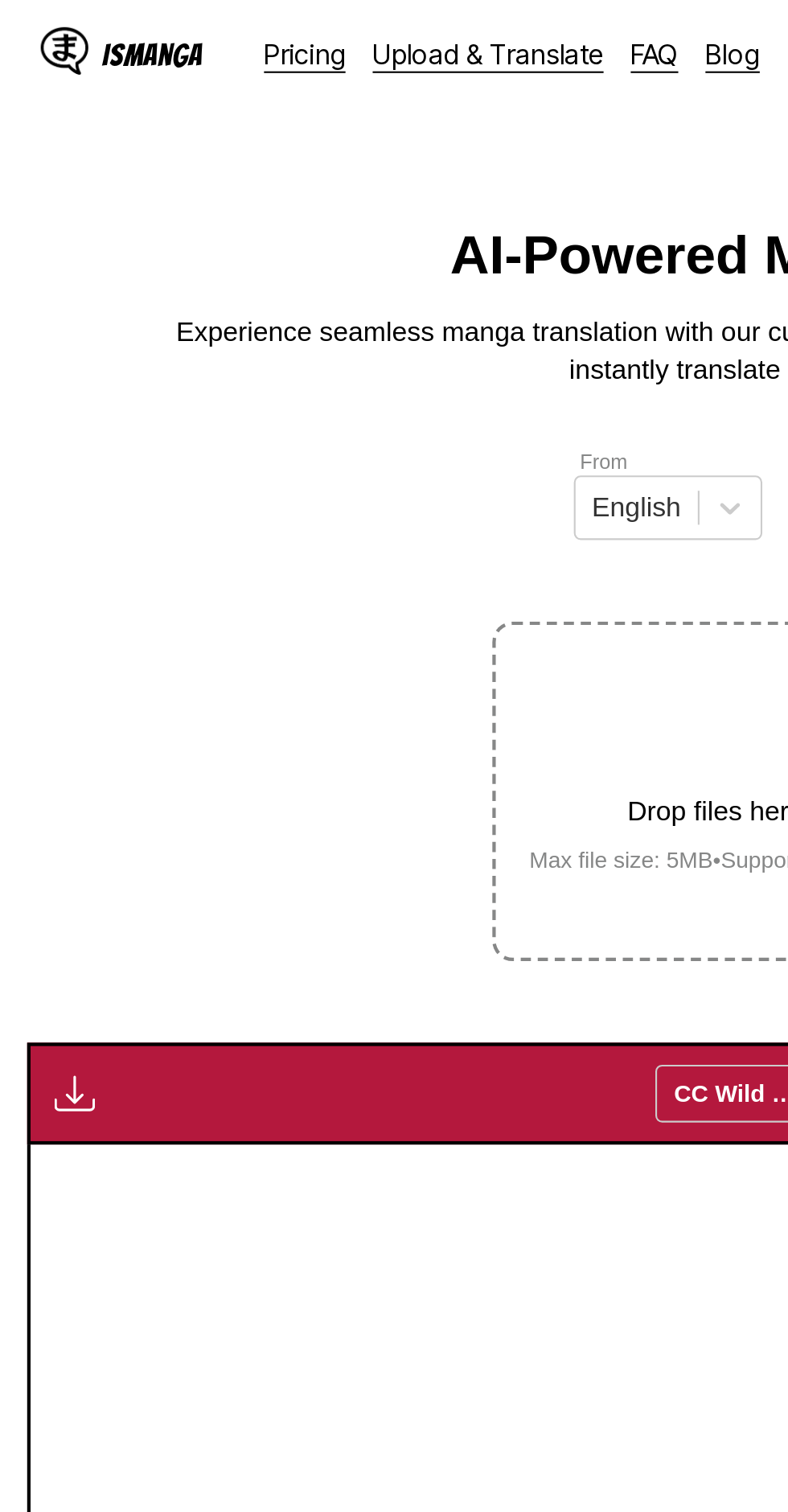
click at [39, 508] on img "button" at bounding box center [35, 518] width 19 height 19
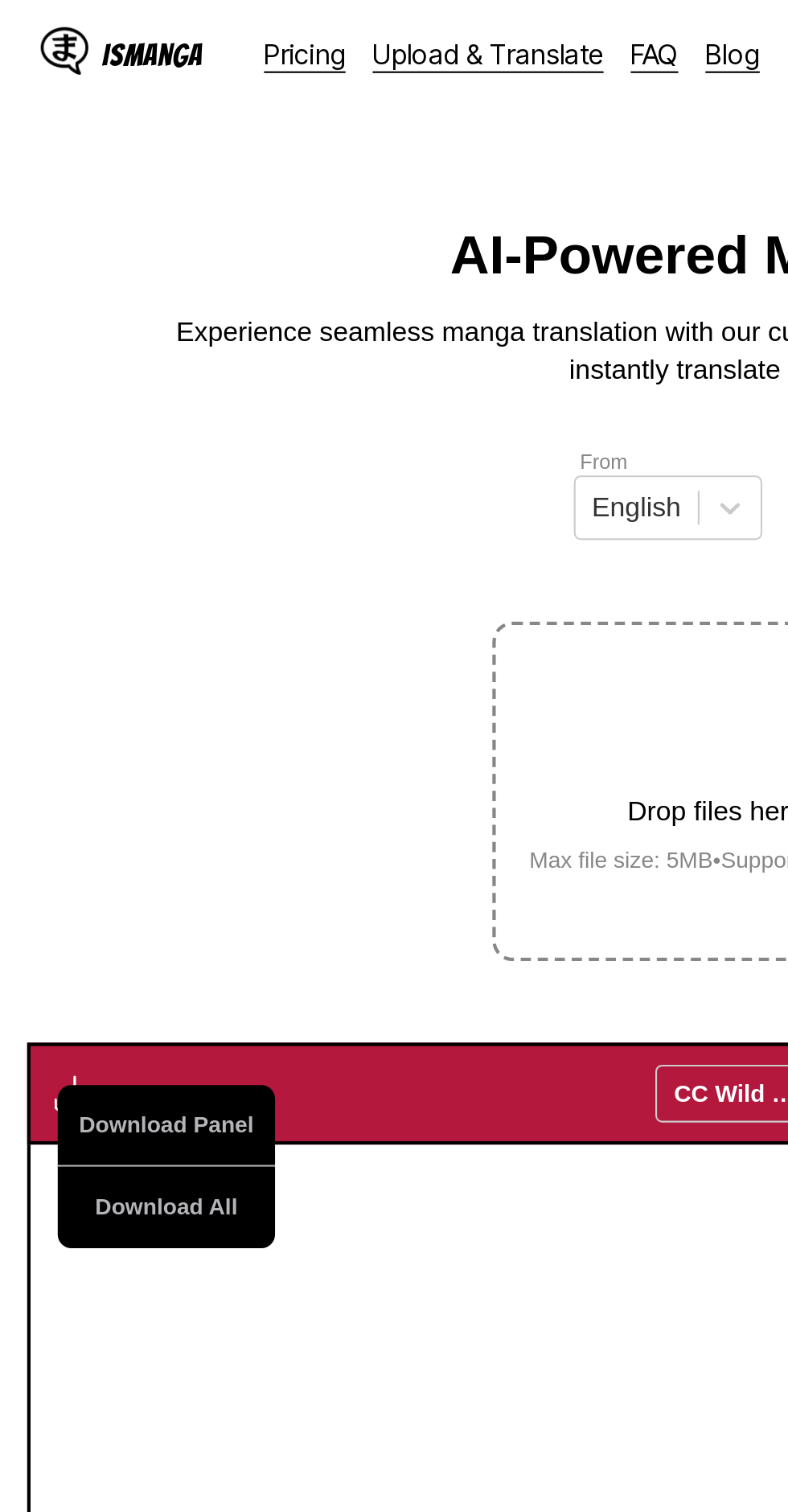
click at [102, 553] on button "Download All" at bounding box center [79, 572] width 103 height 38
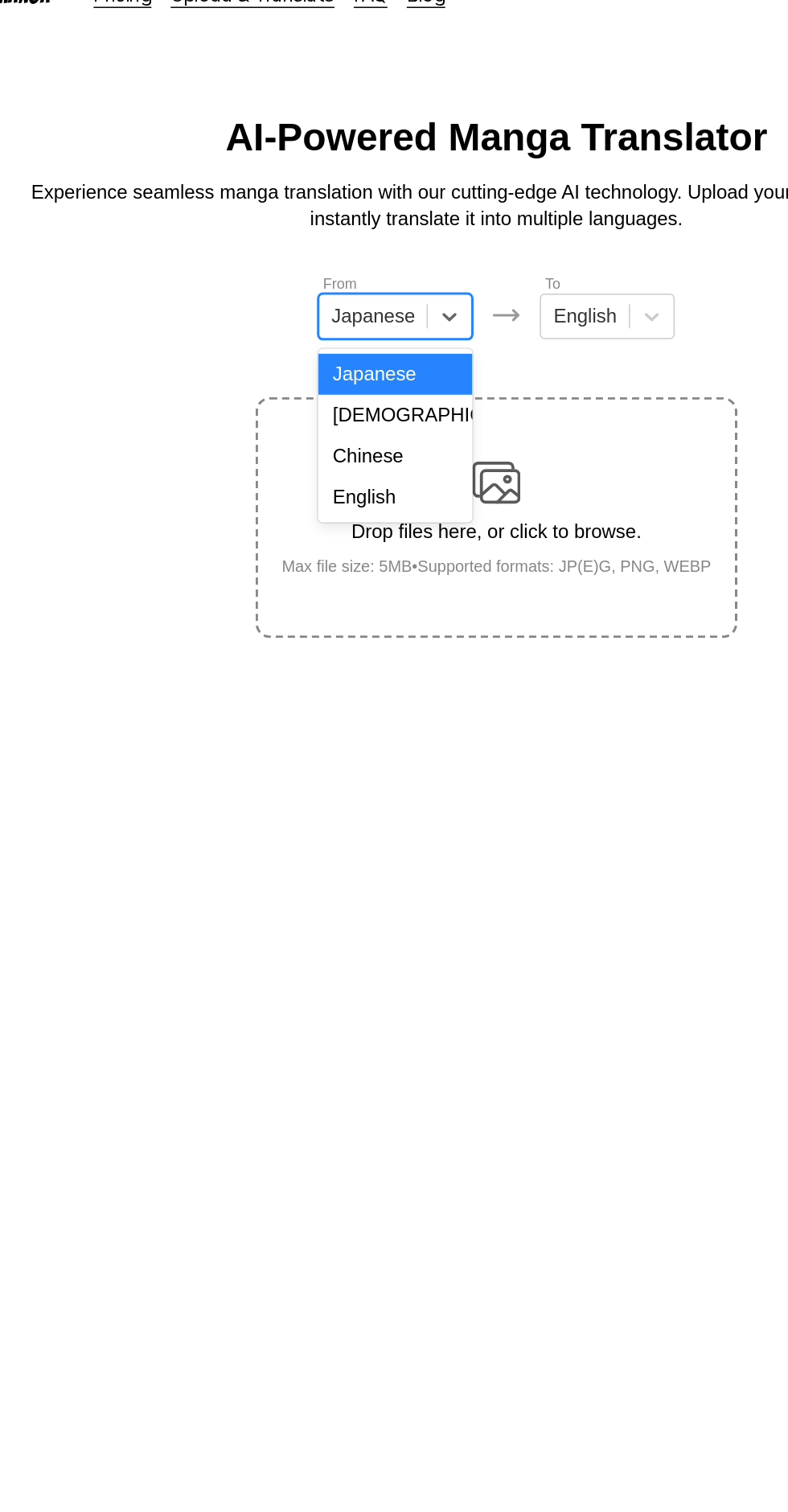
click at [346, 363] on div "English" at bounding box center [326, 360] width 103 height 28
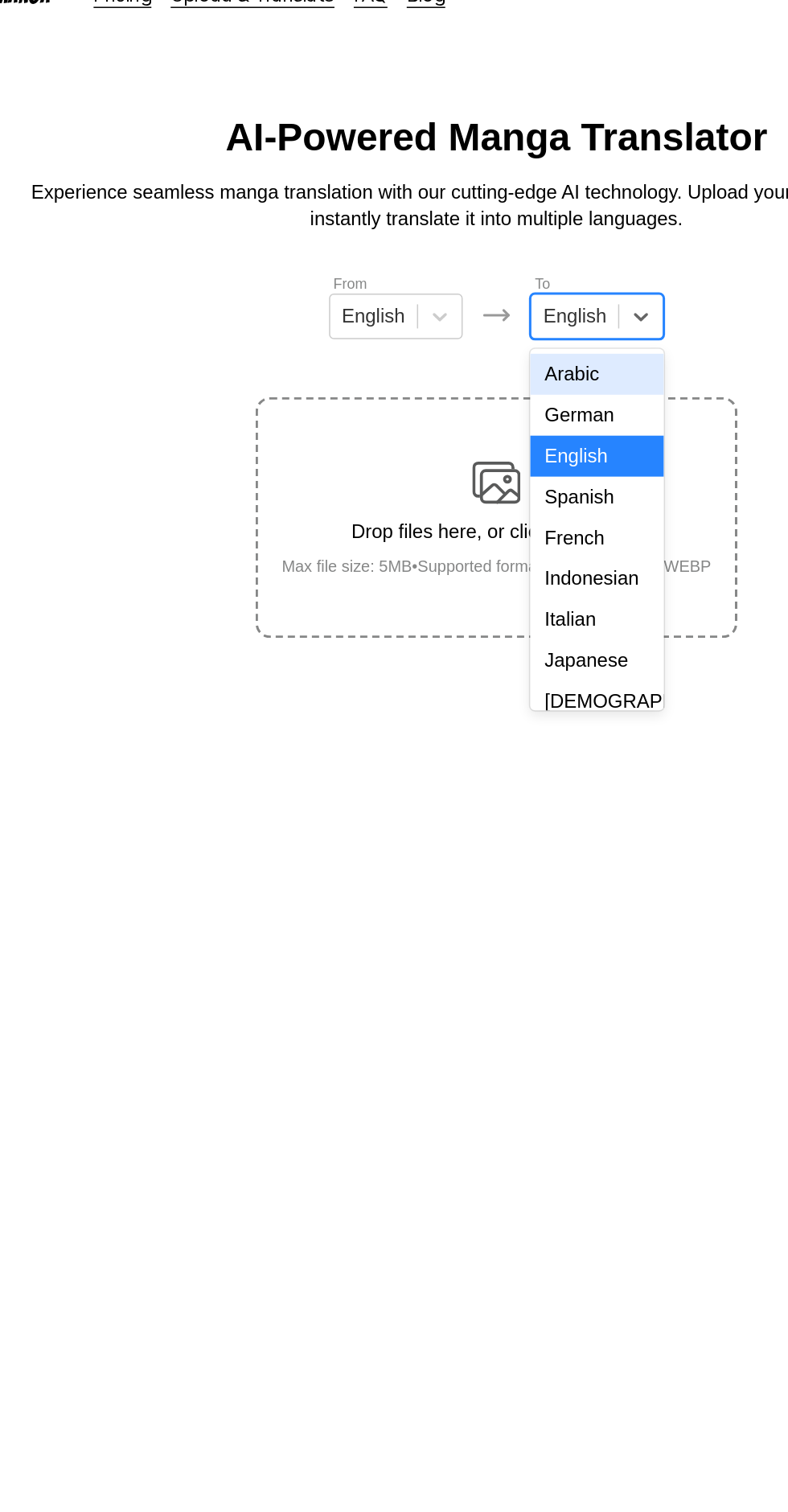
click at [478, 416] on div "Indonesian" at bounding box center [461, 416] width 90 height 28
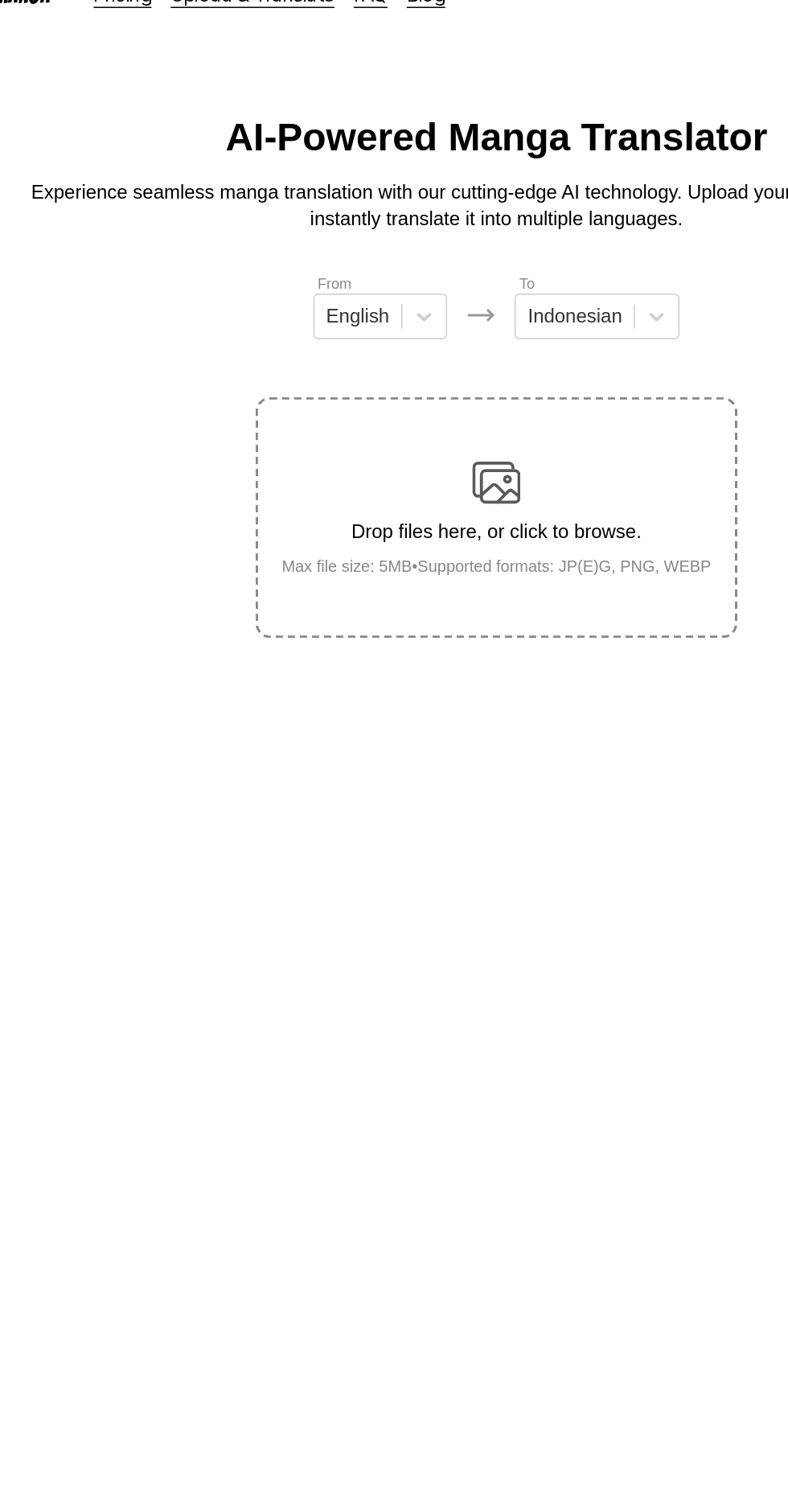
click at [407, 335] on img at bounding box center [394, 351] width 32 height 32
click at [0, 0] on input "Drop files here, or click to browse. Max file size: 5MB • Supported formats: JP…" at bounding box center [0, 0] width 0 height 0
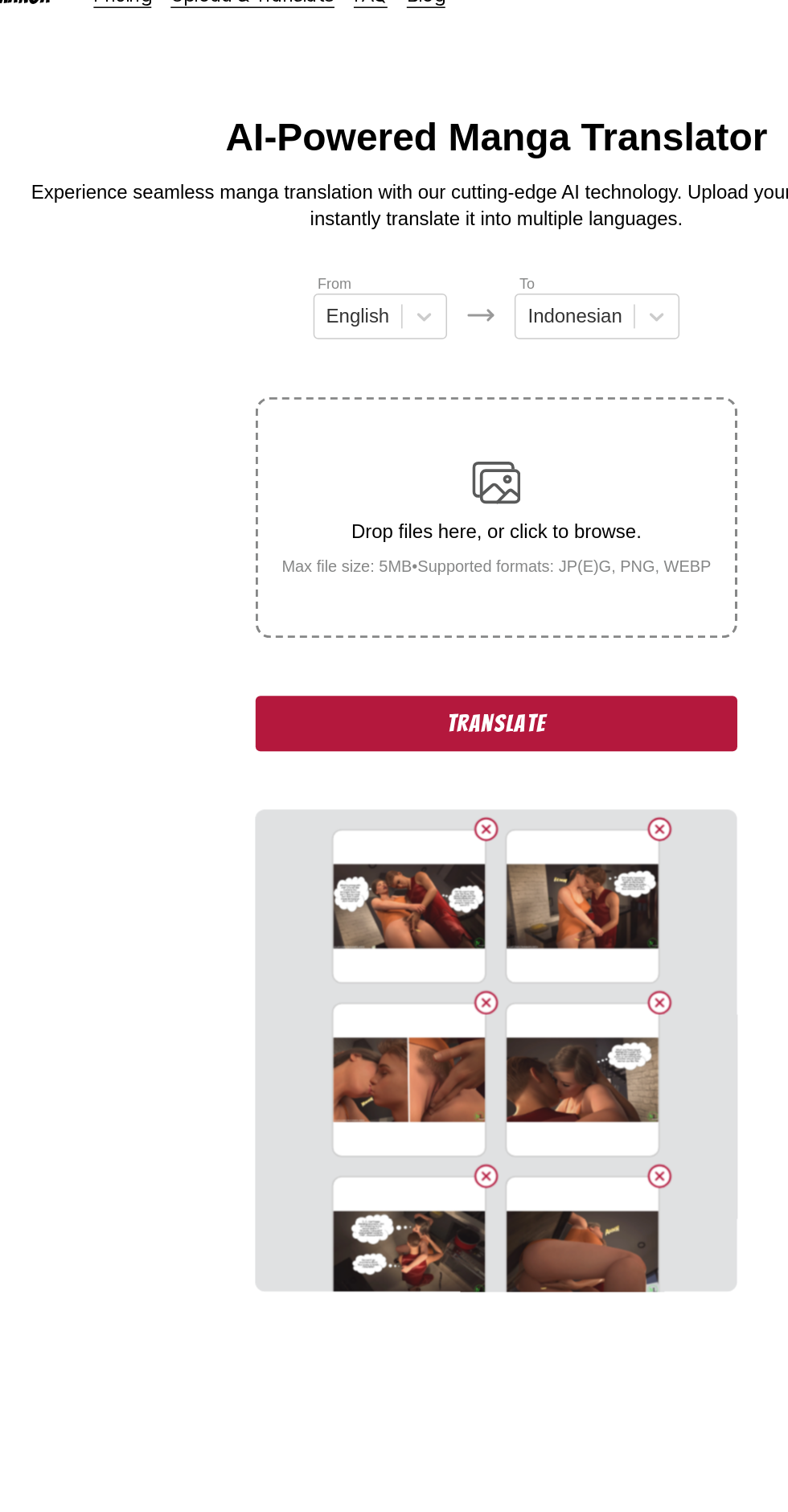
click at [483, 494] on button "Translate" at bounding box center [394, 513] width 322 height 37
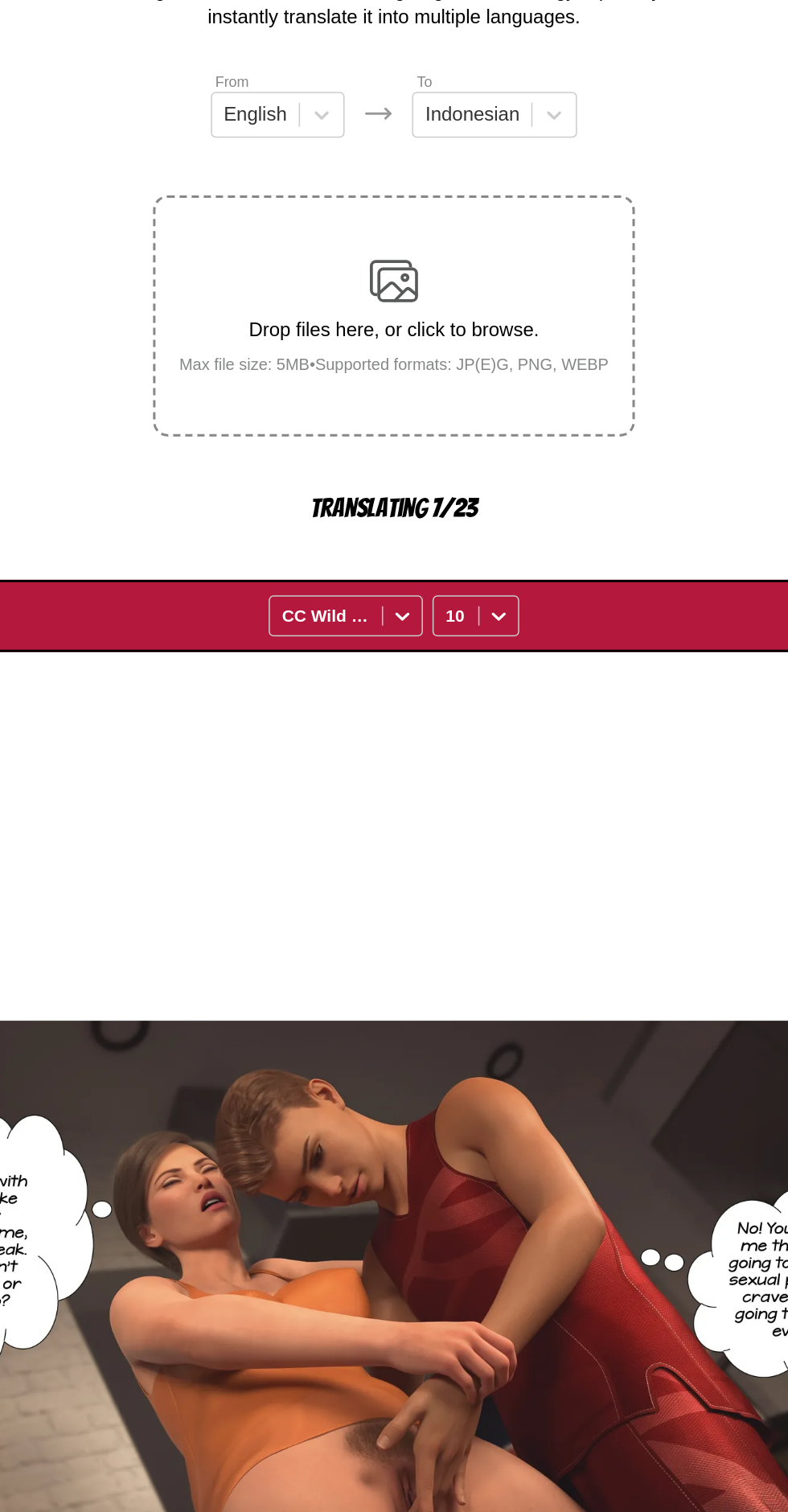
scroll to position [57, 0]
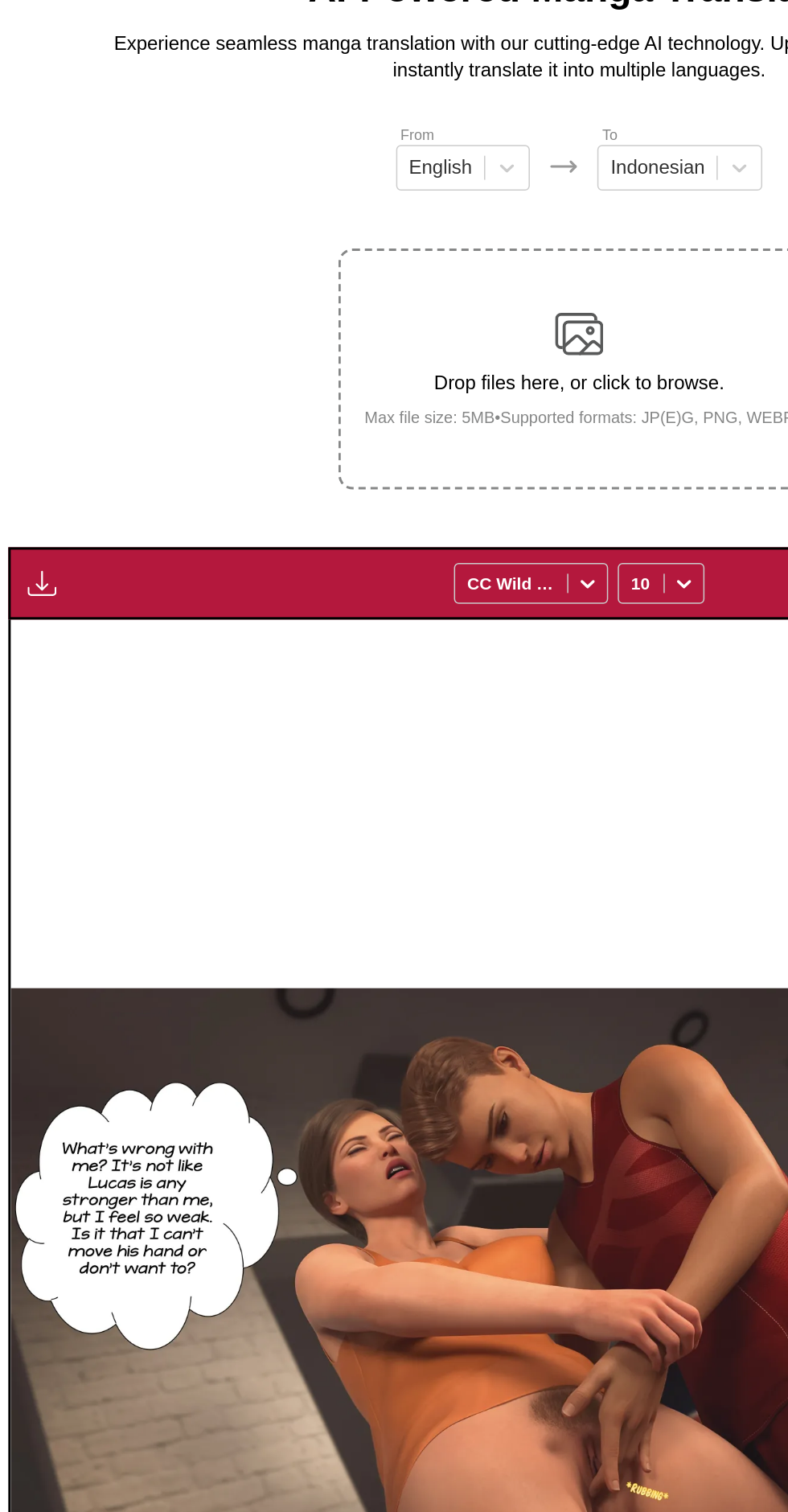
click at [38, 452] on img "button" at bounding box center [35, 461] width 19 height 19
click at [388, 534] on div at bounding box center [394, 945] width 760 height 920
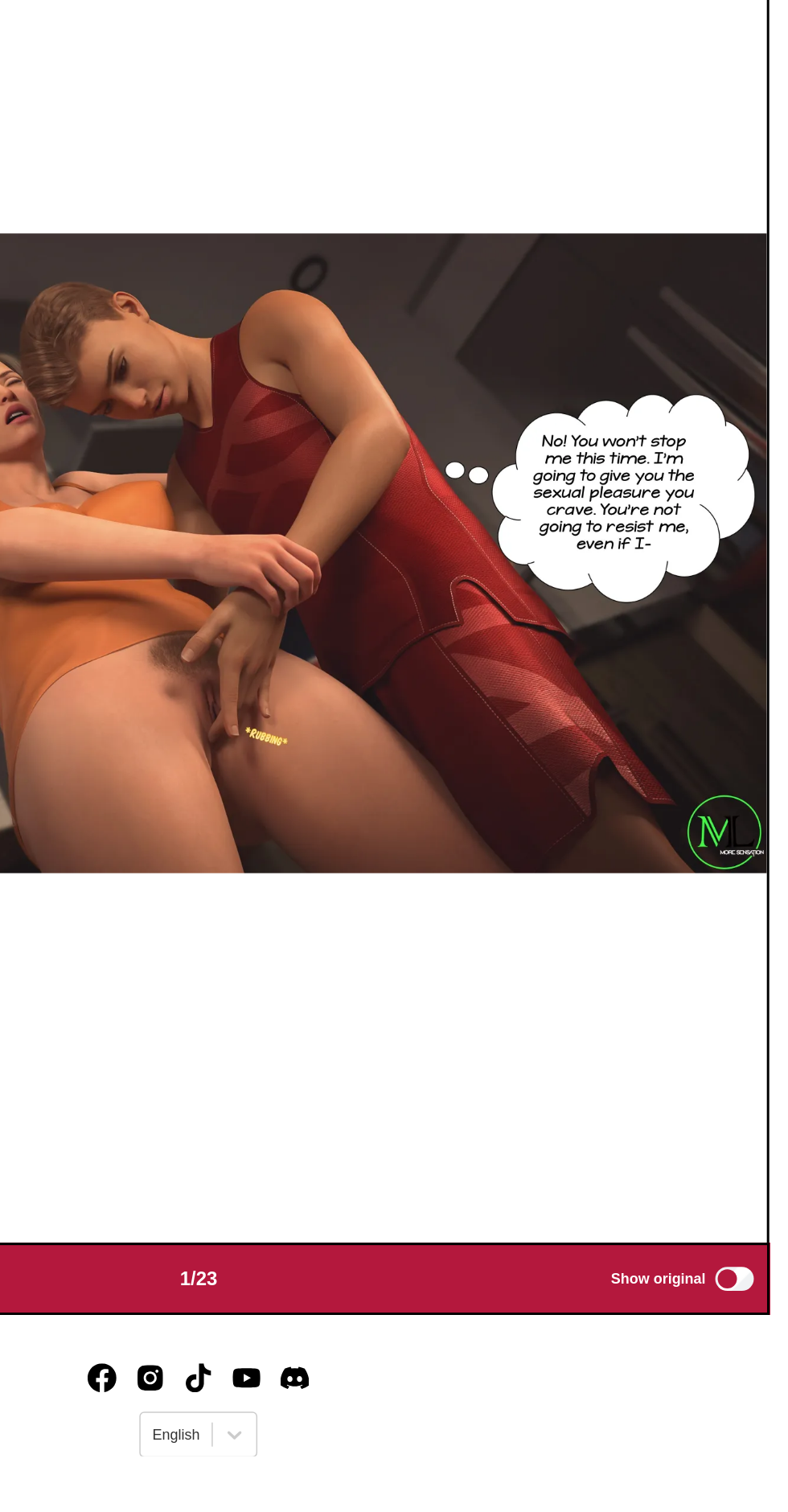
scroll to position [93, 0]
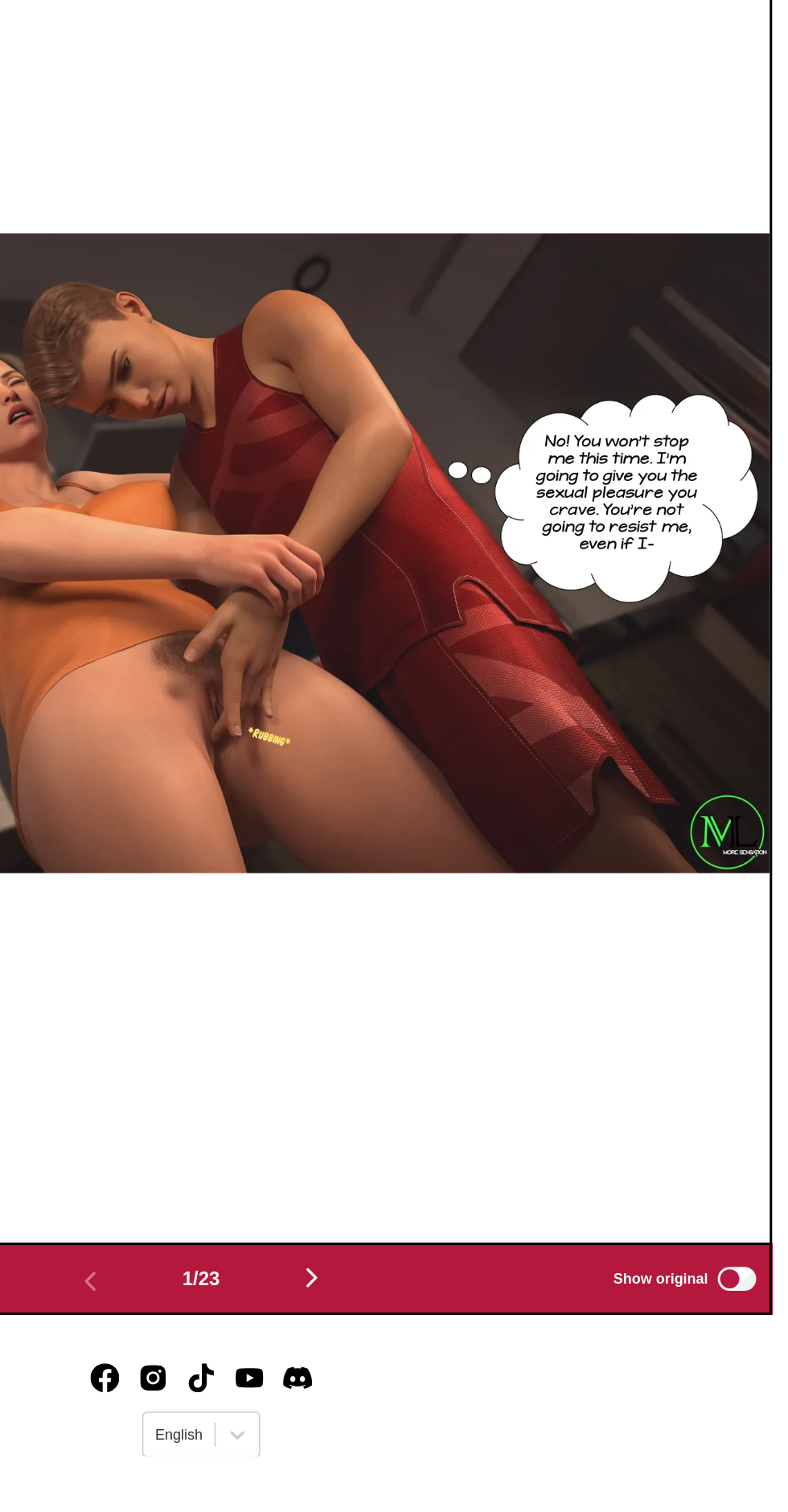
click at [478, 1382] on button "button" at bounding box center [468, 1394] width 96 height 23
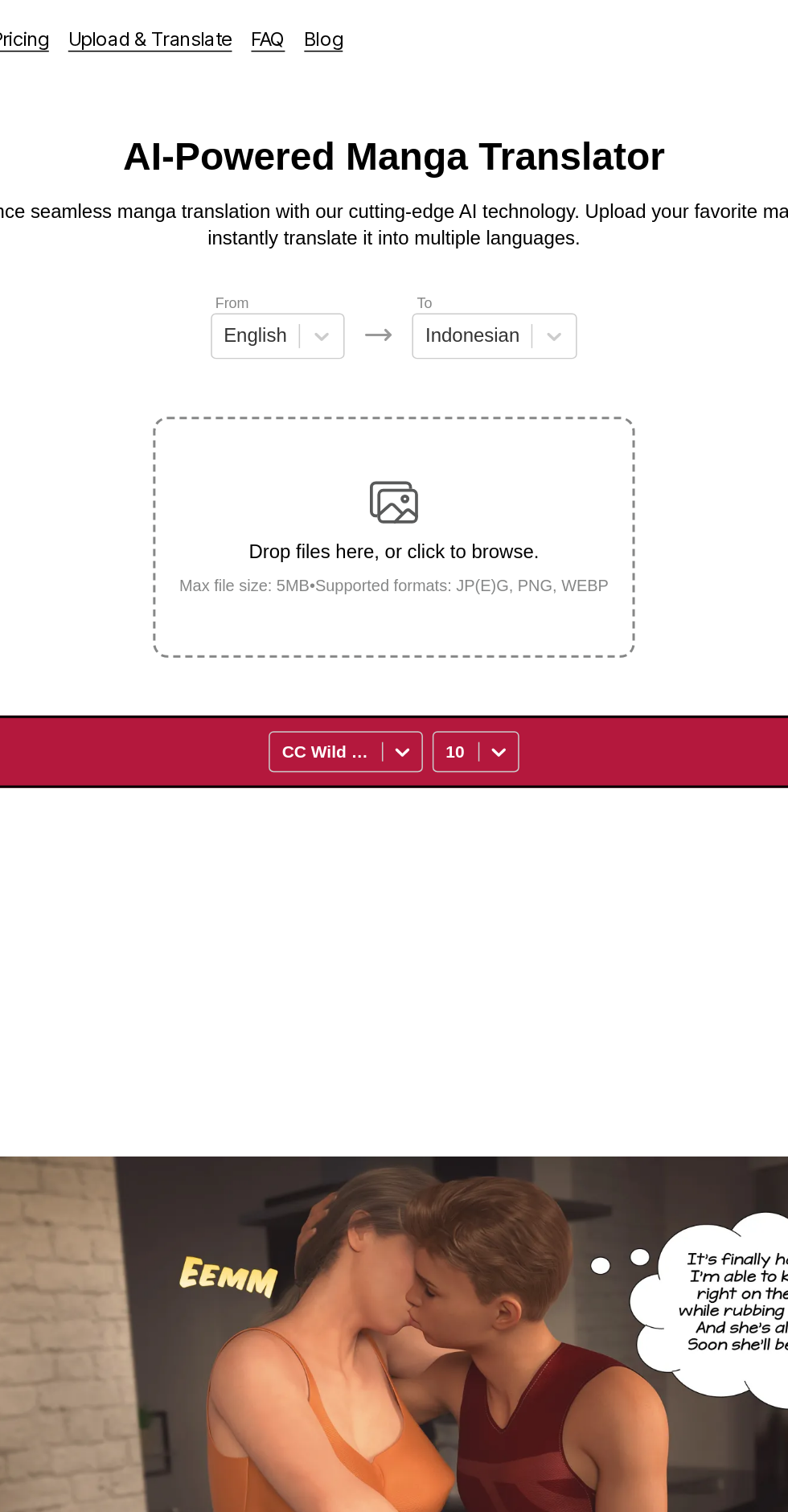
scroll to position [0, 0]
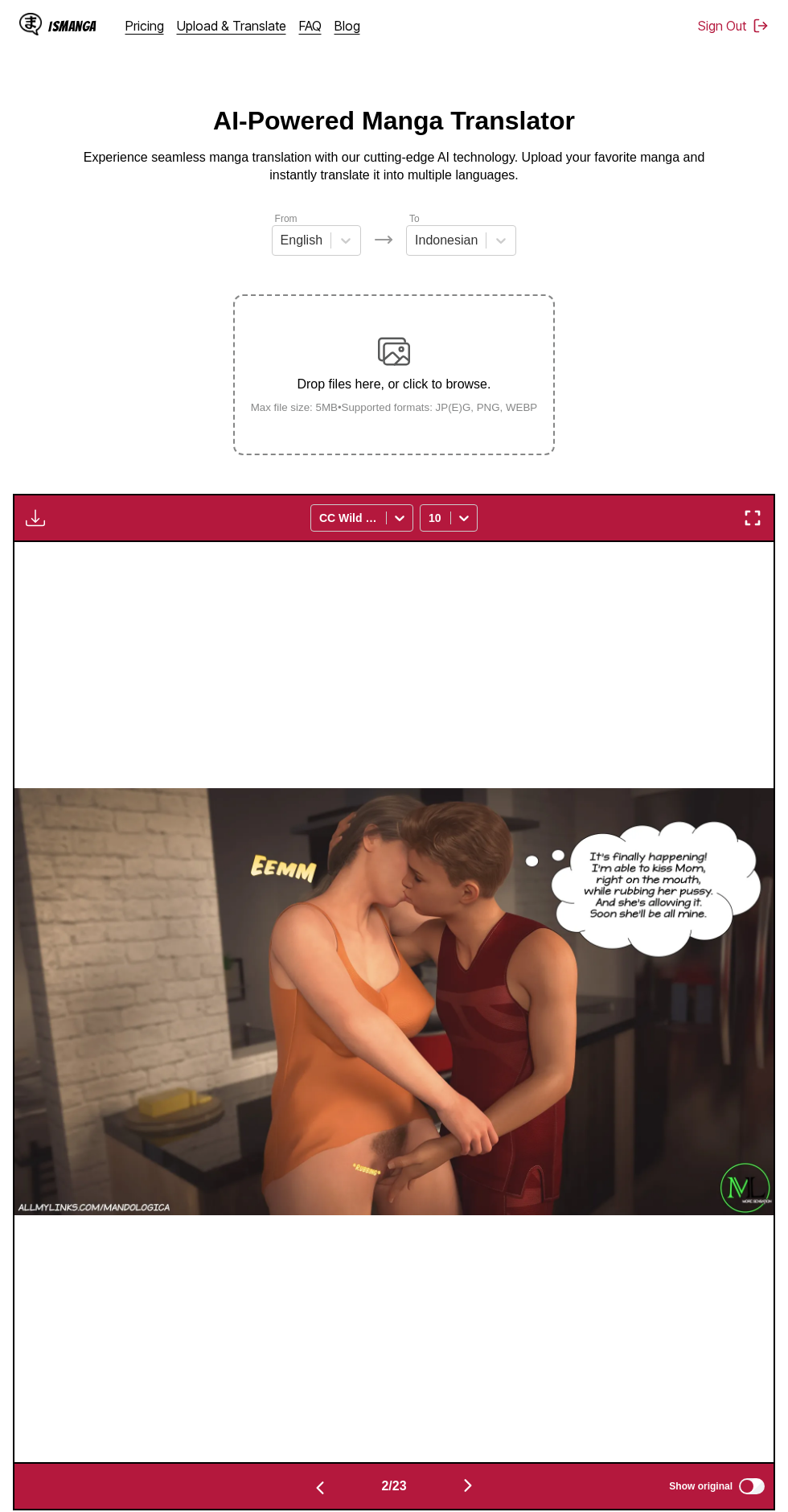
click at [481, 1475] on button "button" at bounding box center [468, 1487] width 96 height 23
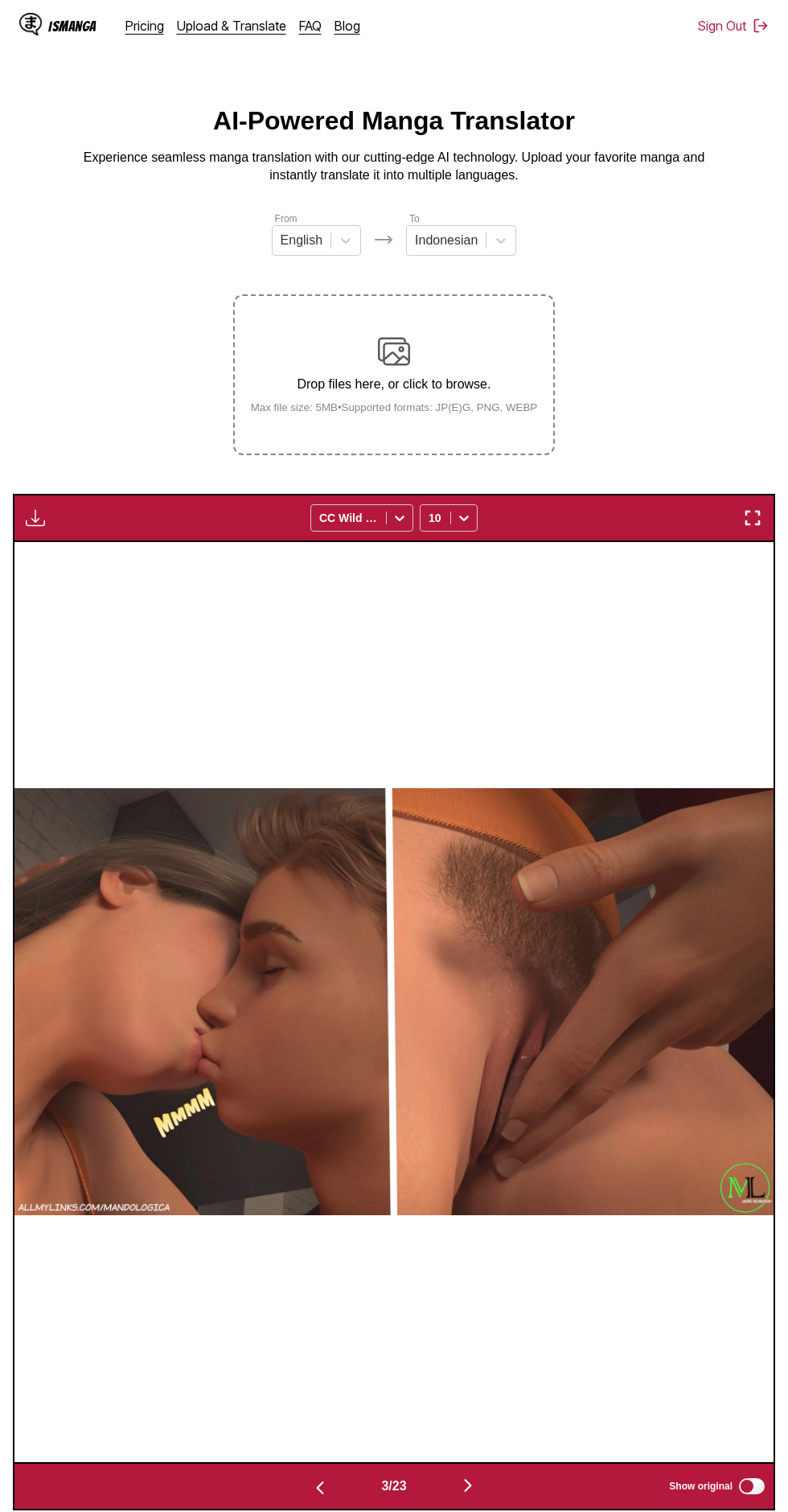
click at [479, 1475] on button "button" at bounding box center [468, 1487] width 96 height 23
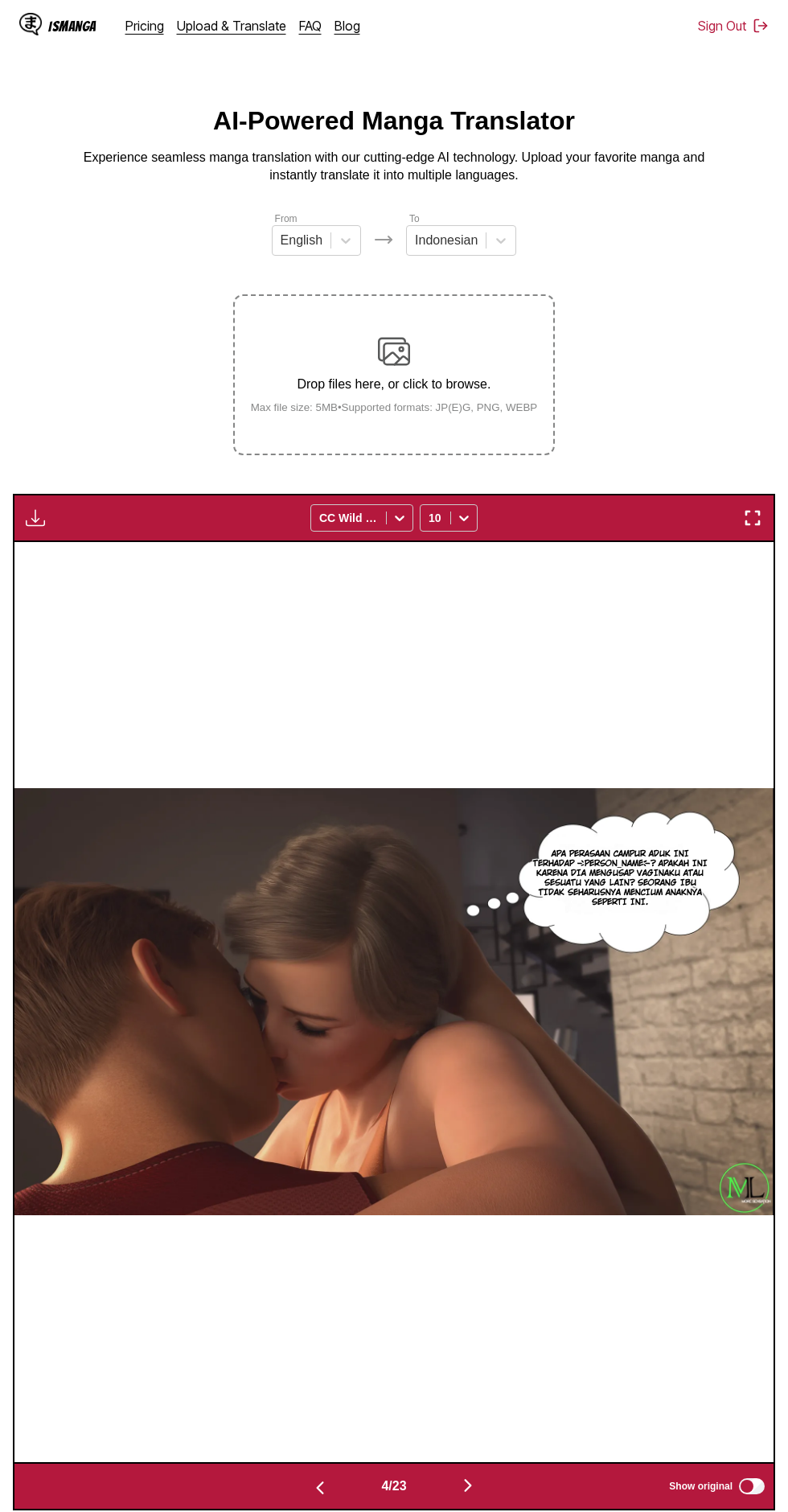
click at [478, 1494] on main "AI-Powered Manga Translator Experience seamless manga translation with our cutt…" at bounding box center [394, 808] width 788 height 1404
click at [487, 1475] on button "button" at bounding box center [468, 1487] width 96 height 23
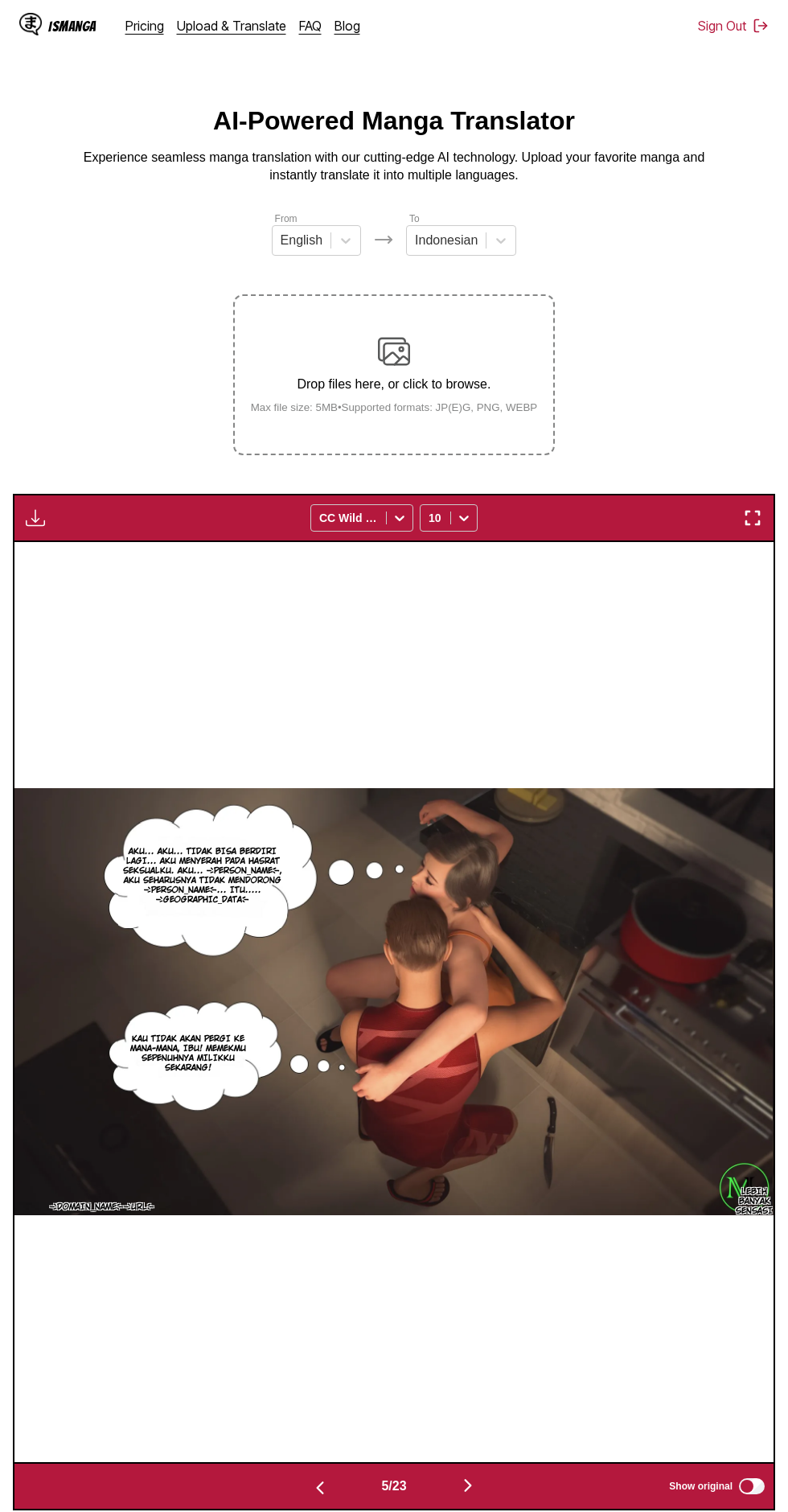
click at [490, 1475] on button "button" at bounding box center [468, 1487] width 96 height 23
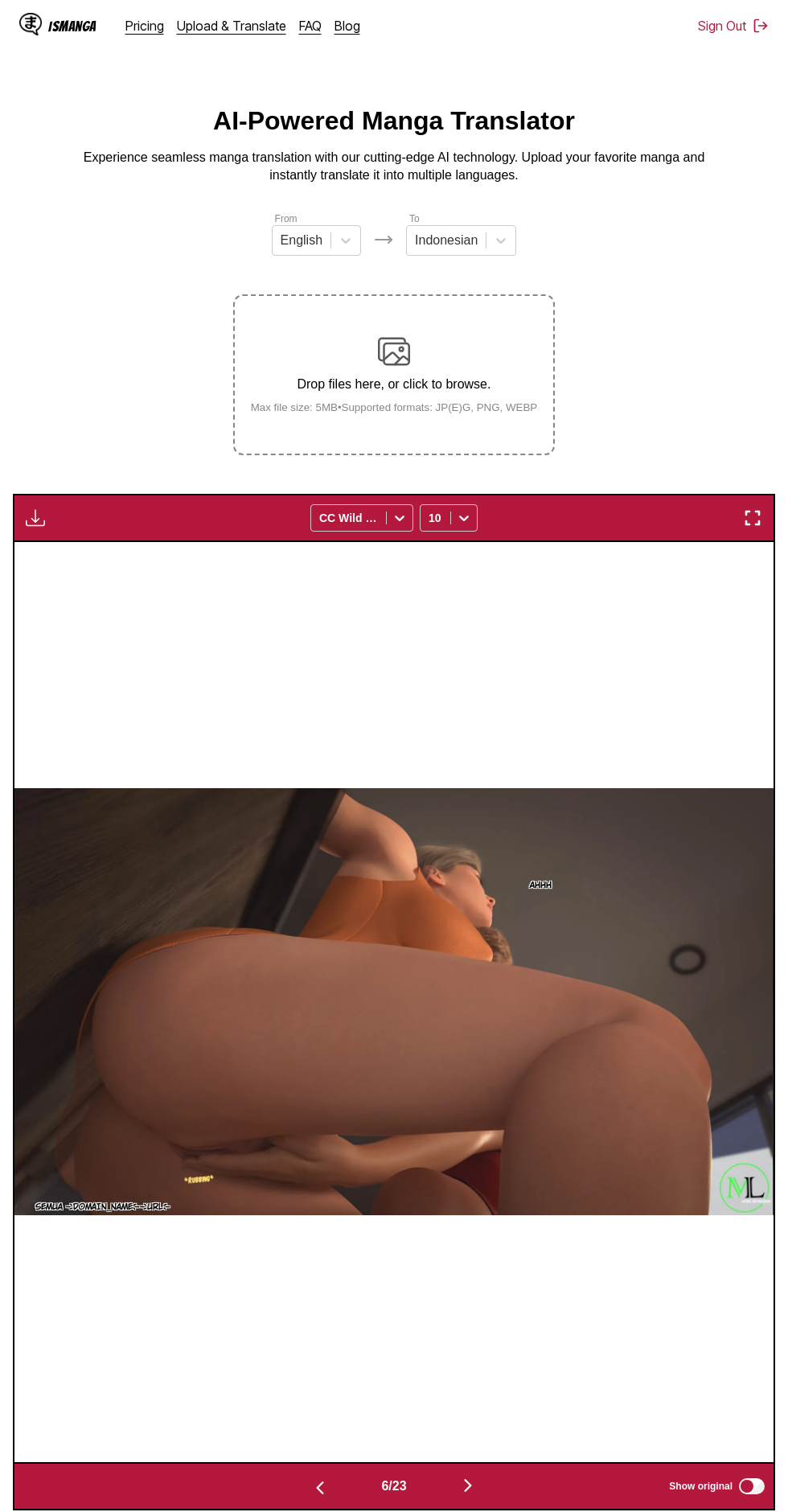
click at [489, 1475] on button "button" at bounding box center [468, 1487] width 96 height 23
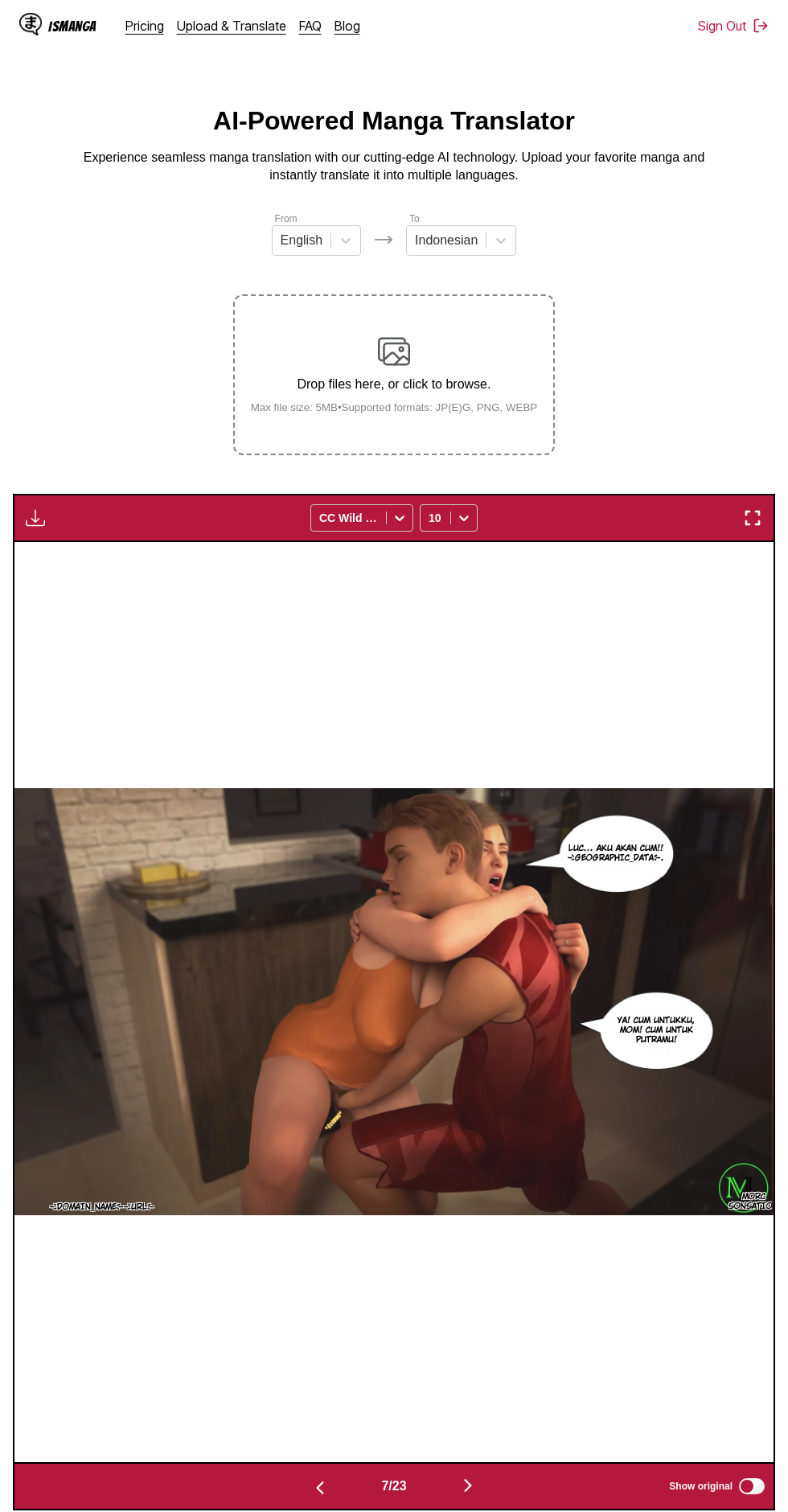
click at [480, 1475] on button "button" at bounding box center [468, 1487] width 96 height 23
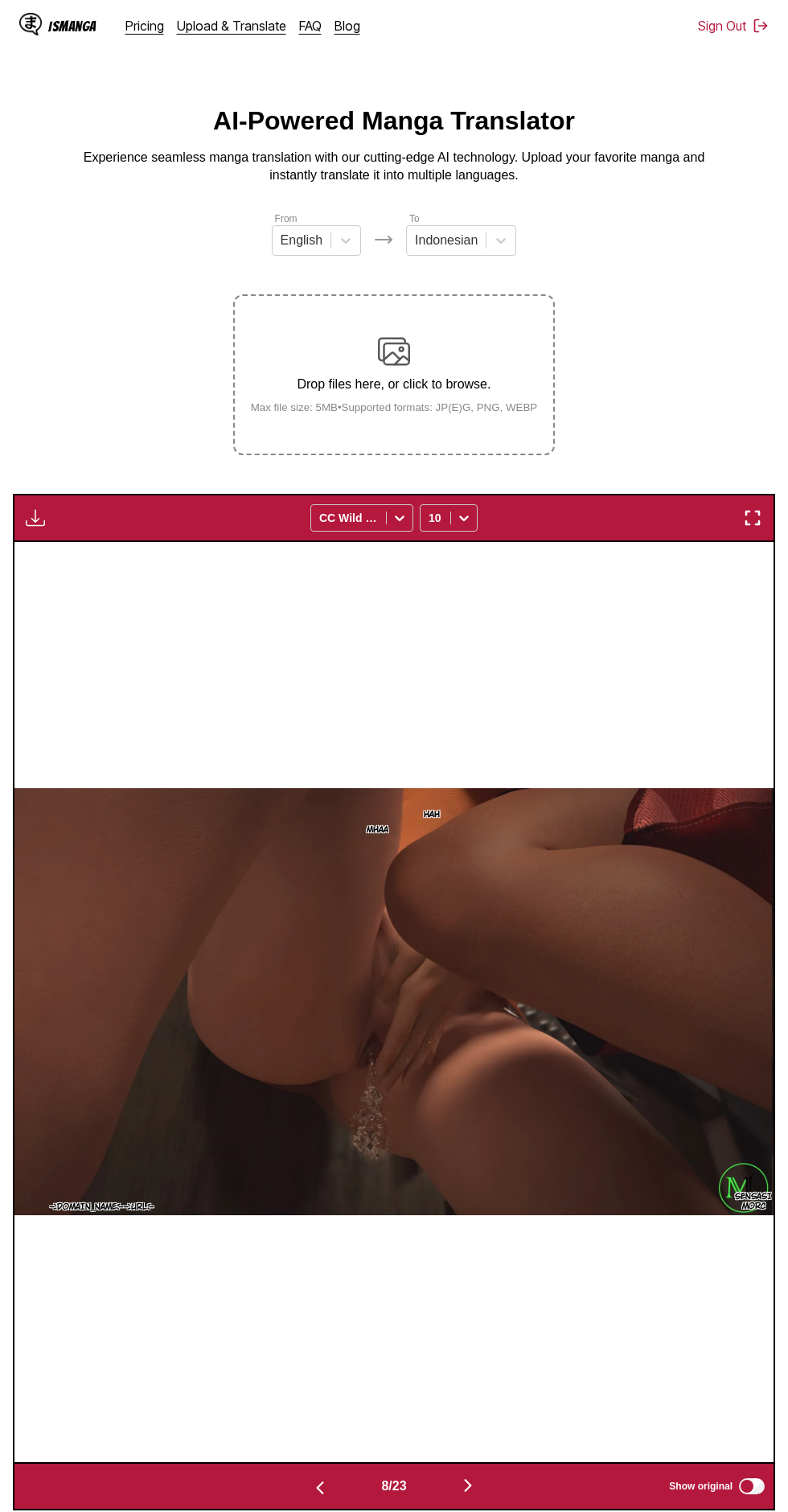
click at [480, 1475] on button "button" at bounding box center [468, 1487] width 96 height 23
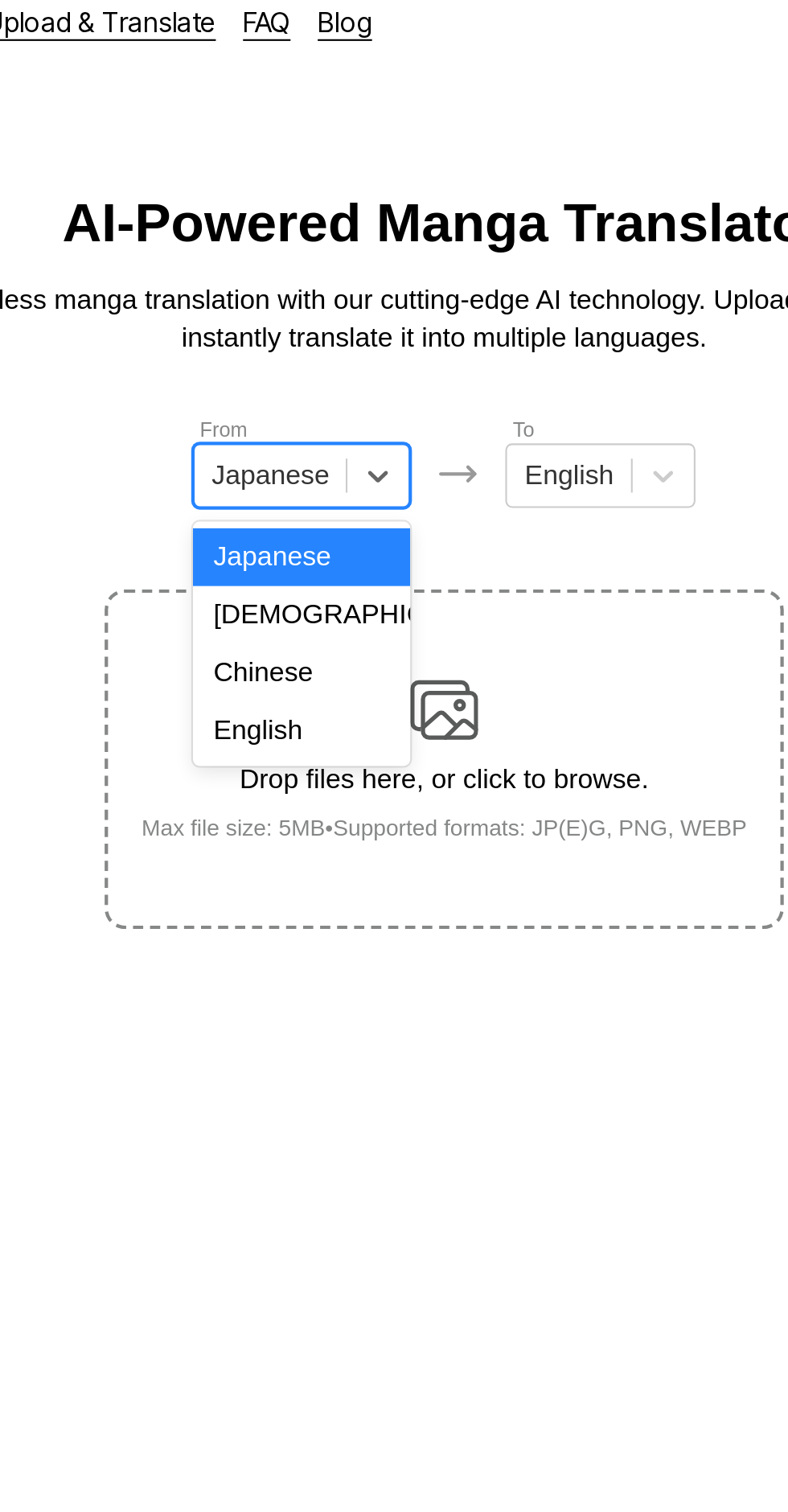
click at [335, 365] on div "English" at bounding box center [326, 360] width 103 height 28
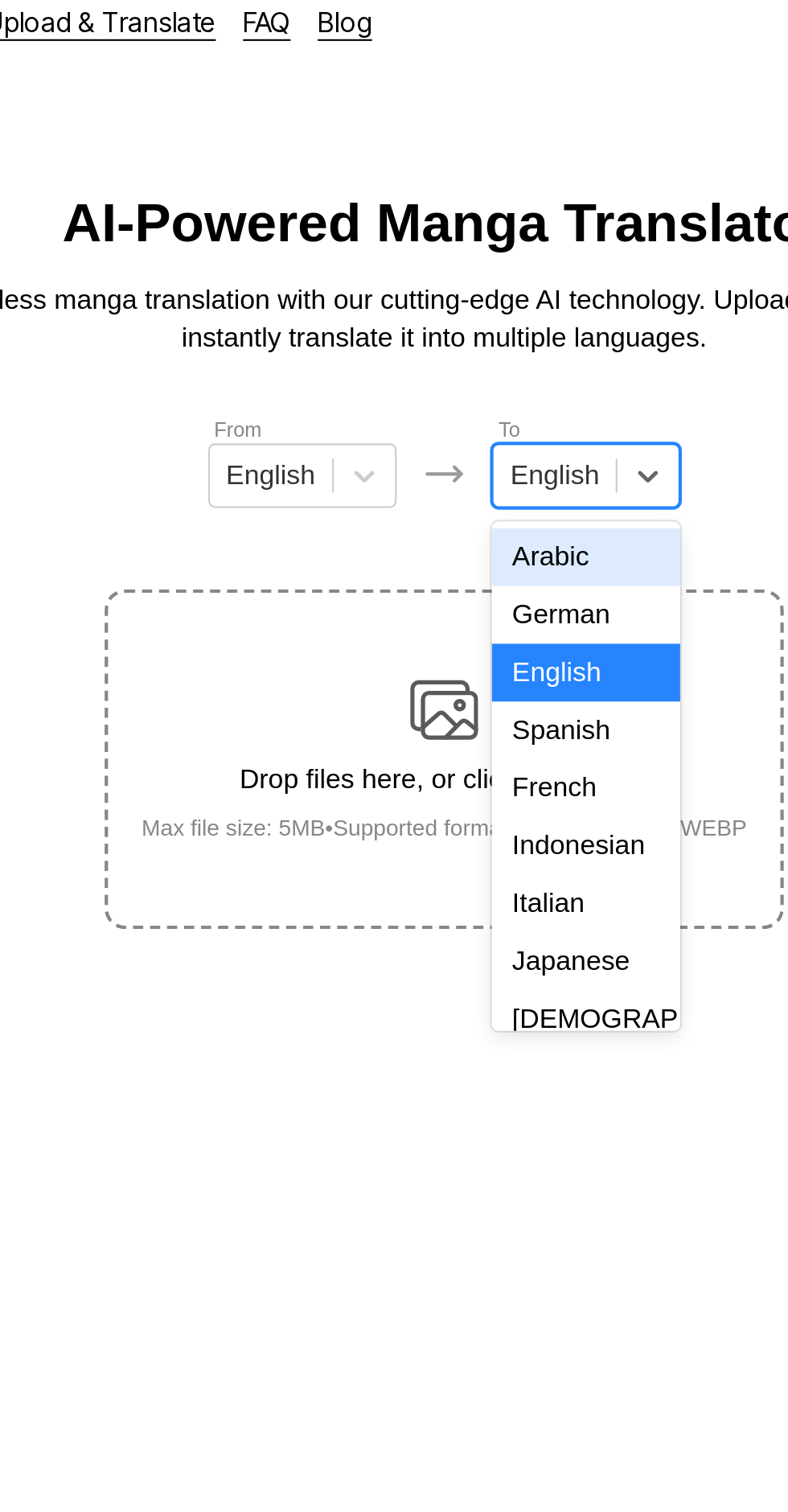
click at [479, 410] on div "Indonesian" at bounding box center [461, 416] width 90 height 28
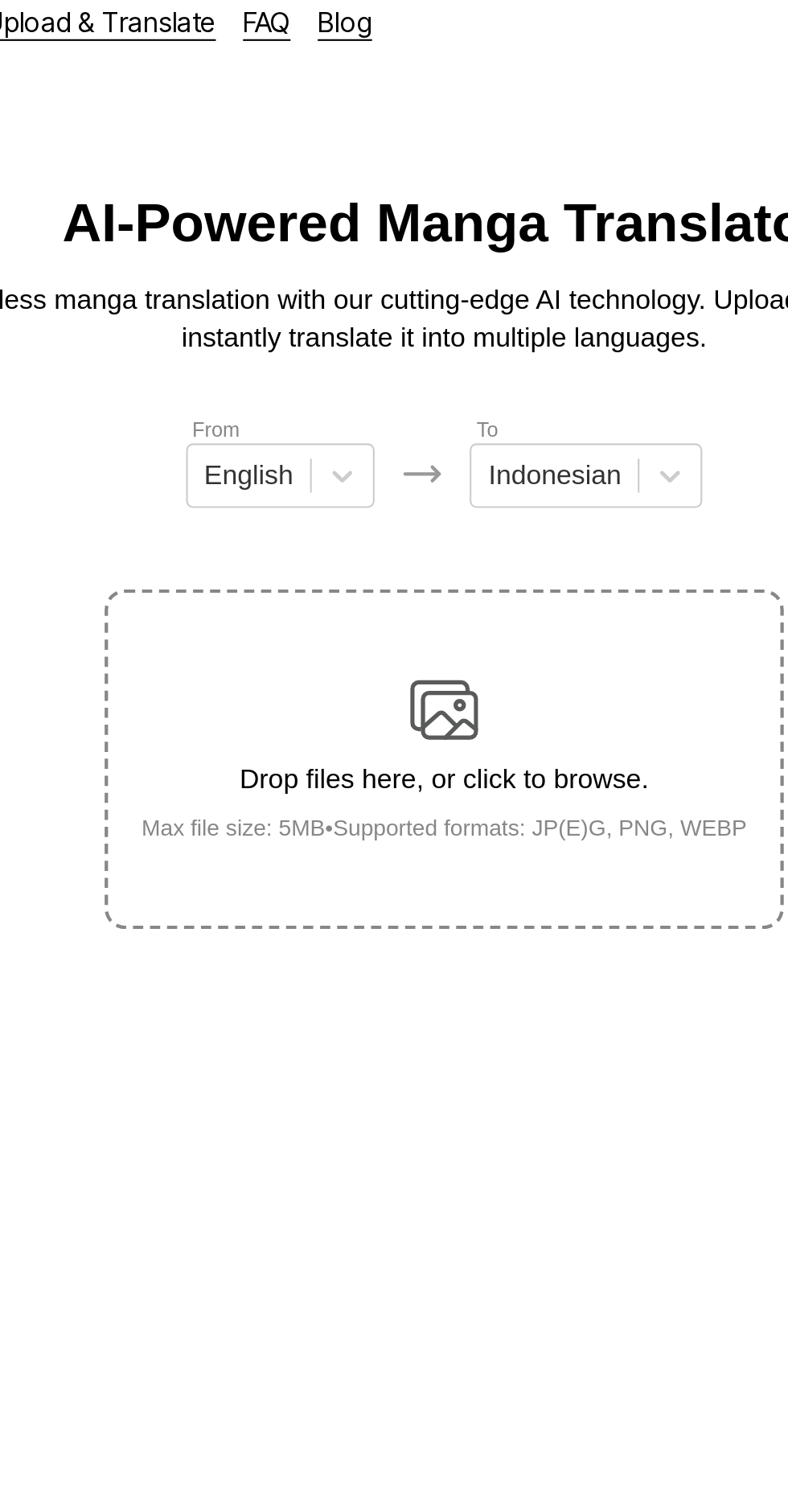
click at [404, 335] on img at bounding box center [394, 351] width 32 height 32
click at [0, 0] on input "Drop files here, or click to browse. Max file size: 5MB • Supported formats: JP…" at bounding box center [0, 0] width 0 height 0
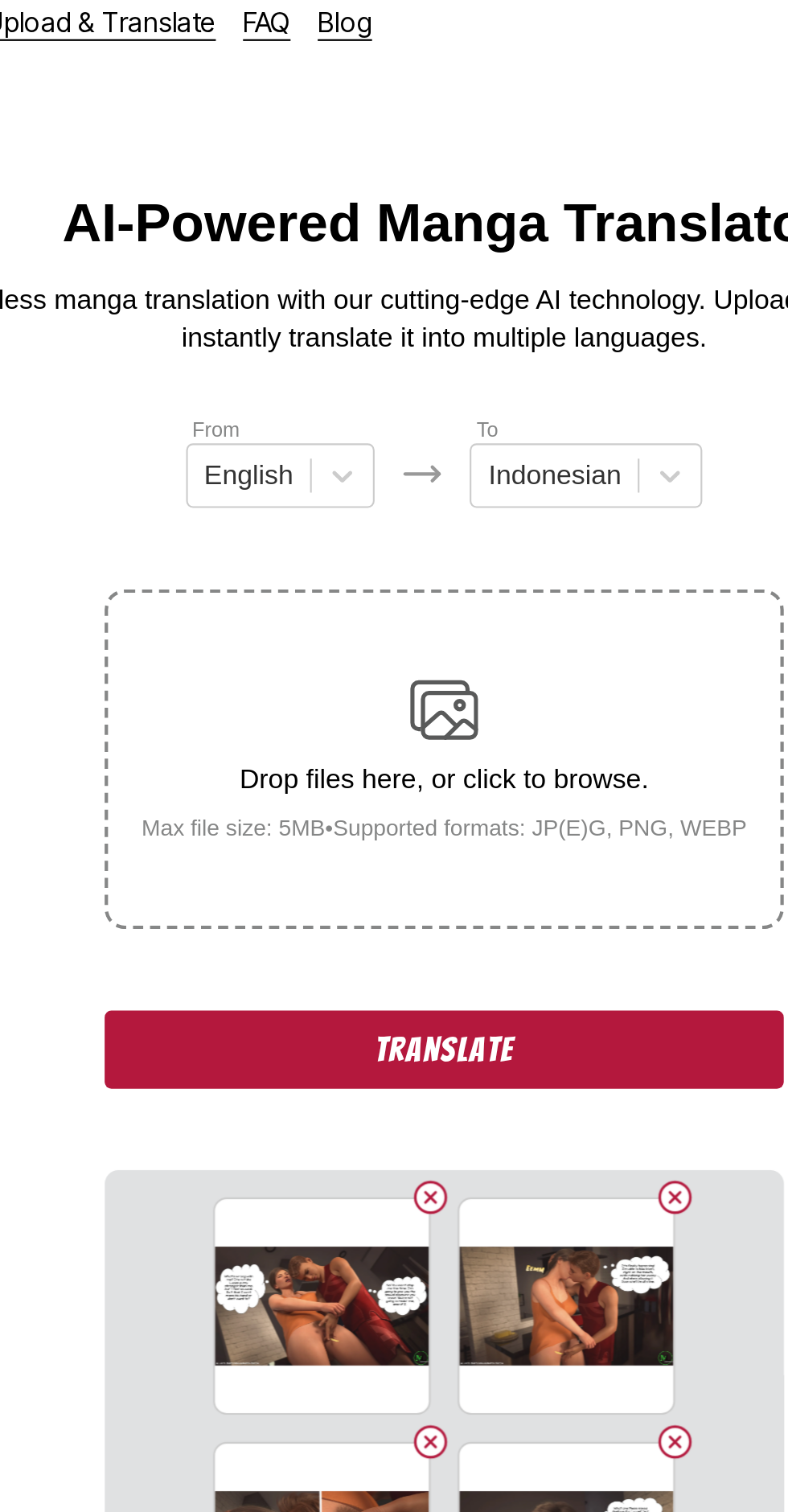
click at [459, 497] on button "Translate" at bounding box center [394, 513] width 322 height 37
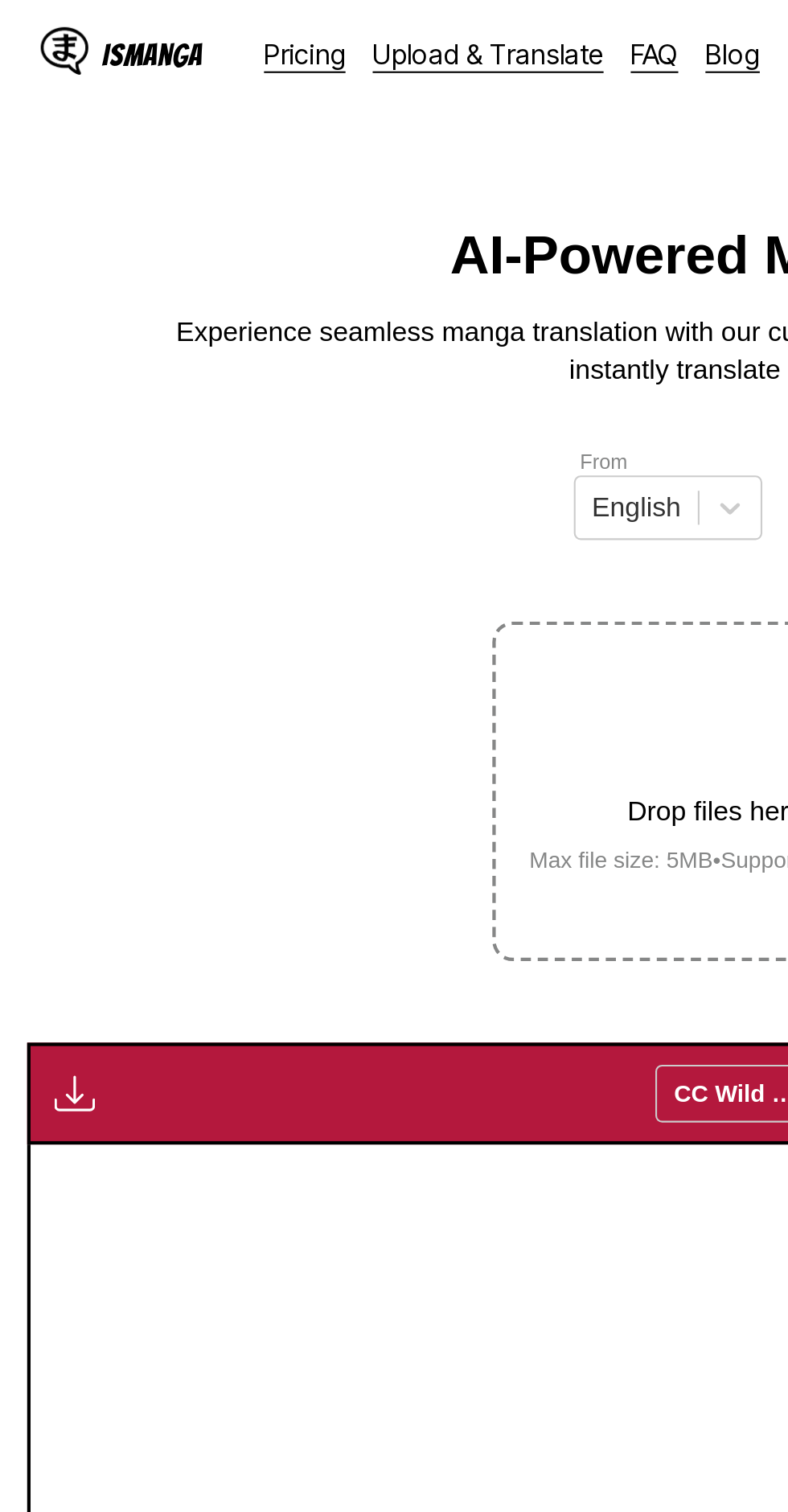
click at [46, 508] on button "button" at bounding box center [35, 518] width 29 height 21
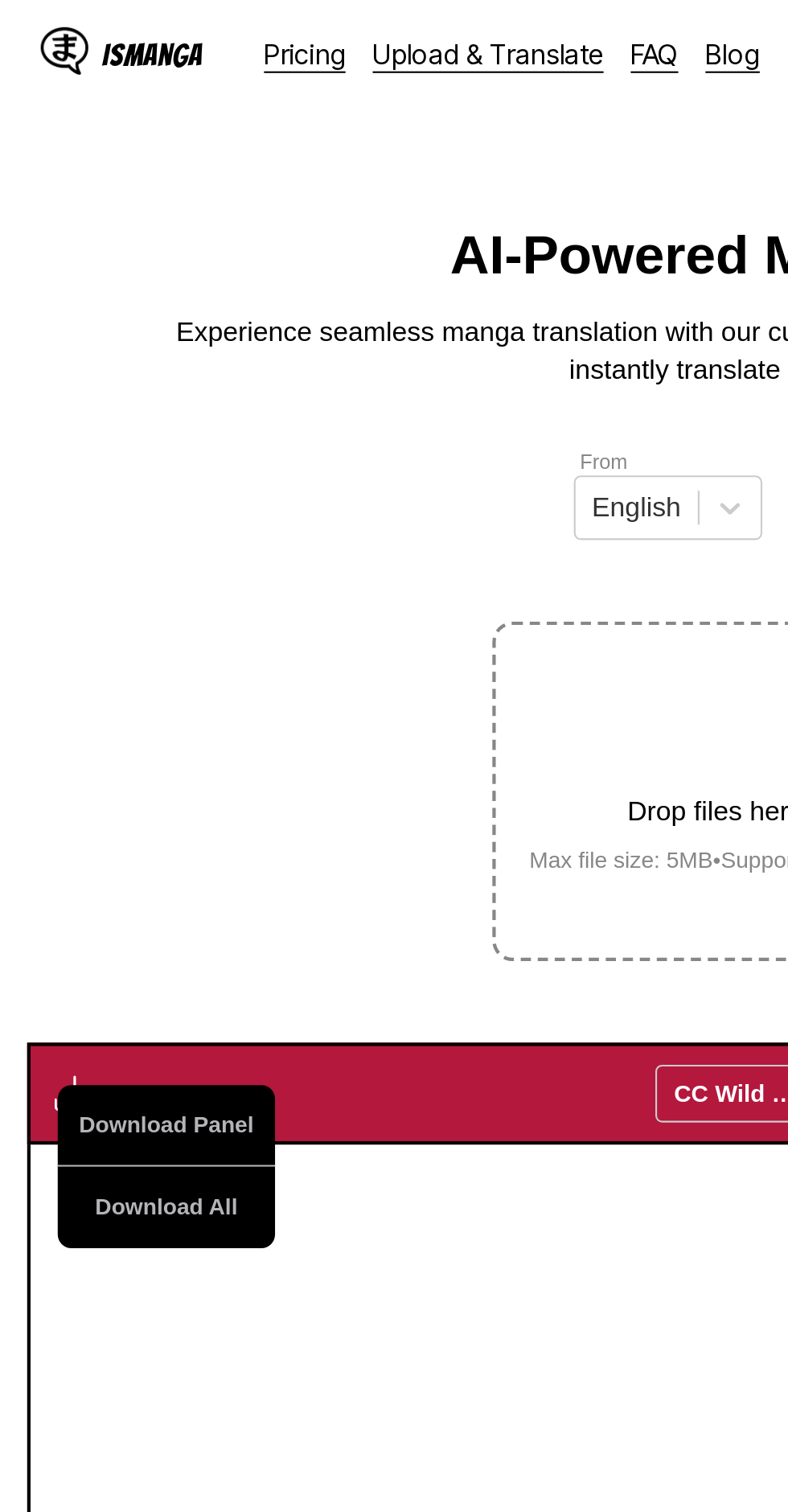
click at [101, 553] on button "Download All" at bounding box center [79, 572] width 103 height 38
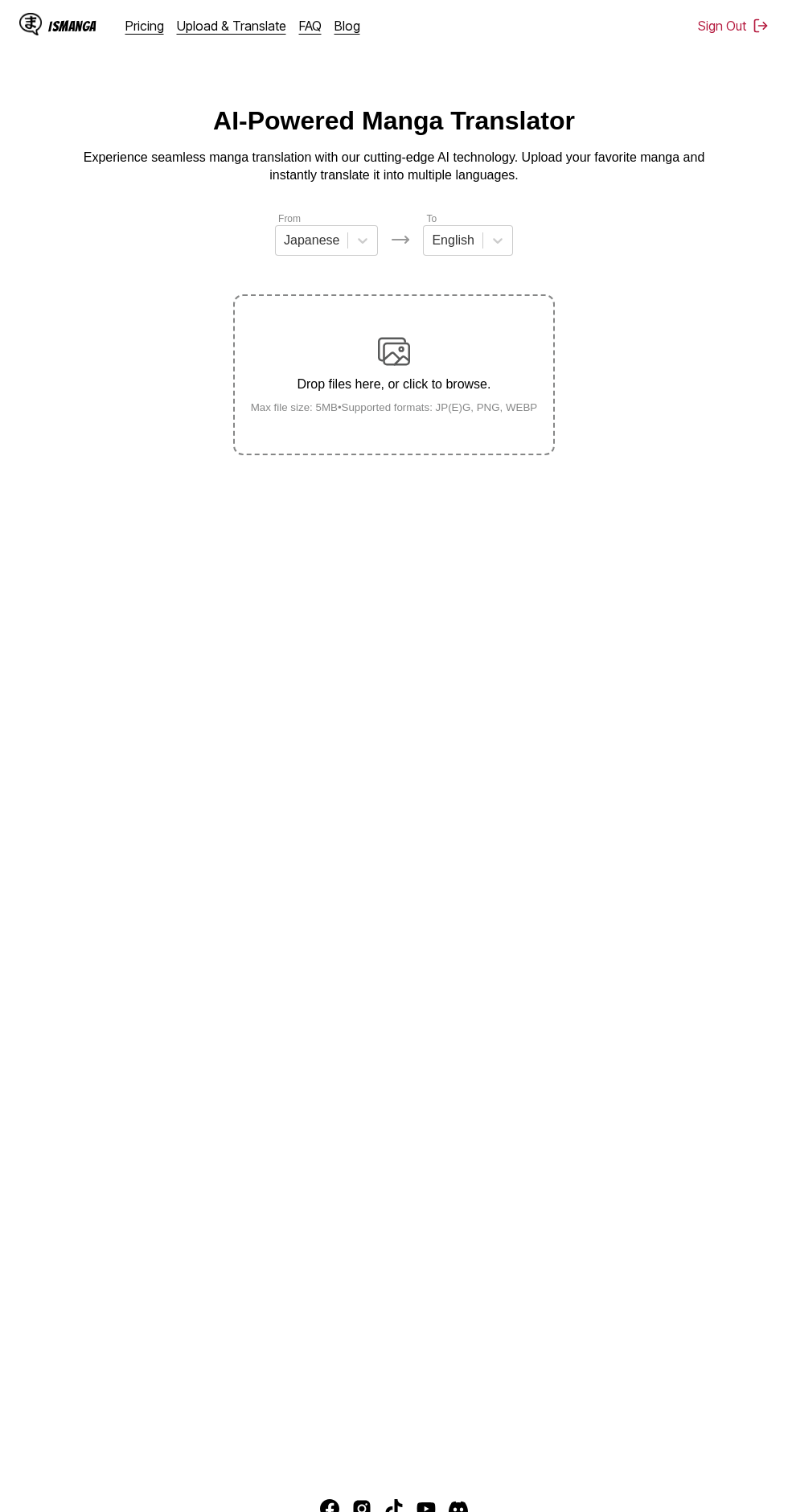
click at [387, 335] on img at bounding box center [394, 351] width 32 height 32
click at [0, 0] on input "Drop files here, or click to browse. Max file size: 5MB • Supported formats: JP…" at bounding box center [0, 0] width 0 height 0
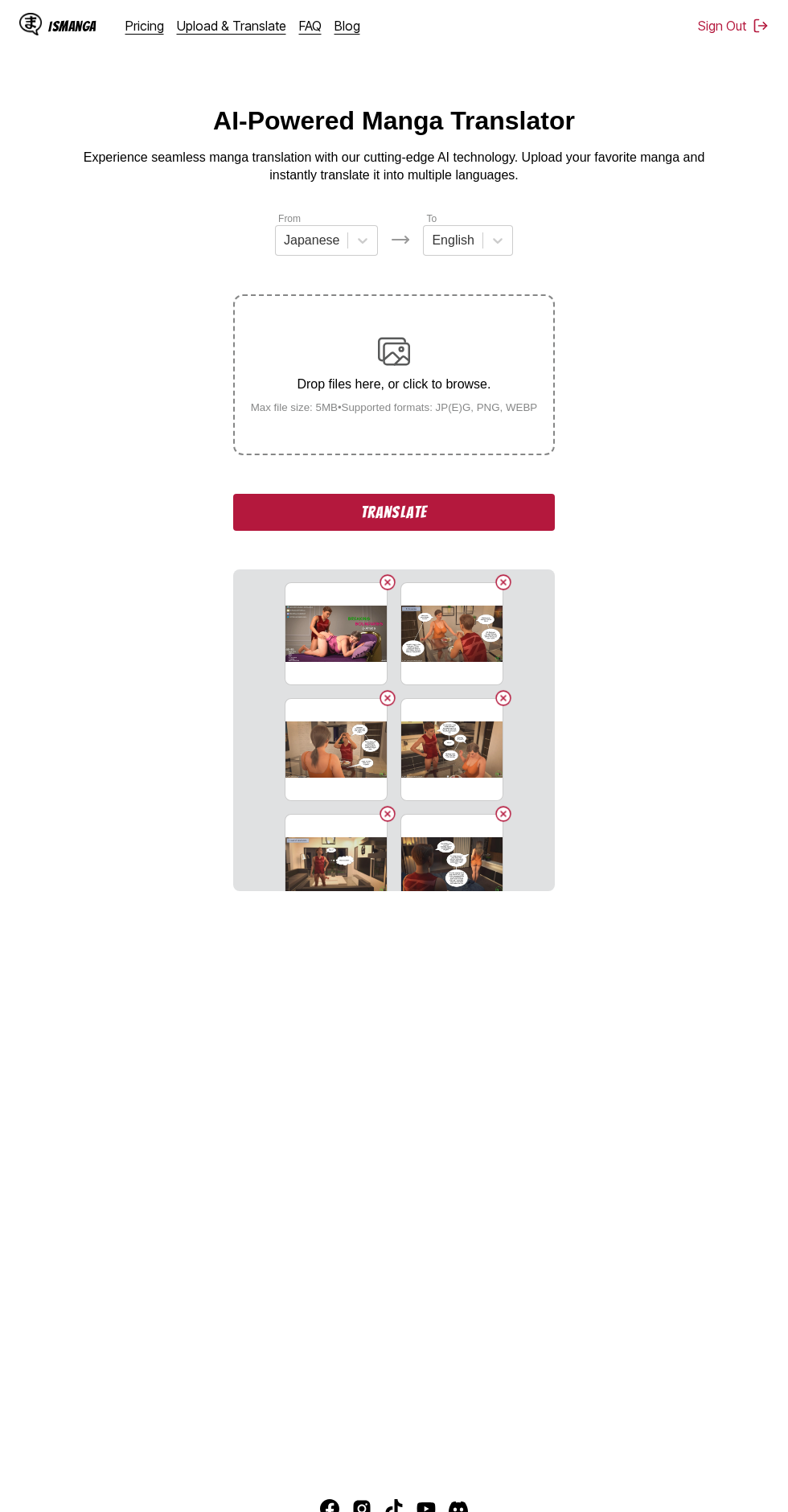
click at [287, 241] on input "text" at bounding box center [285, 240] width 3 height 14
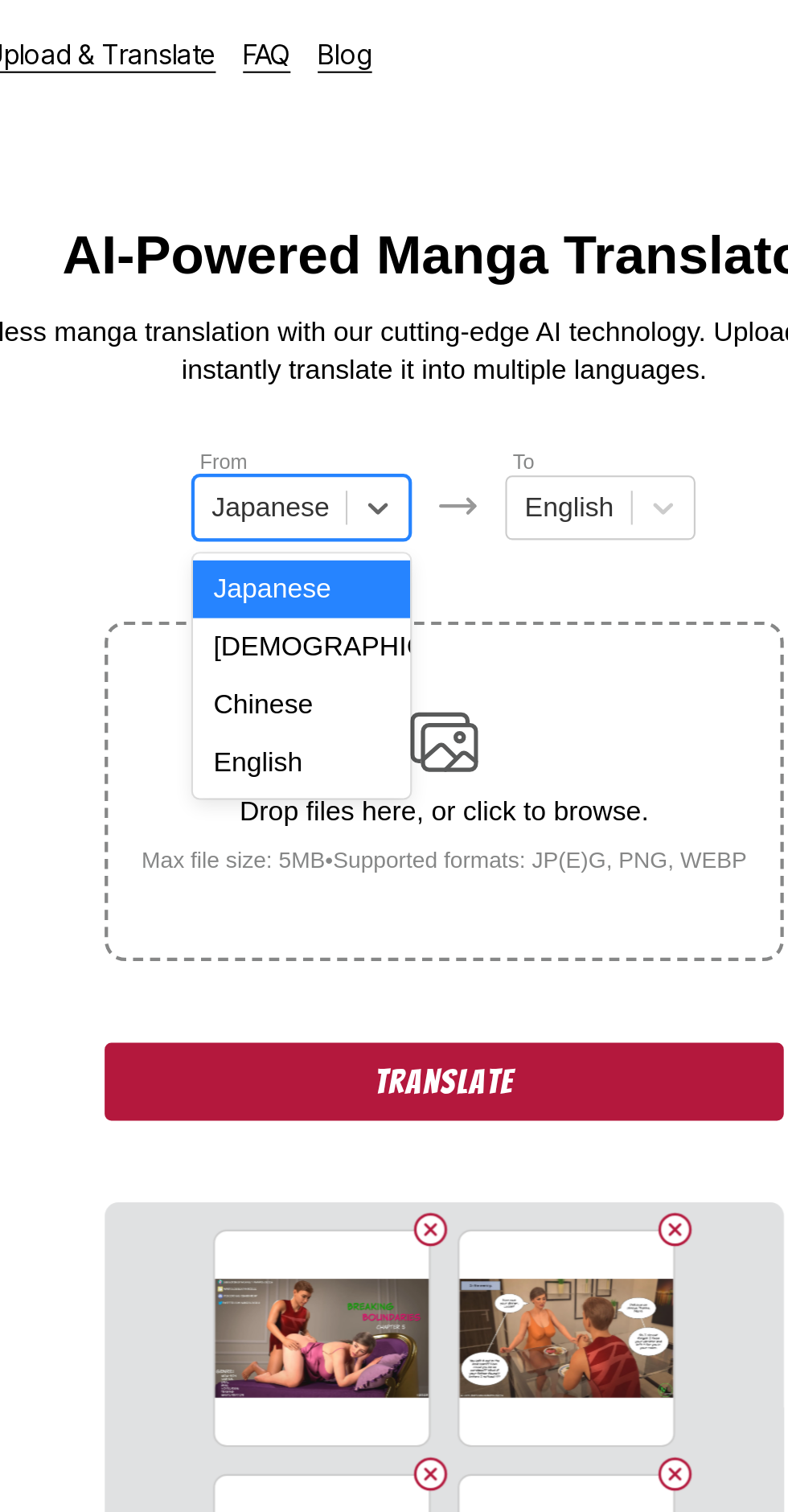
click at [301, 360] on div "English" at bounding box center [326, 360] width 103 height 28
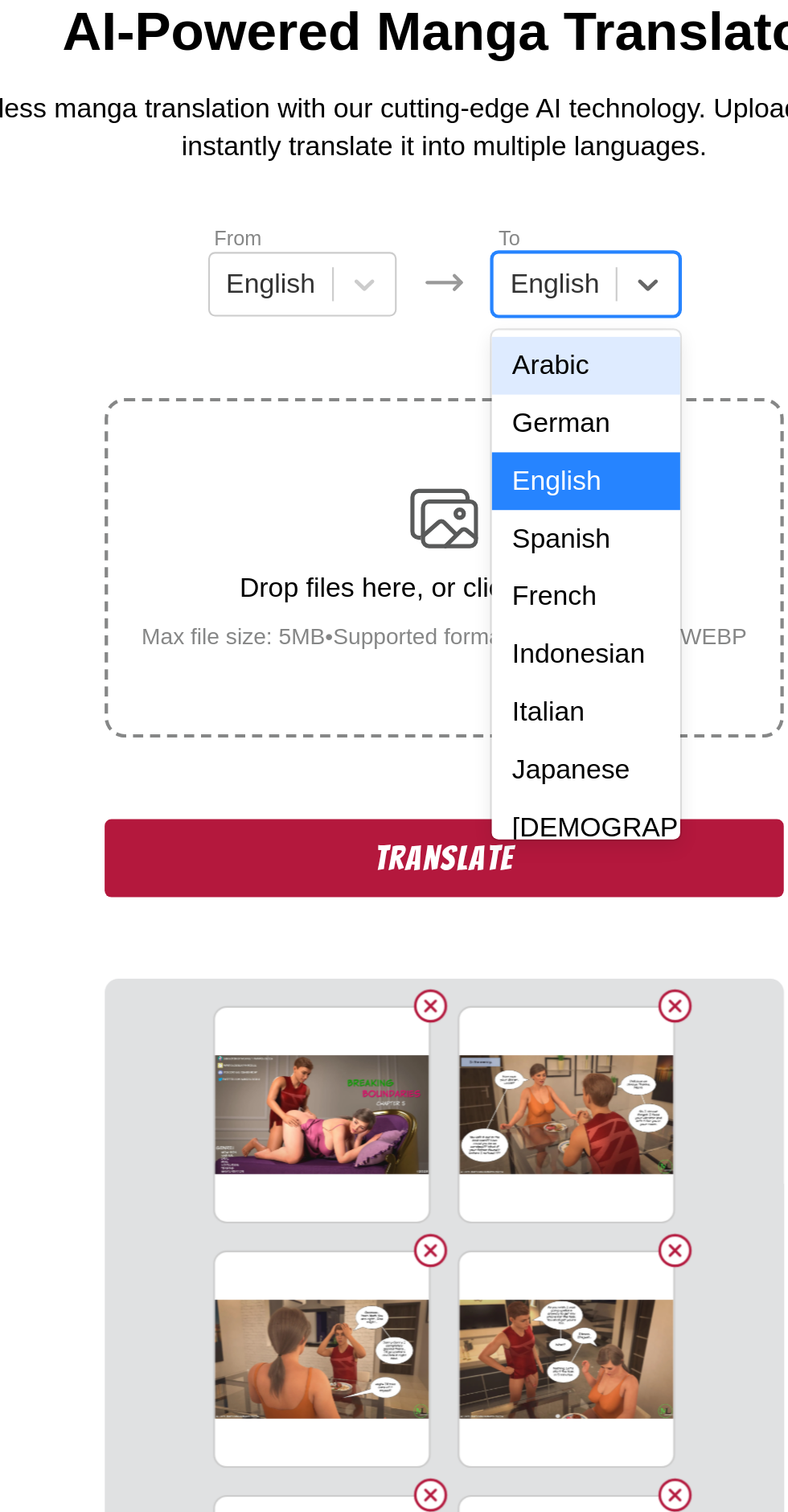
click at [445, 416] on div "Indonesian" at bounding box center [461, 416] width 90 height 28
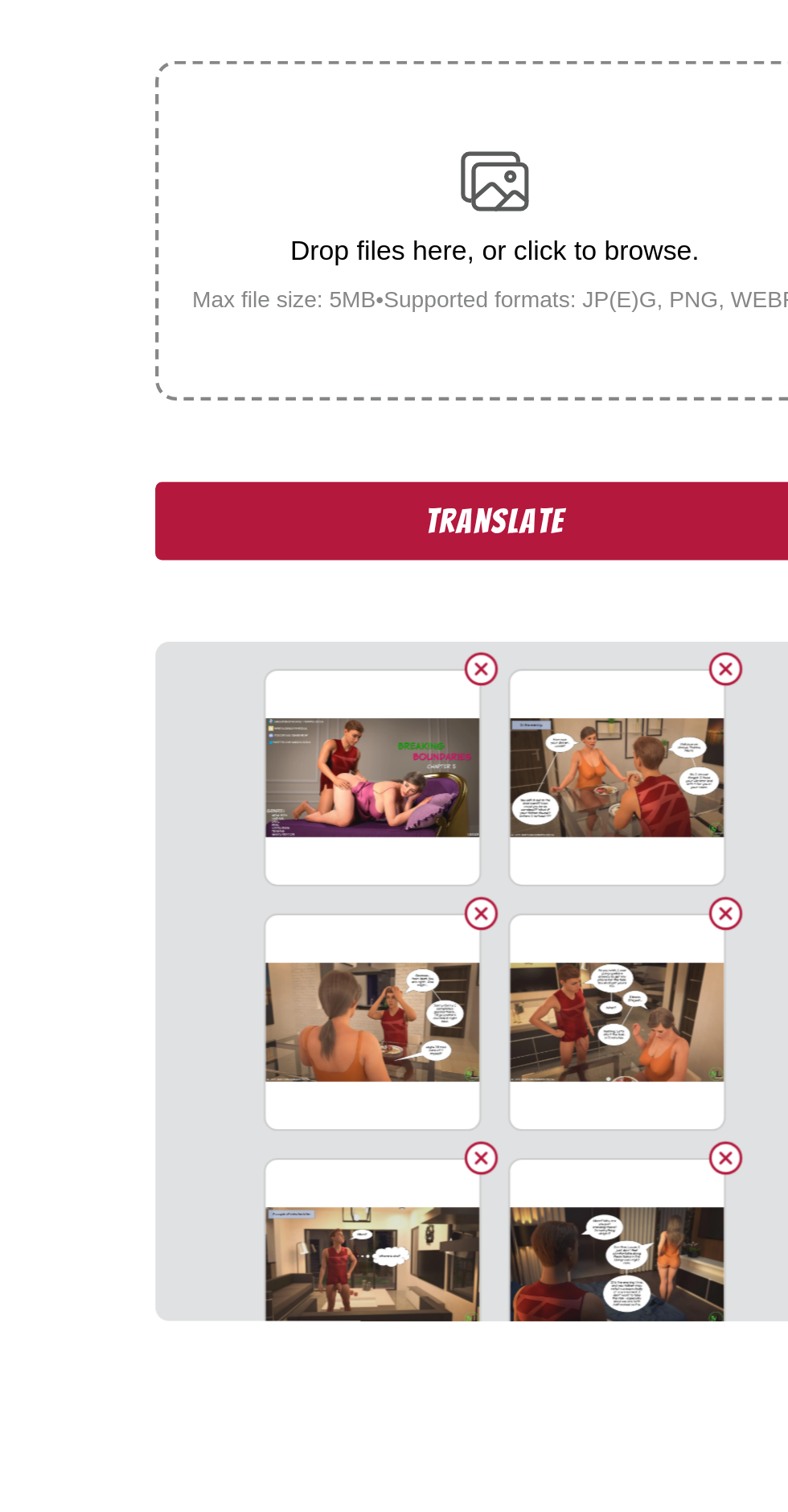
click at [289, 494] on button "Translate" at bounding box center [394, 513] width 322 height 37
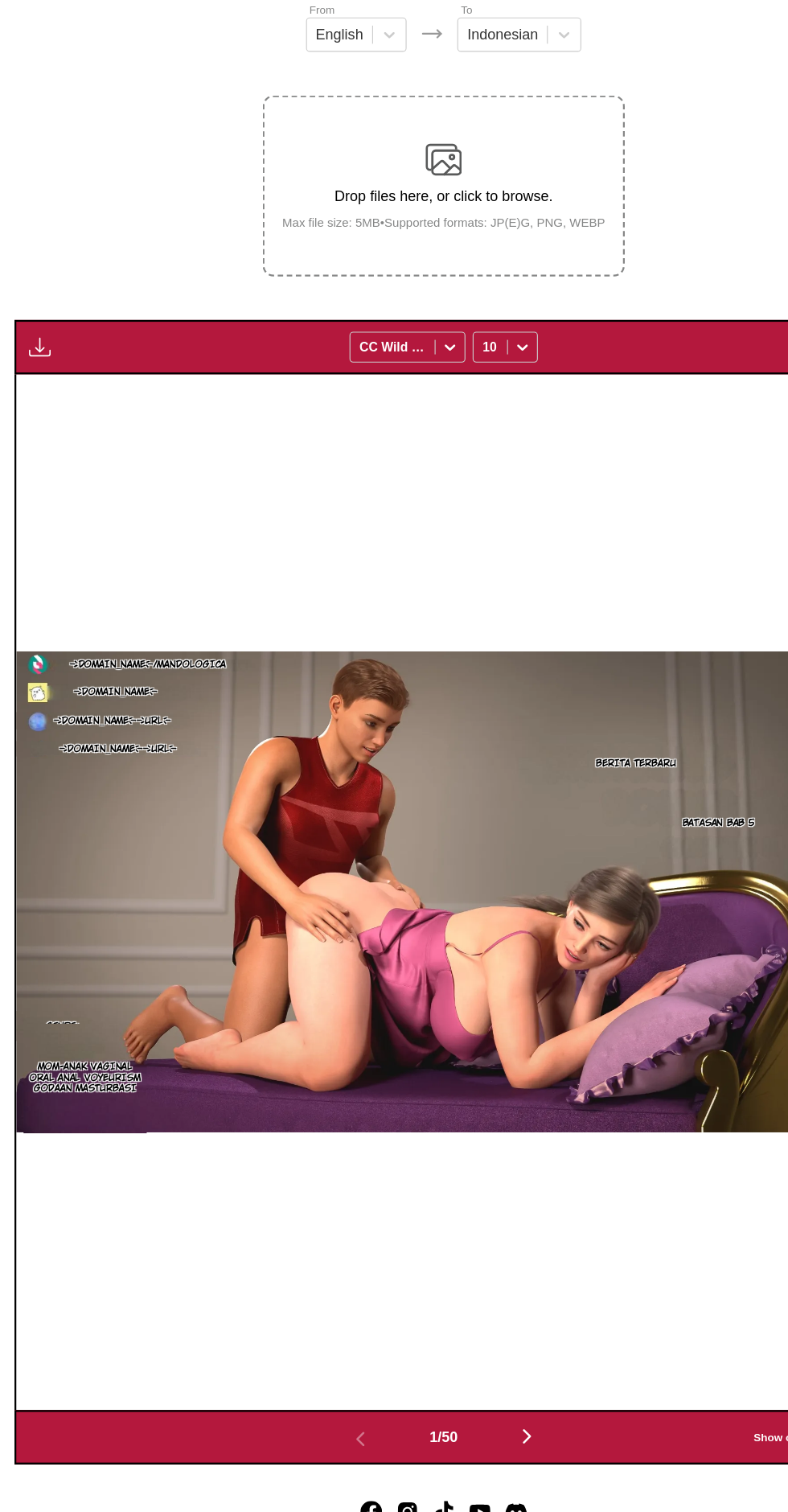
scroll to position [115, 0]
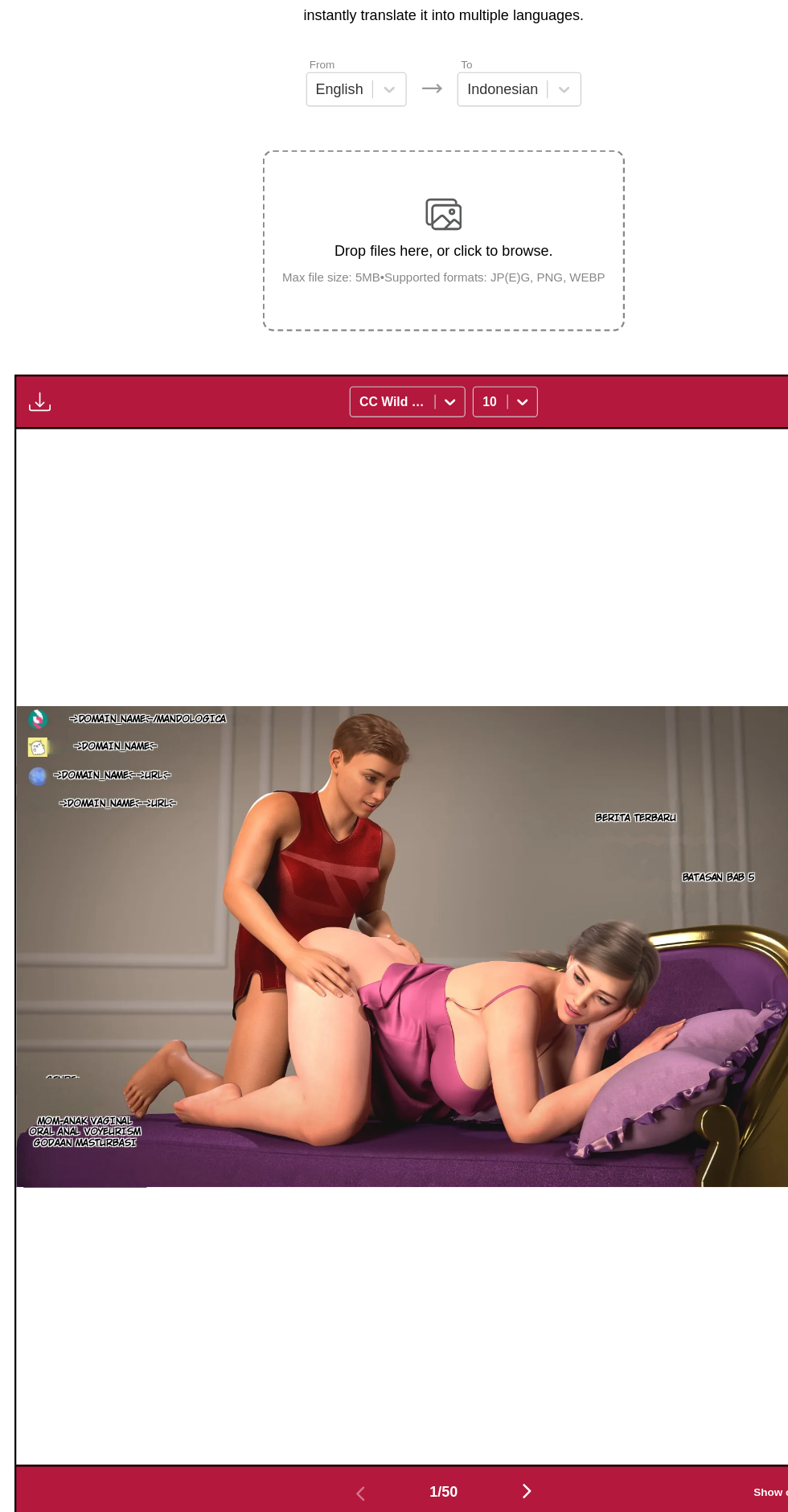
click at [45, 391] on button "button" at bounding box center [35, 401] width 29 height 21
click at [101, 441] on button "Download All" at bounding box center [79, 456] width 103 height 38
click at [43, 392] on img "button" at bounding box center [35, 401] width 19 height 19
click at [38, 411] on img "button" at bounding box center [35, 401] width 19 height 19
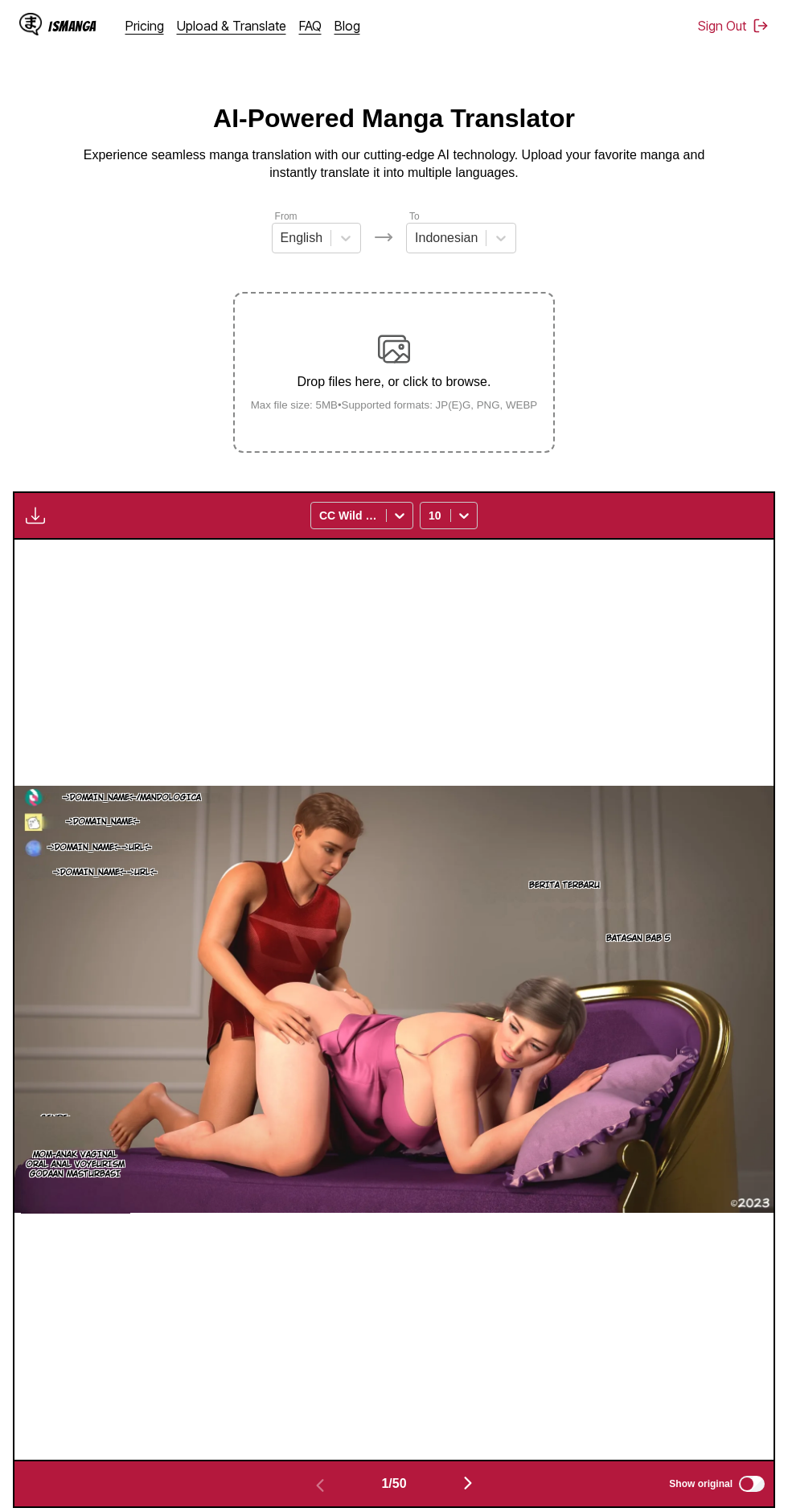
scroll to position [0, 0]
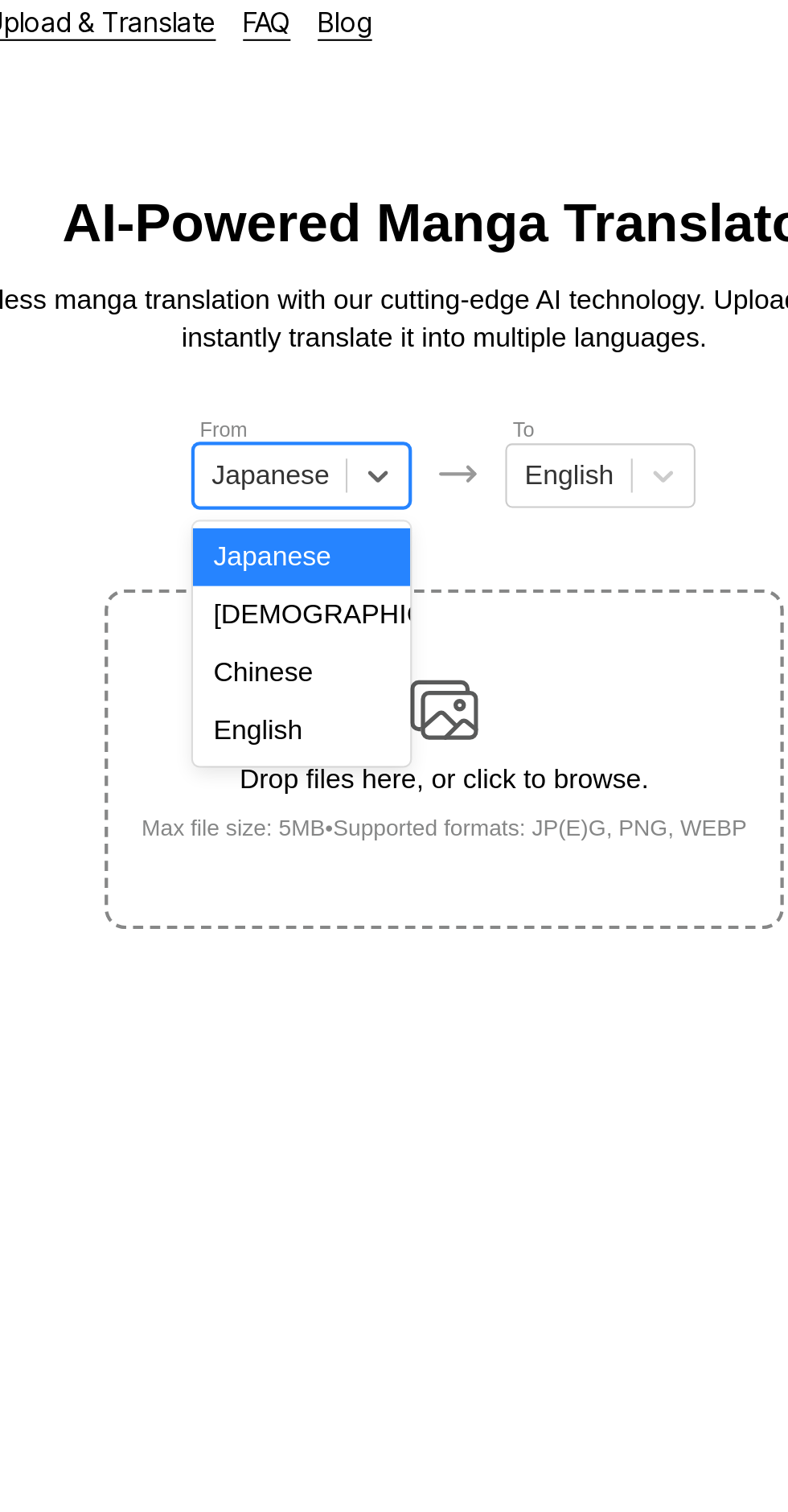
click at [357, 360] on div "English" at bounding box center [326, 360] width 103 height 28
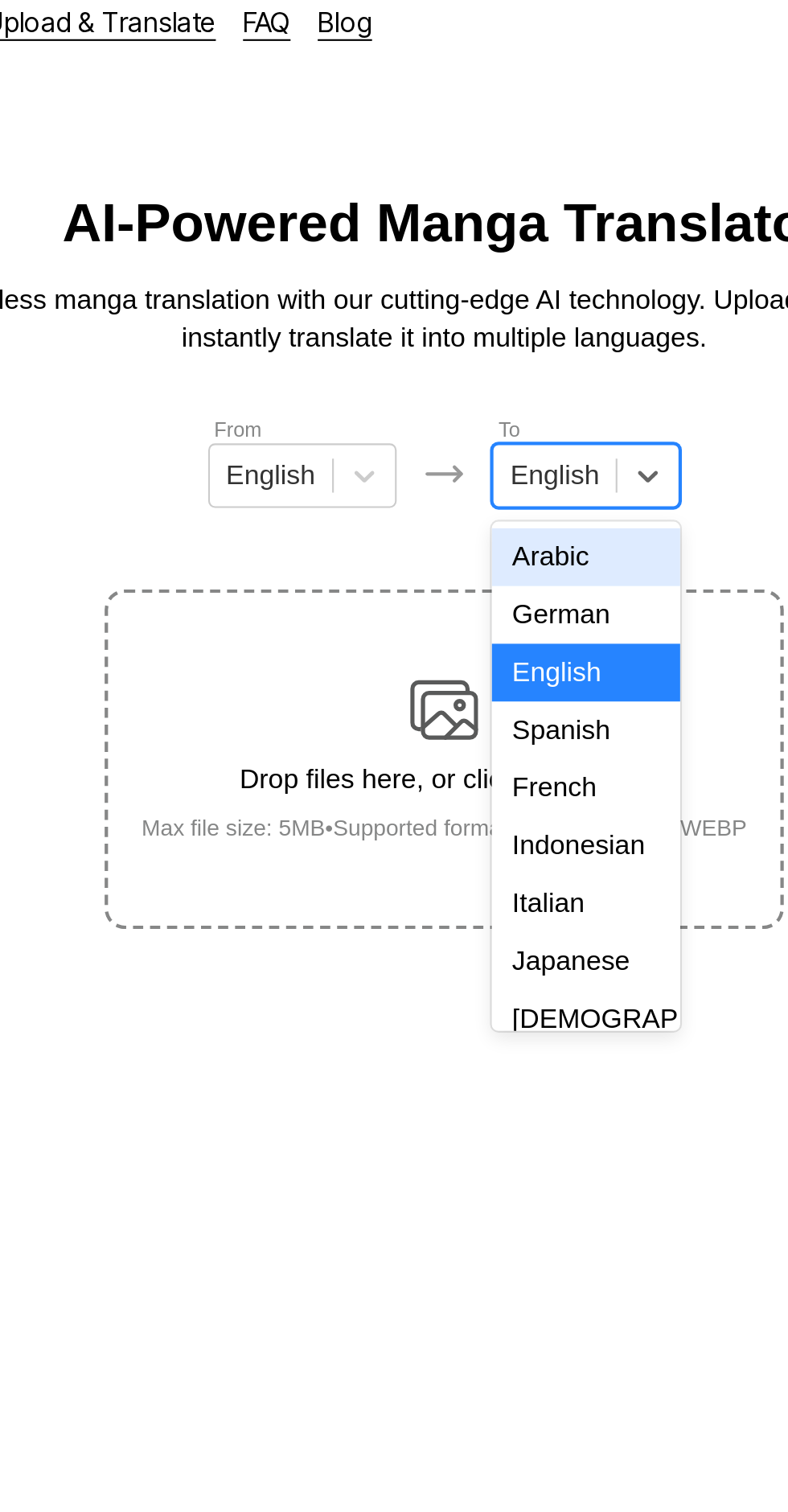
click at [478, 402] on div "French" at bounding box center [461, 388] width 90 height 28
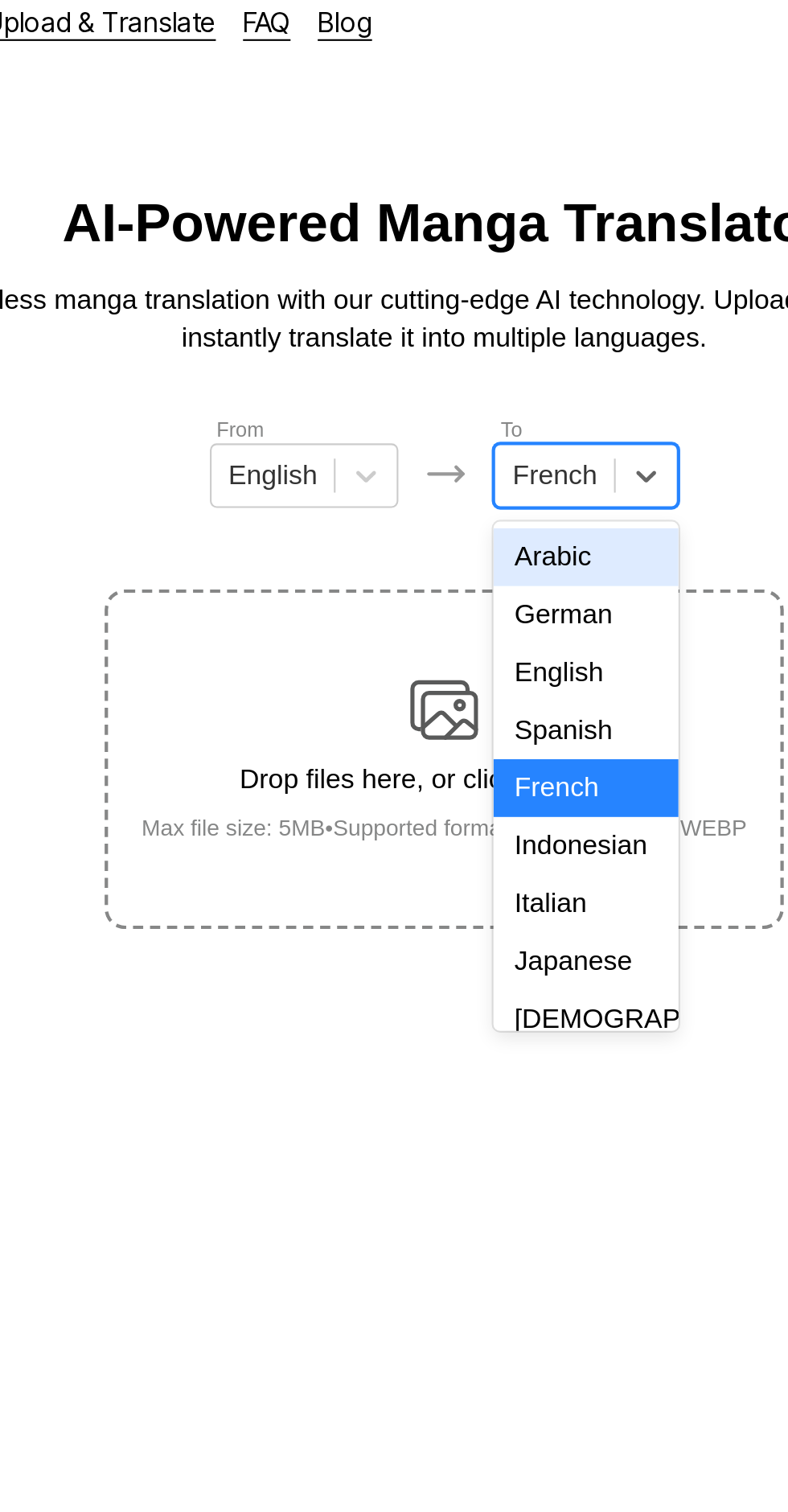
click at [470, 406] on div "Indonesian" at bounding box center [461, 416] width 88 height 28
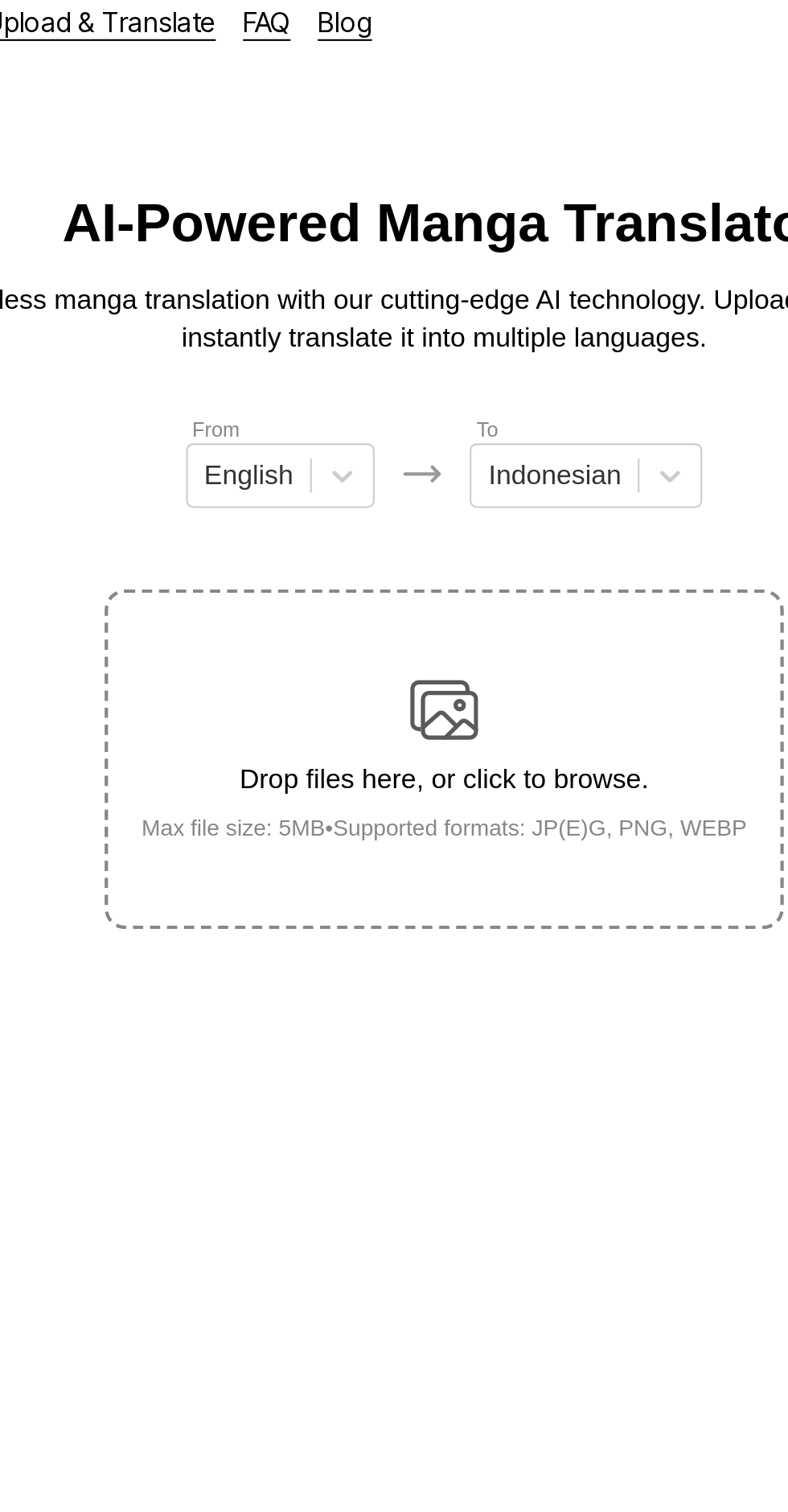
click at [415, 335] on div "Drop files here, or click to browse. Max file size: 5MB • Supported formats: JP…" at bounding box center [395, 374] width 313 height 78
click at [0, 0] on input "Drop files here, or click to browse. Max file size: 5MB • Supported formats: JP…" at bounding box center [0, 0] width 0 height 0
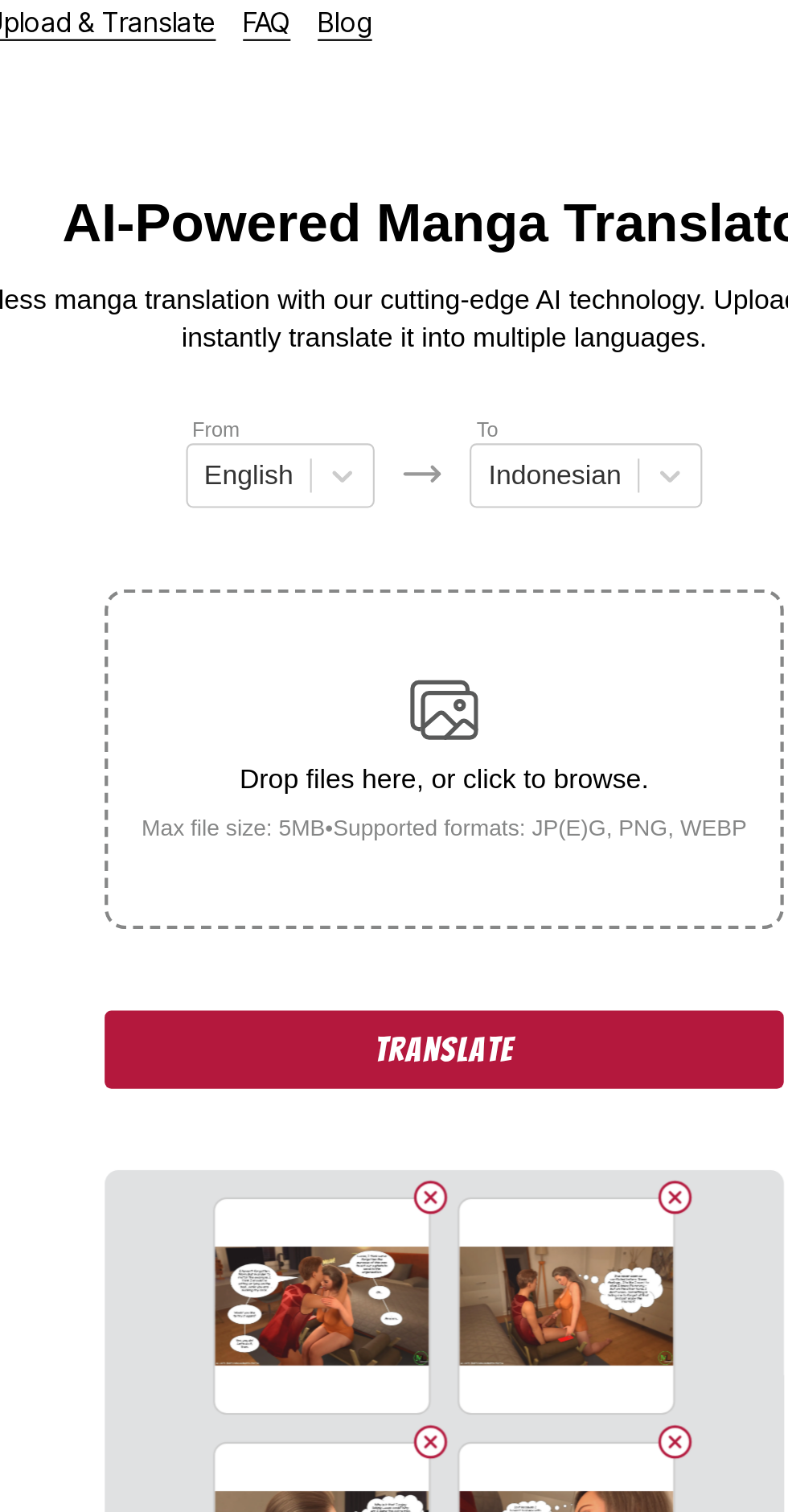
click at [437, 497] on button "Translate" at bounding box center [394, 513] width 322 height 37
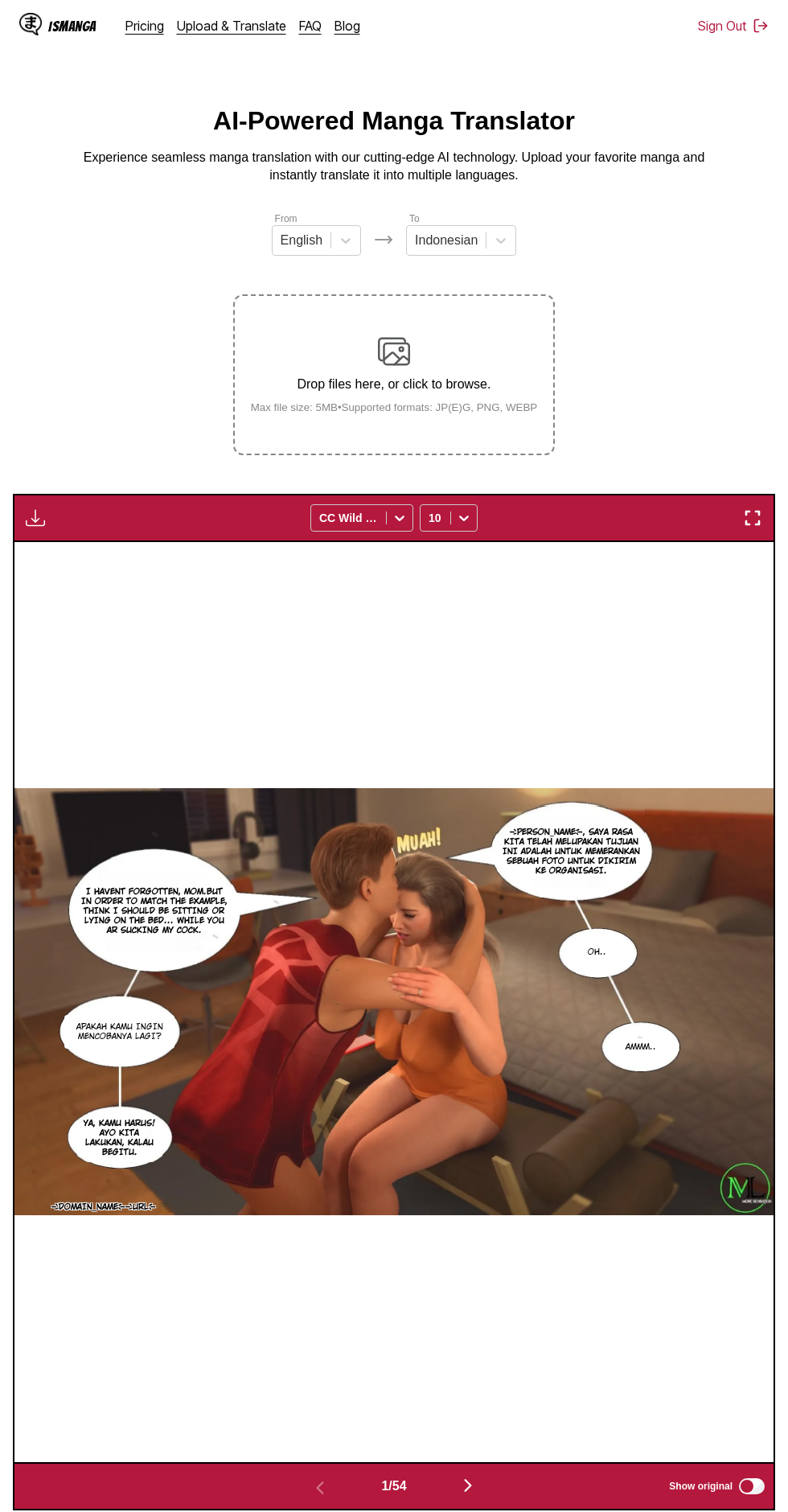
click at [35, 508] on img "button" at bounding box center [35, 518] width 19 height 19
click at [119, 553] on button "Download All" at bounding box center [79, 572] width 103 height 38
